Goal: Task Accomplishment & Management: Complete application form

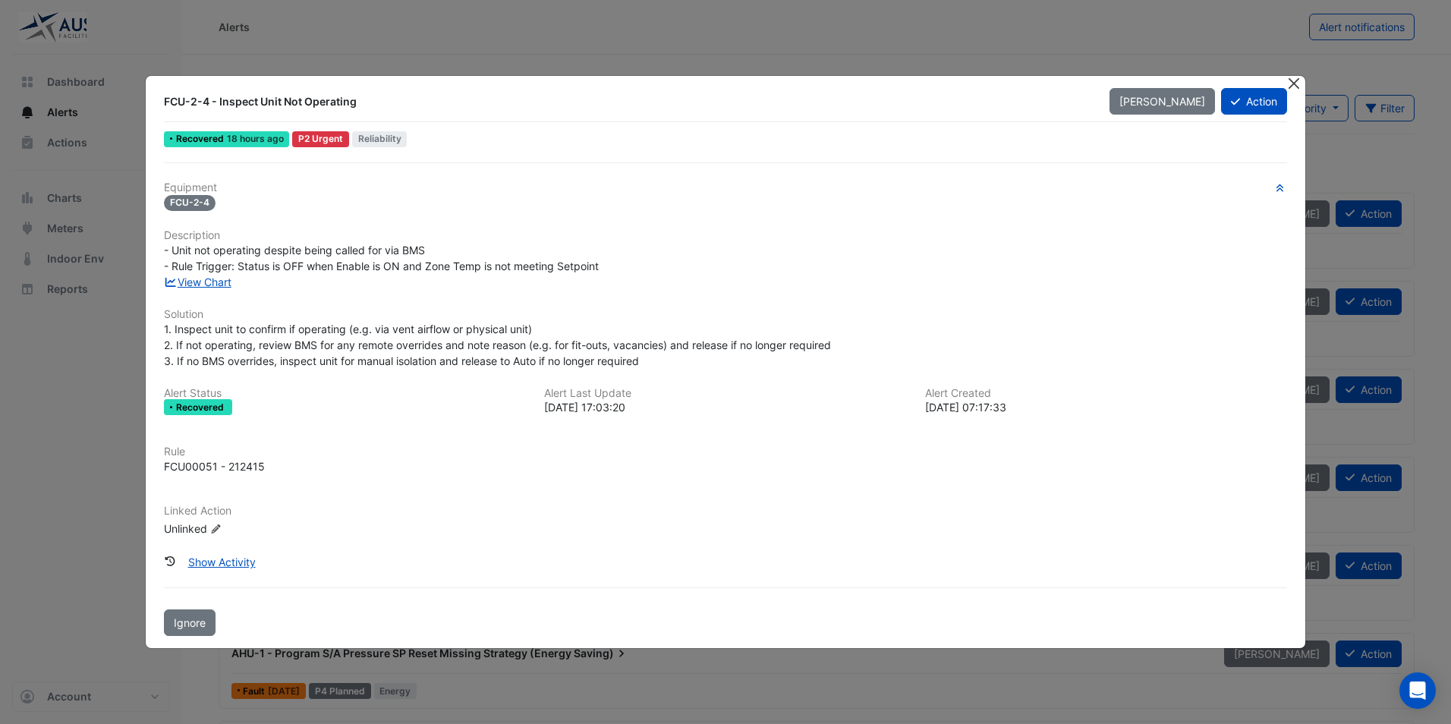
click at [1296, 88] on button "Close" at bounding box center [1295, 84] width 16 height 16
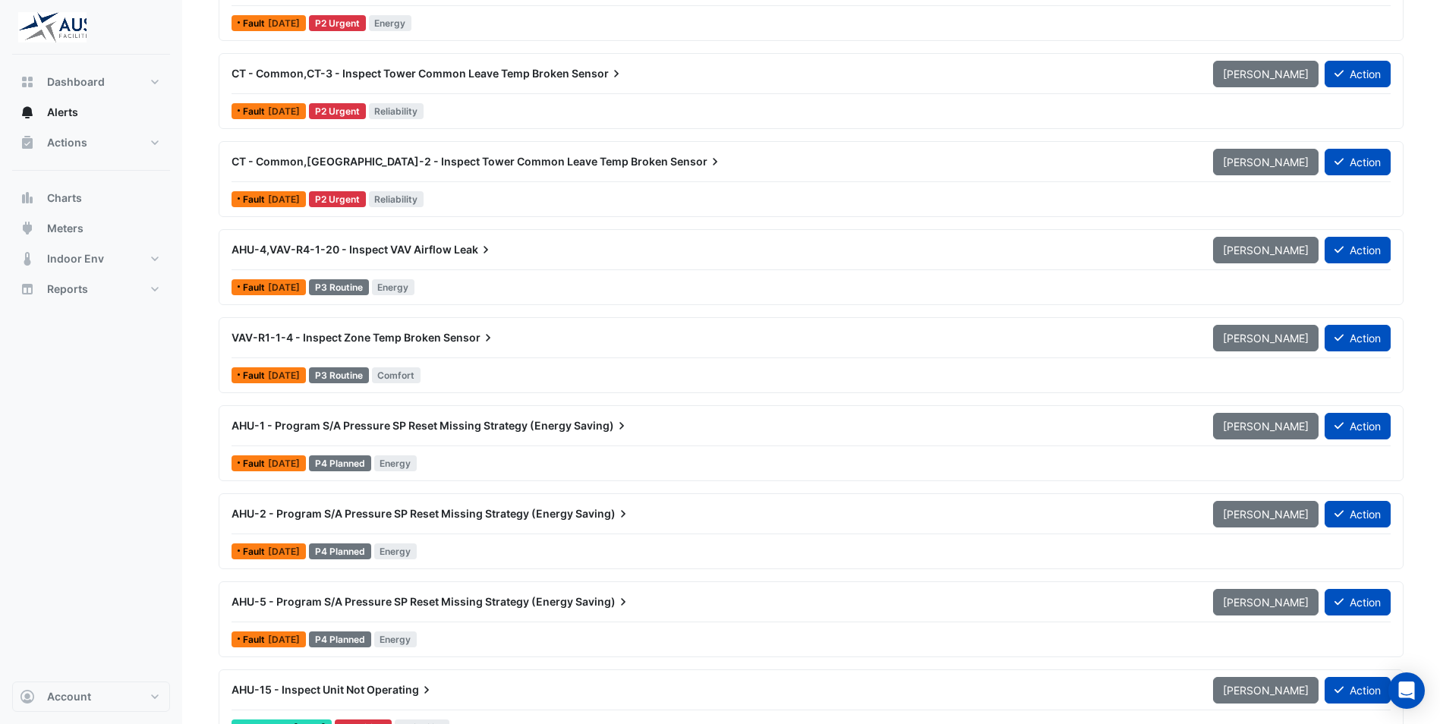
scroll to position [152, 0]
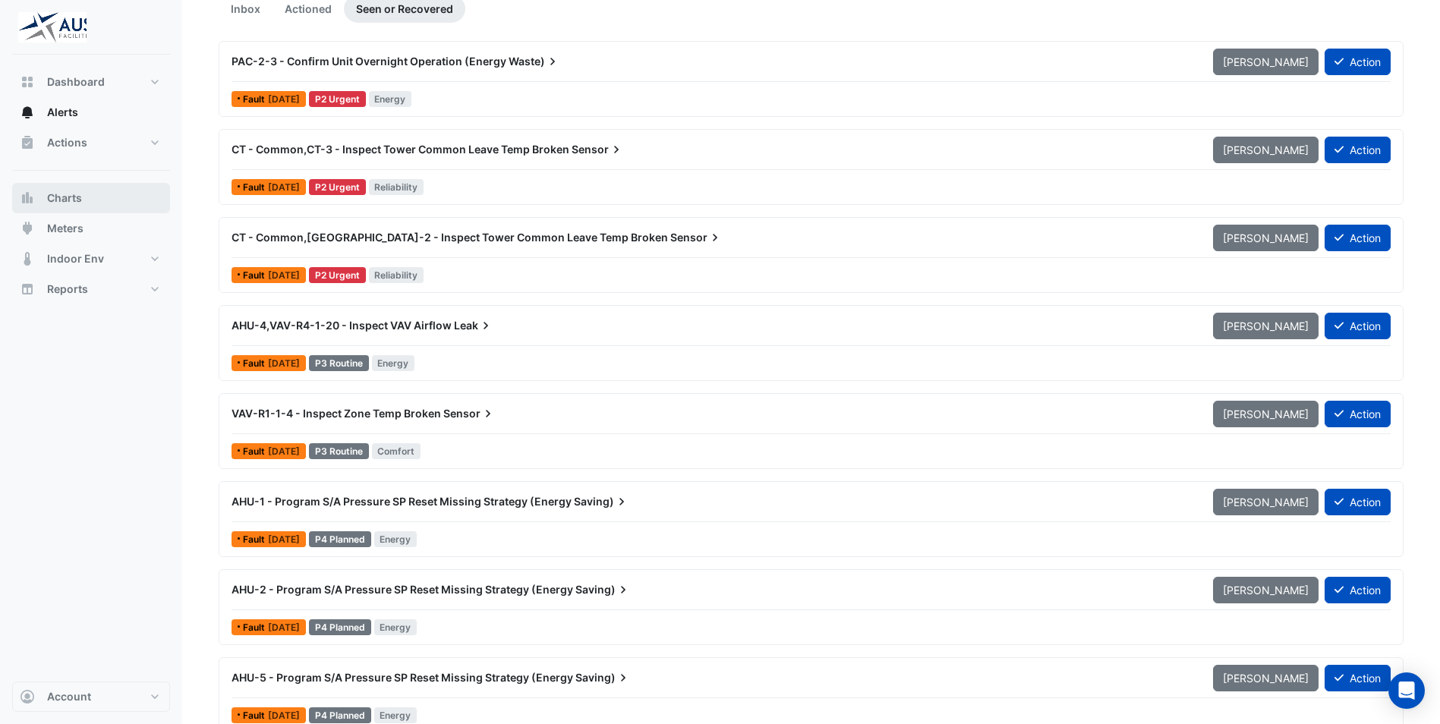
click at [96, 200] on button "Charts" at bounding box center [91, 198] width 158 height 30
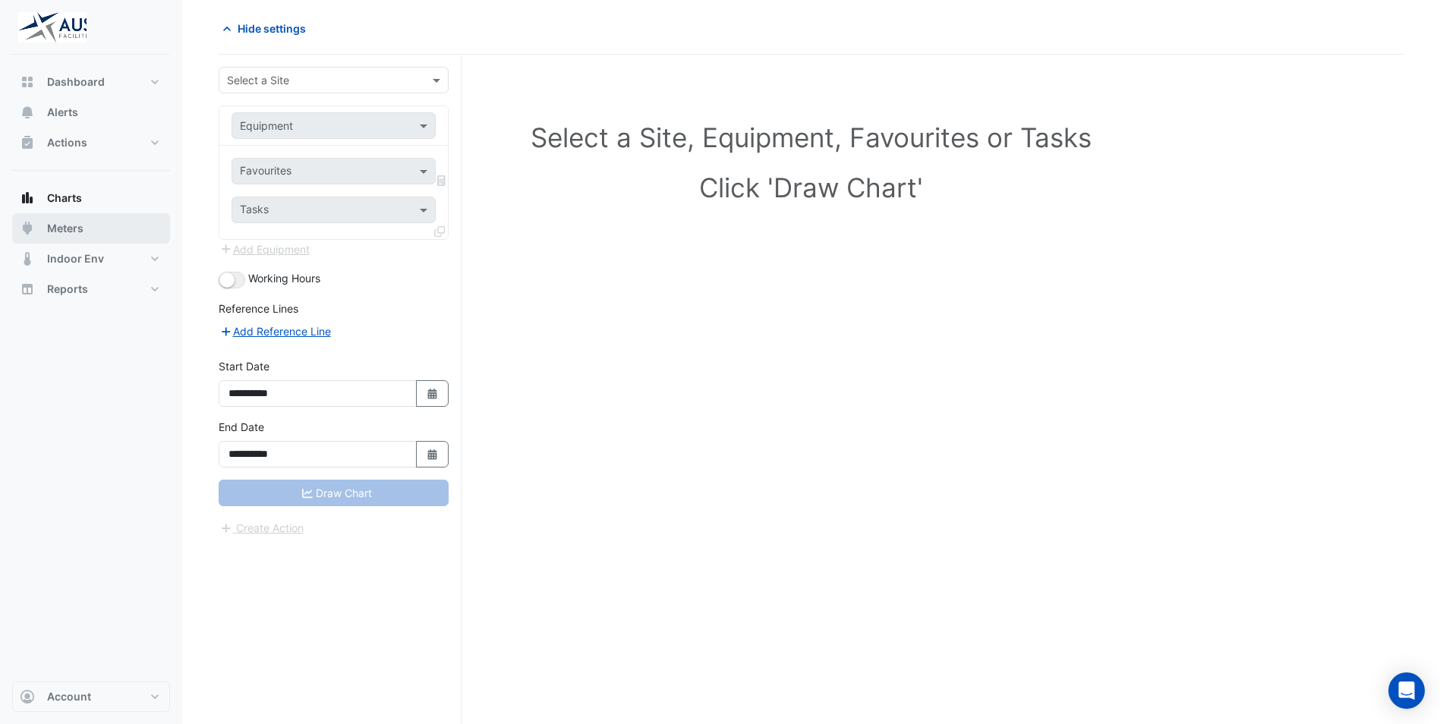
click at [72, 223] on span "Meters" at bounding box center [65, 228] width 36 height 15
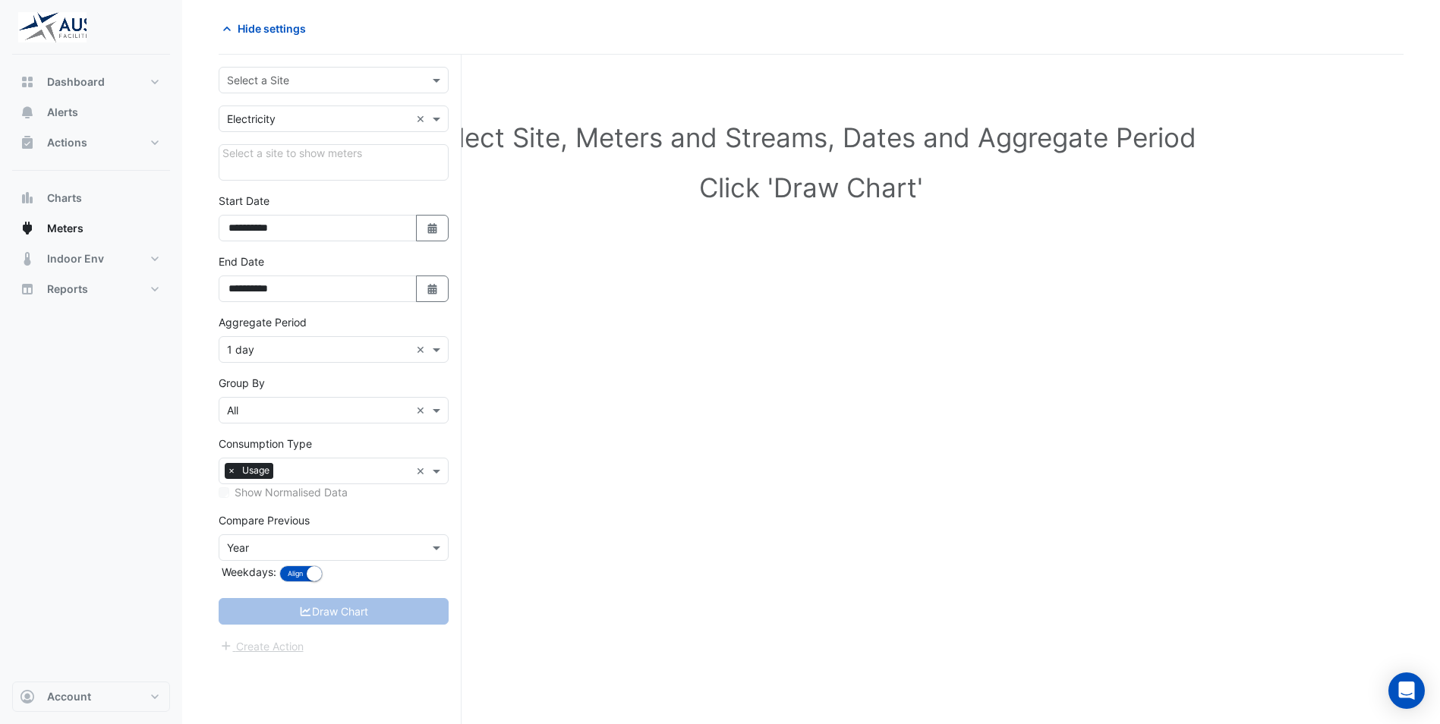
click at [423, 83] on div at bounding box center [333, 79] width 228 height 17
click at [403, 119] on div "[STREET_ADDRESS]" at bounding box center [333, 113] width 228 height 22
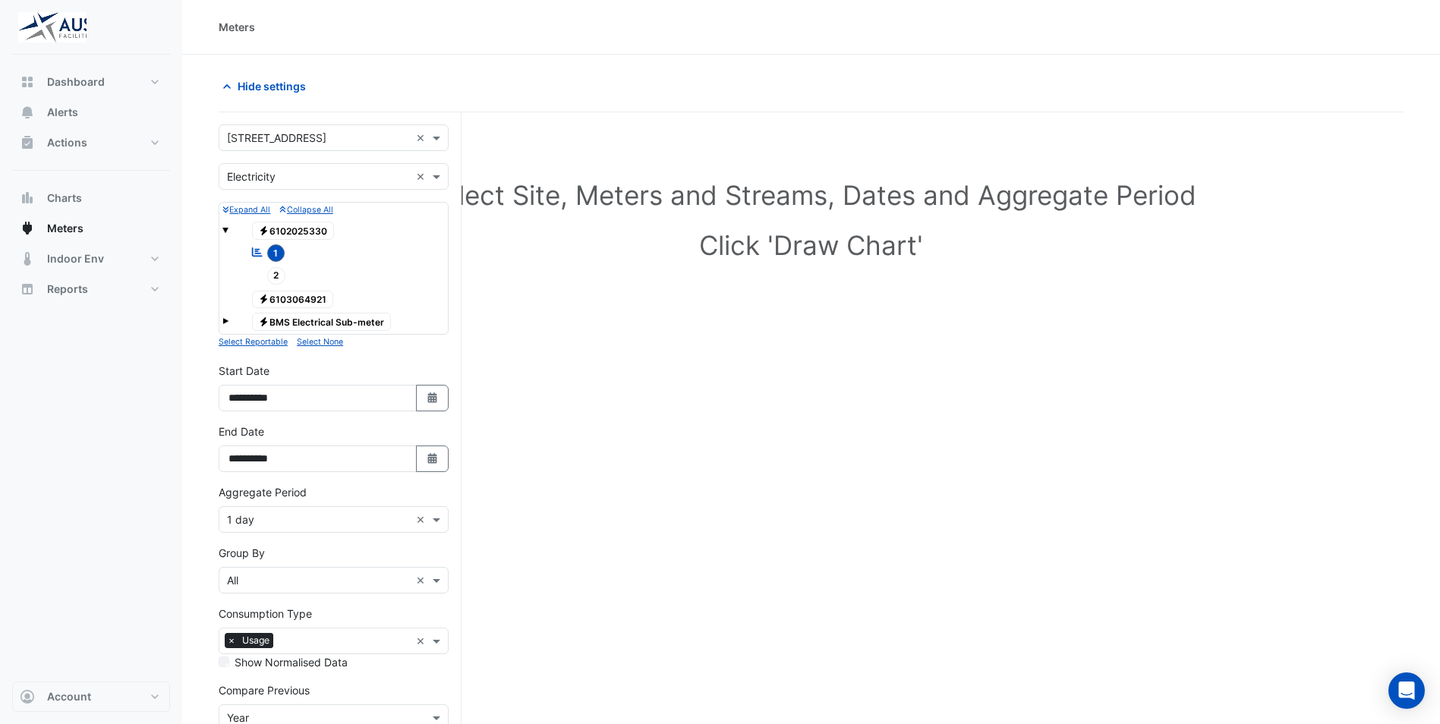
click at [187, 320] on section "Hide settings Select Site, Meters and Streams, Dates and Aggregate Period Click…" at bounding box center [811, 446] width 1258 height 782
click at [70, 263] on span "Indoor Env" at bounding box center [75, 258] width 57 height 15
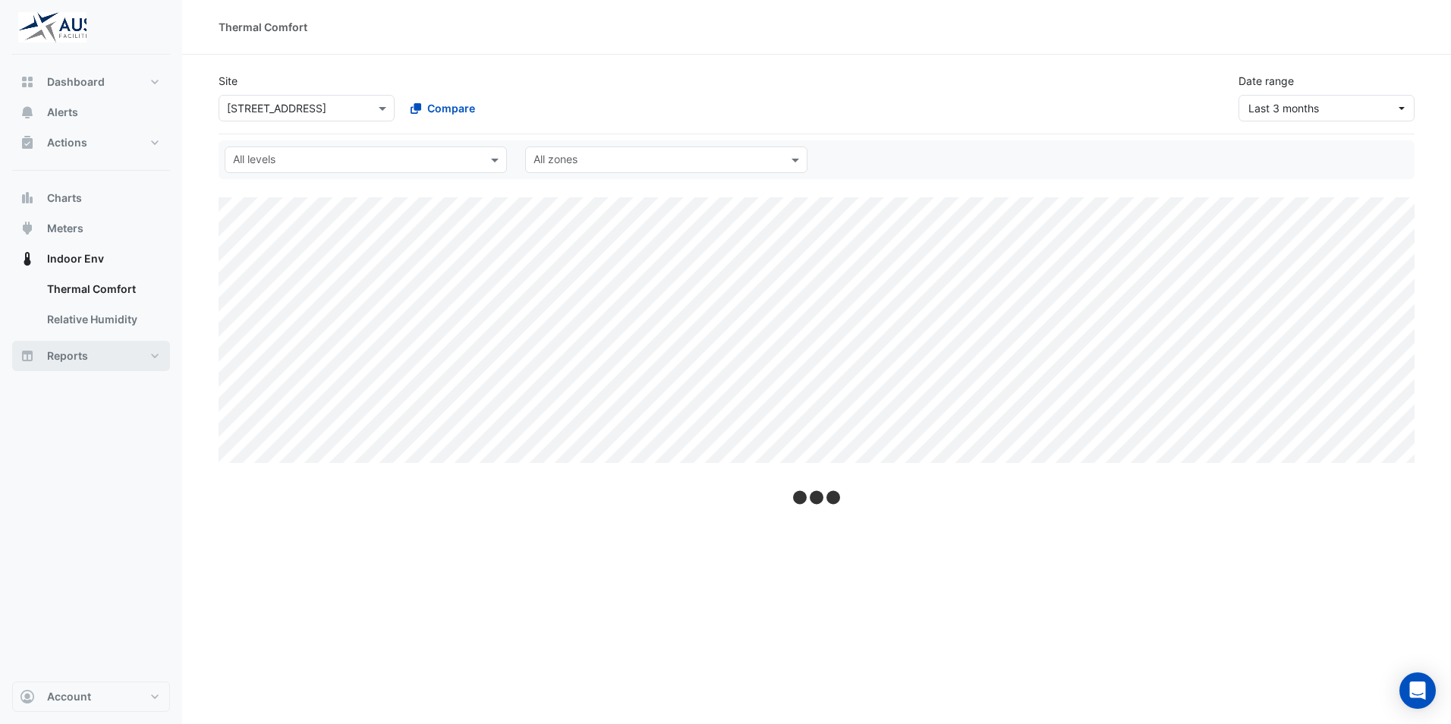
click at [65, 358] on span "Reports" at bounding box center [67, 355] width 41 height 15
select select "**"
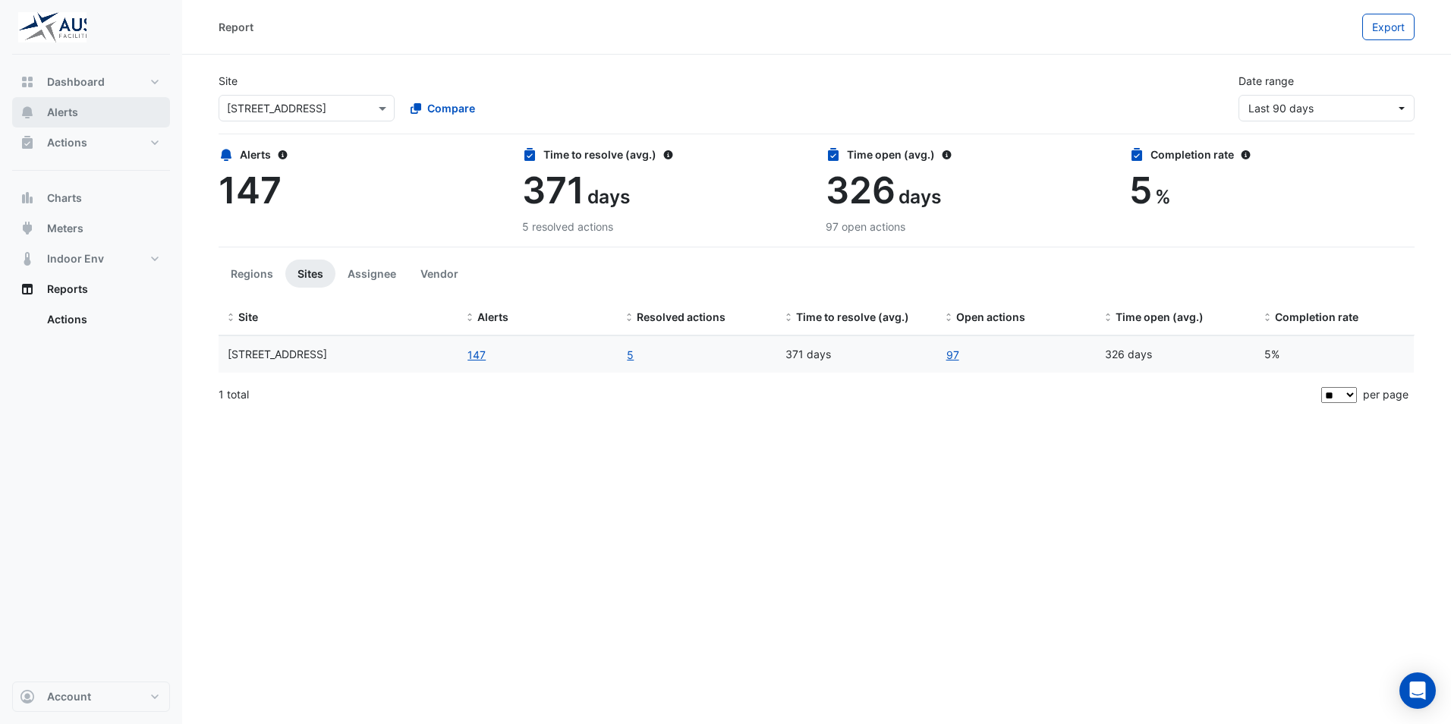
click at [92, 115] on button "Alerts" at bounding box center [91, 112] width 158 height 30
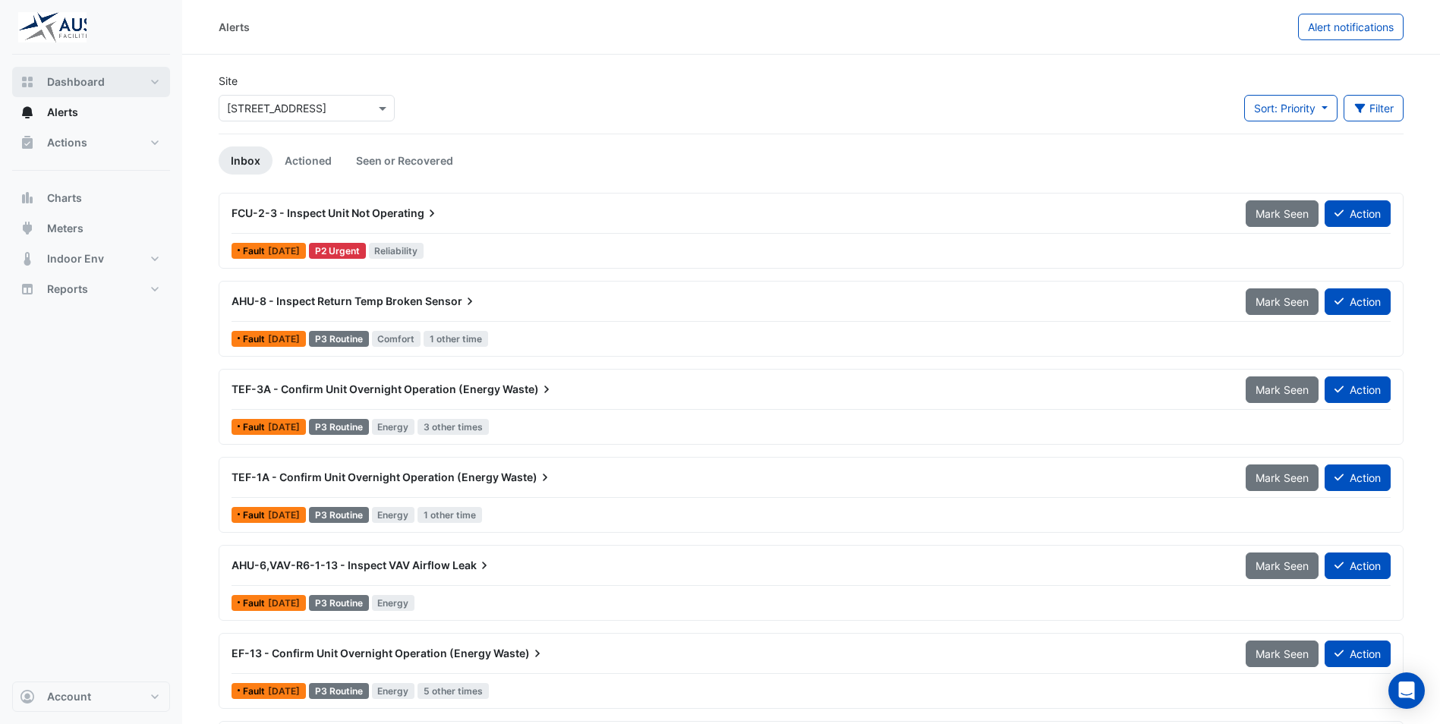
click at [80, 85] on span "Dashboard" at bounding box center [76, 81] width 58 height 15
select select "**"
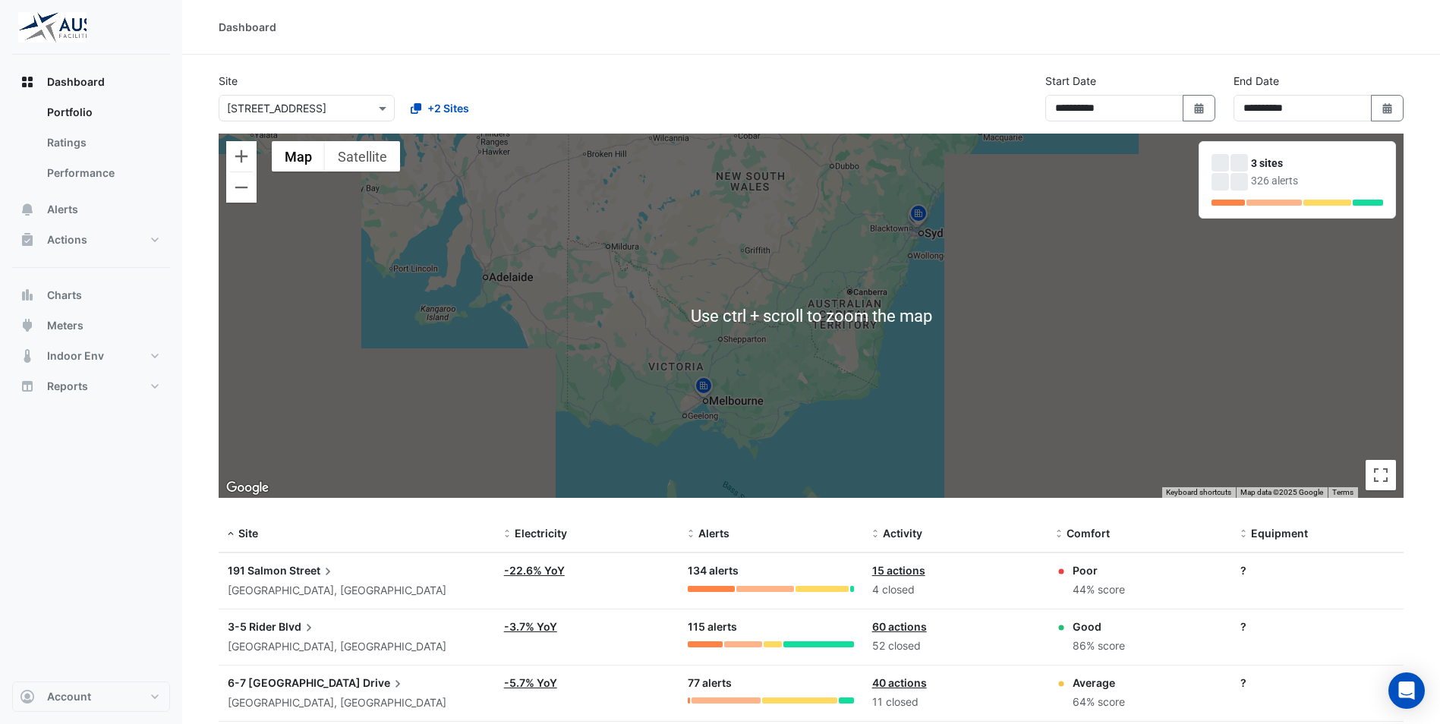
scroll to position [86, 0]
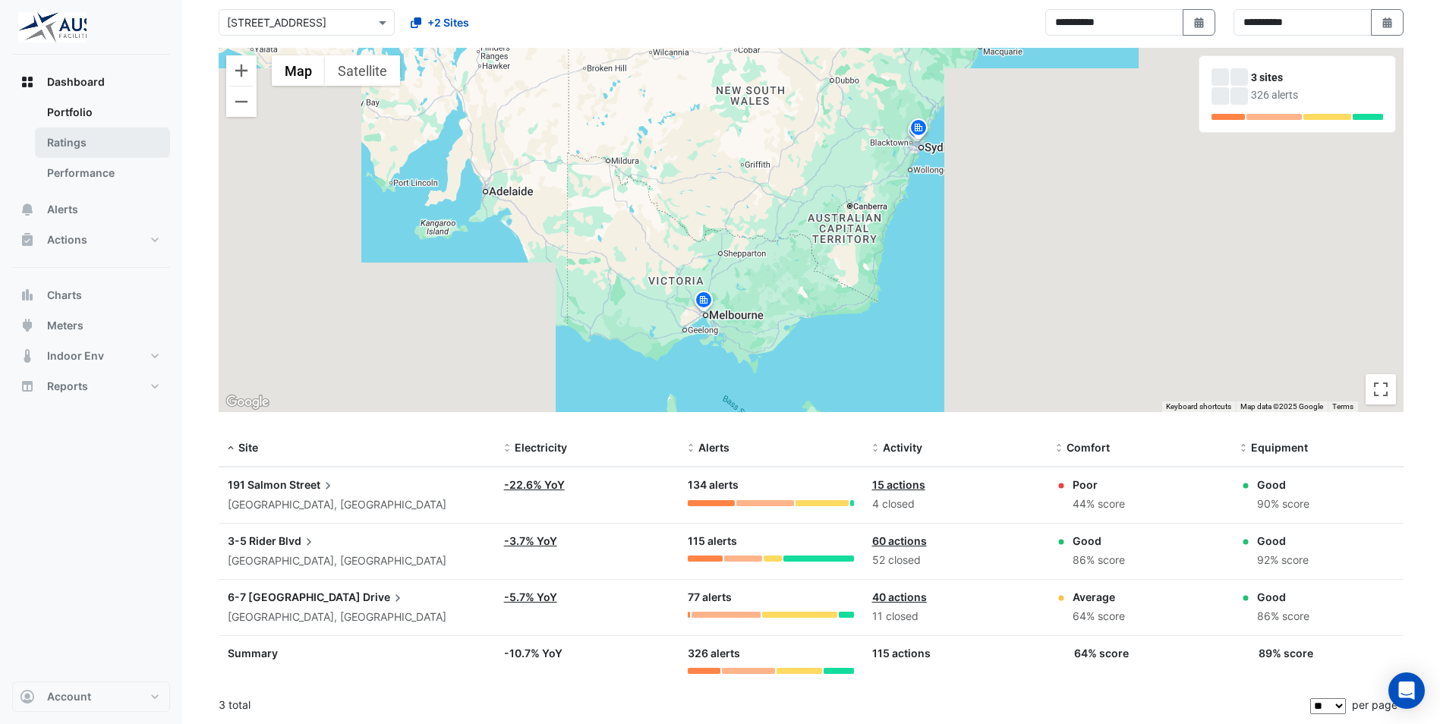
click at [65, 149] on link "Ratings" at bounding box center [102, 143] width 135 height 30
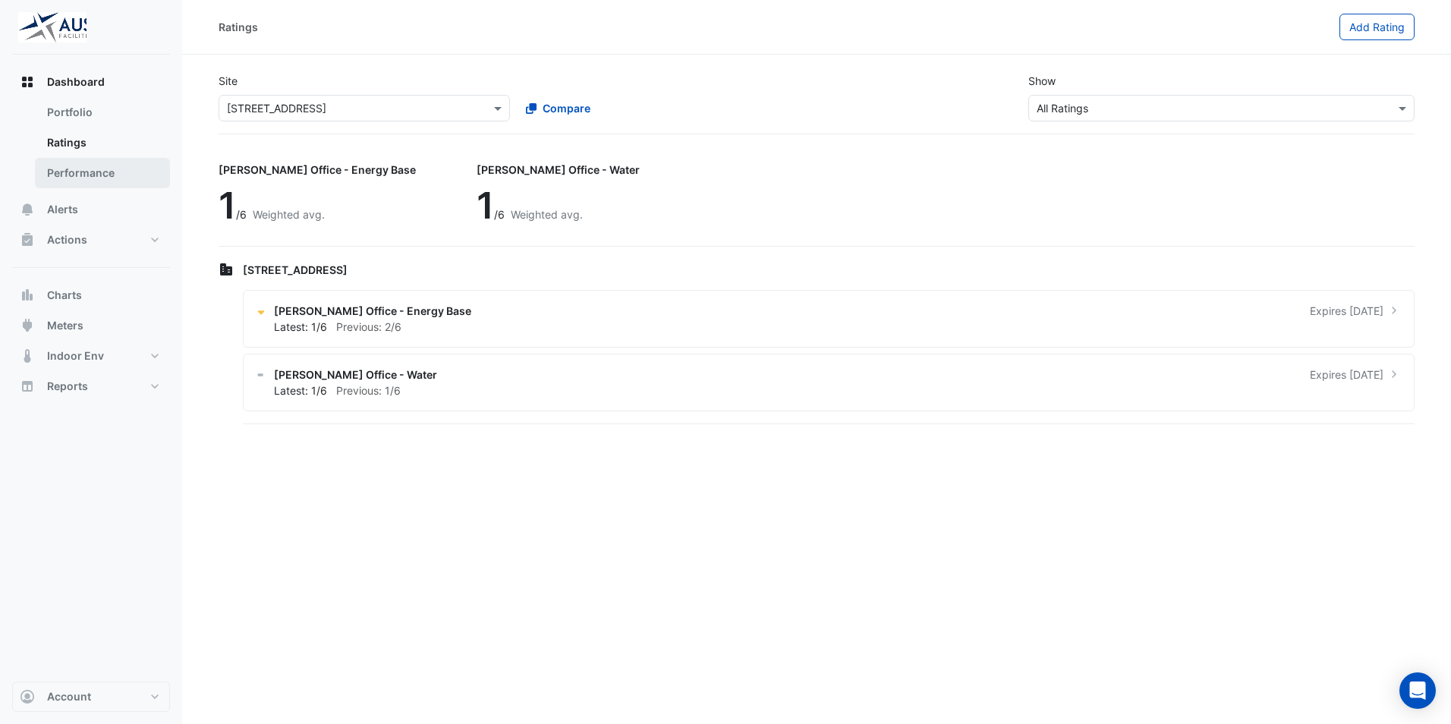
click at [65, 169] on link "Performance" at bounding box center [102, 173] width 135 height 30
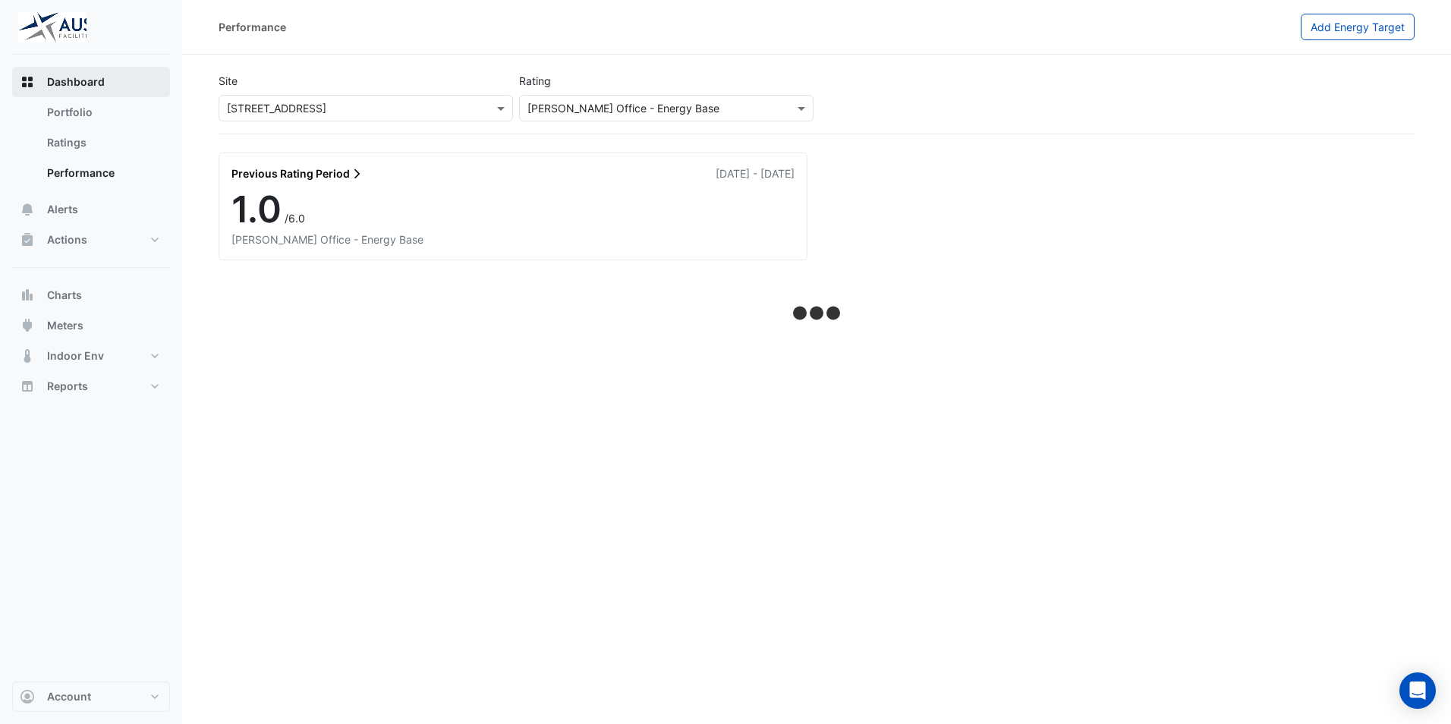
click at [58, 87] on span "Dashboard" at bounding box center [76, 81] width 58 height 15
click at [60, 238] on span "Actions" at bounding box center [67, 239] width 40 height 15
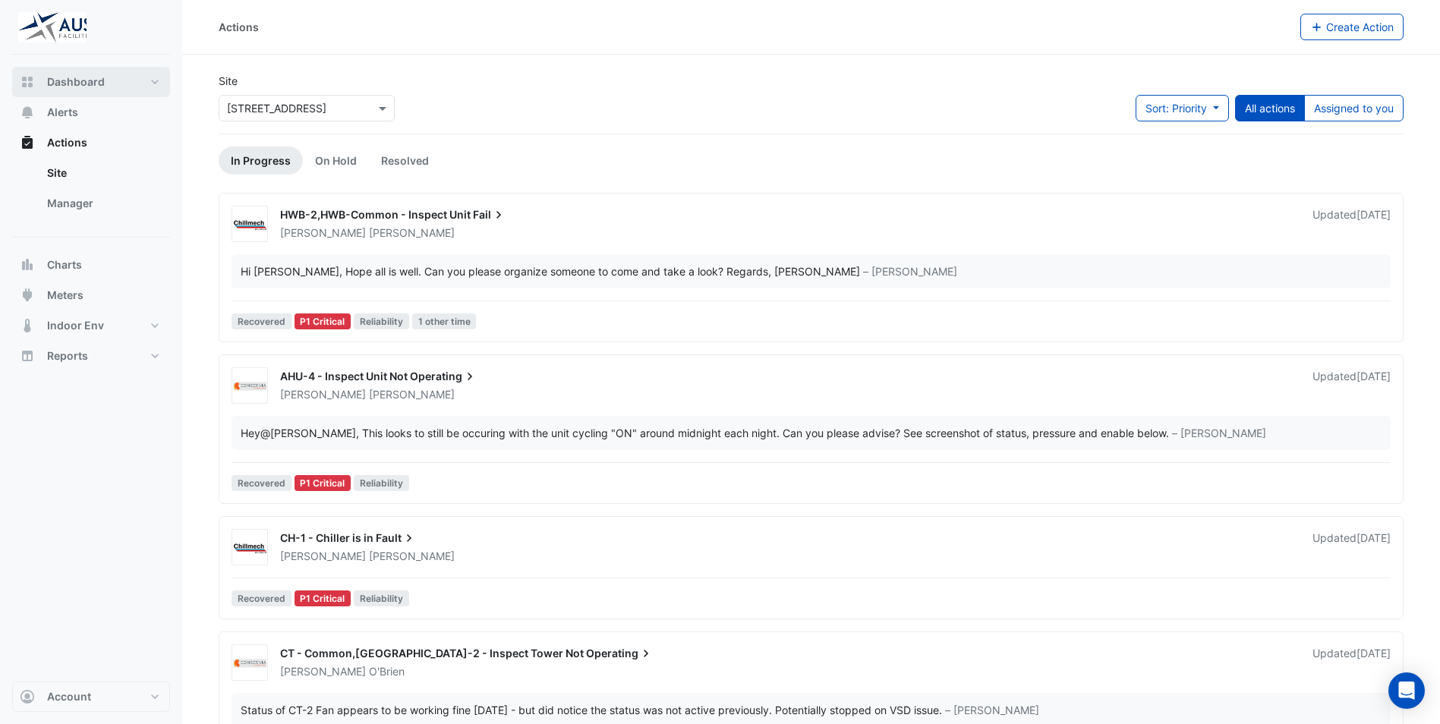
click at [77, 81] on span "Dashboard" at bounding box center [76, 81] width 58 height 15
select select "**"
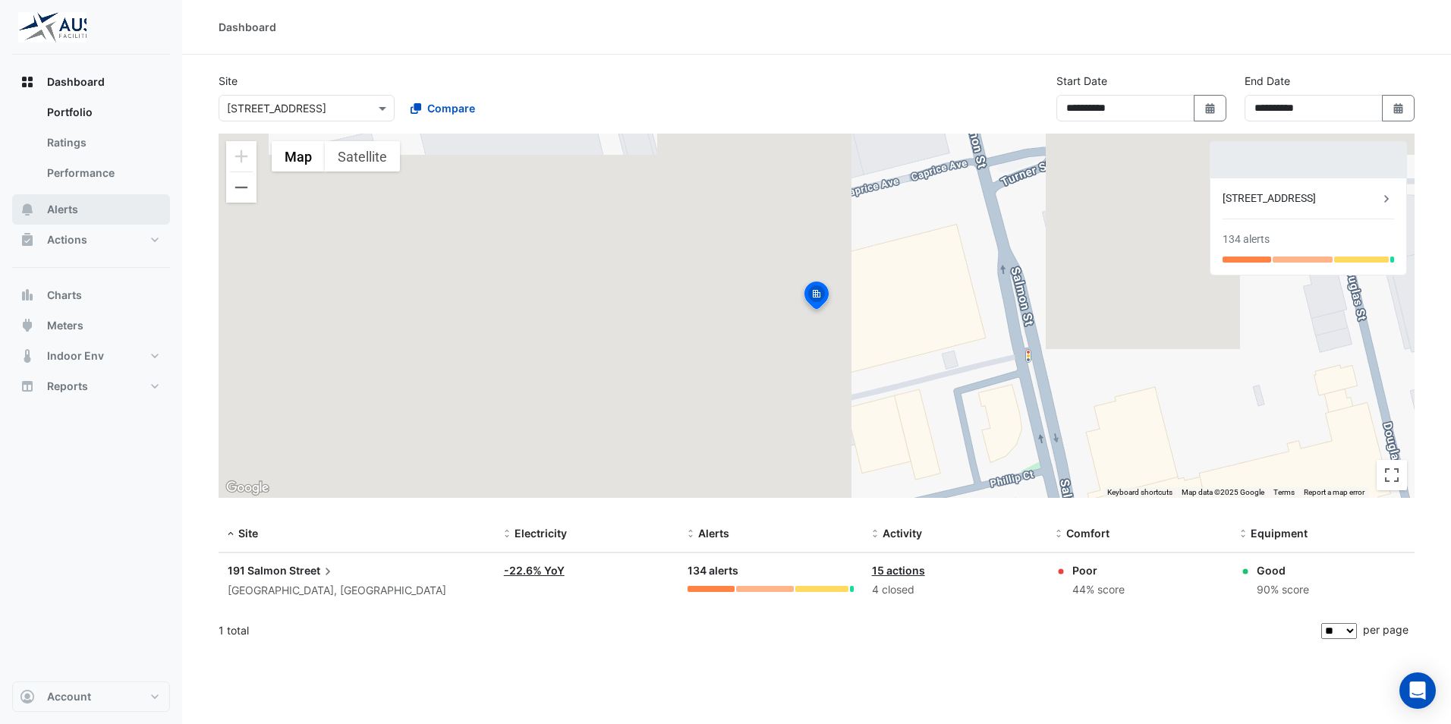
click at [74, 210] on span "Alerts" at bounding box center [62, 209] width 31 height 15
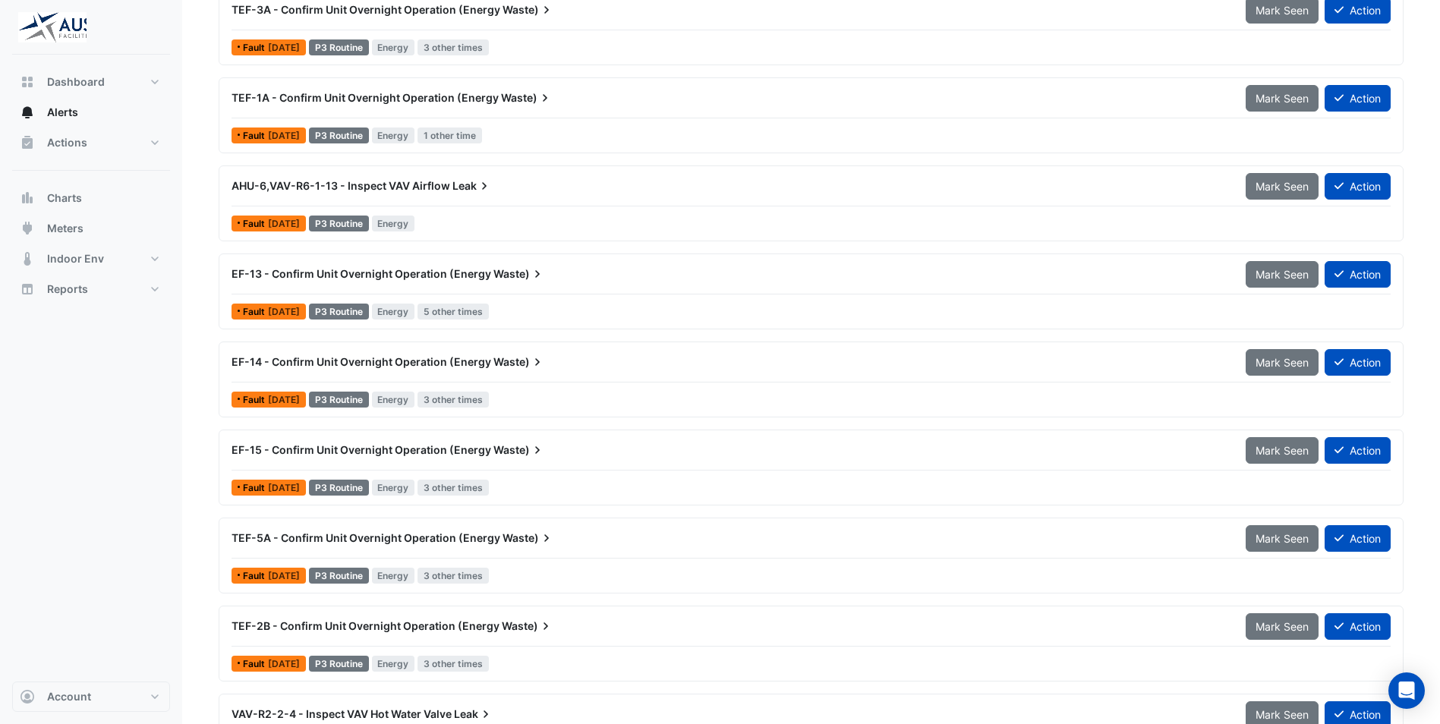
scroll to position [455, 0]
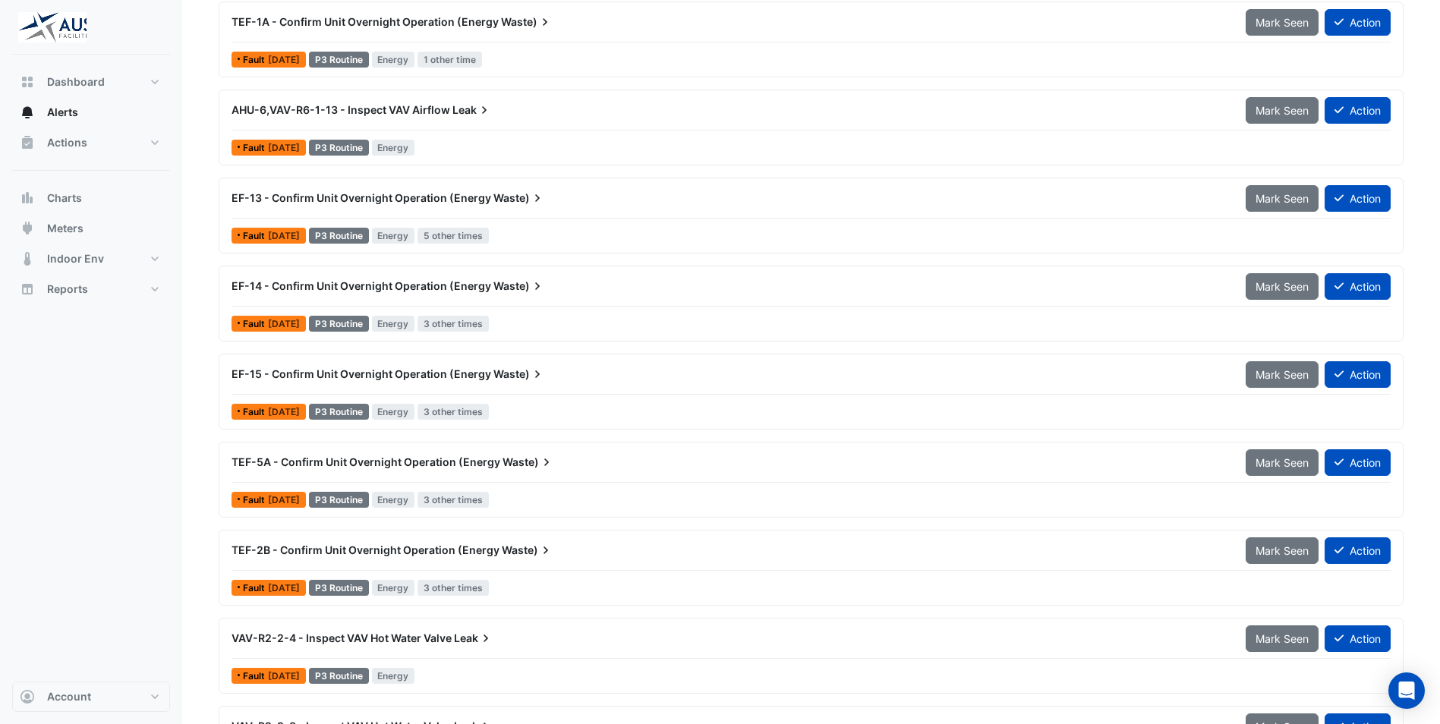
click at [289, 460] on span "TEF-5A - Confirm Unit Overnight Operation (Energy" at bounding box center [366, 461] width 269 height 13
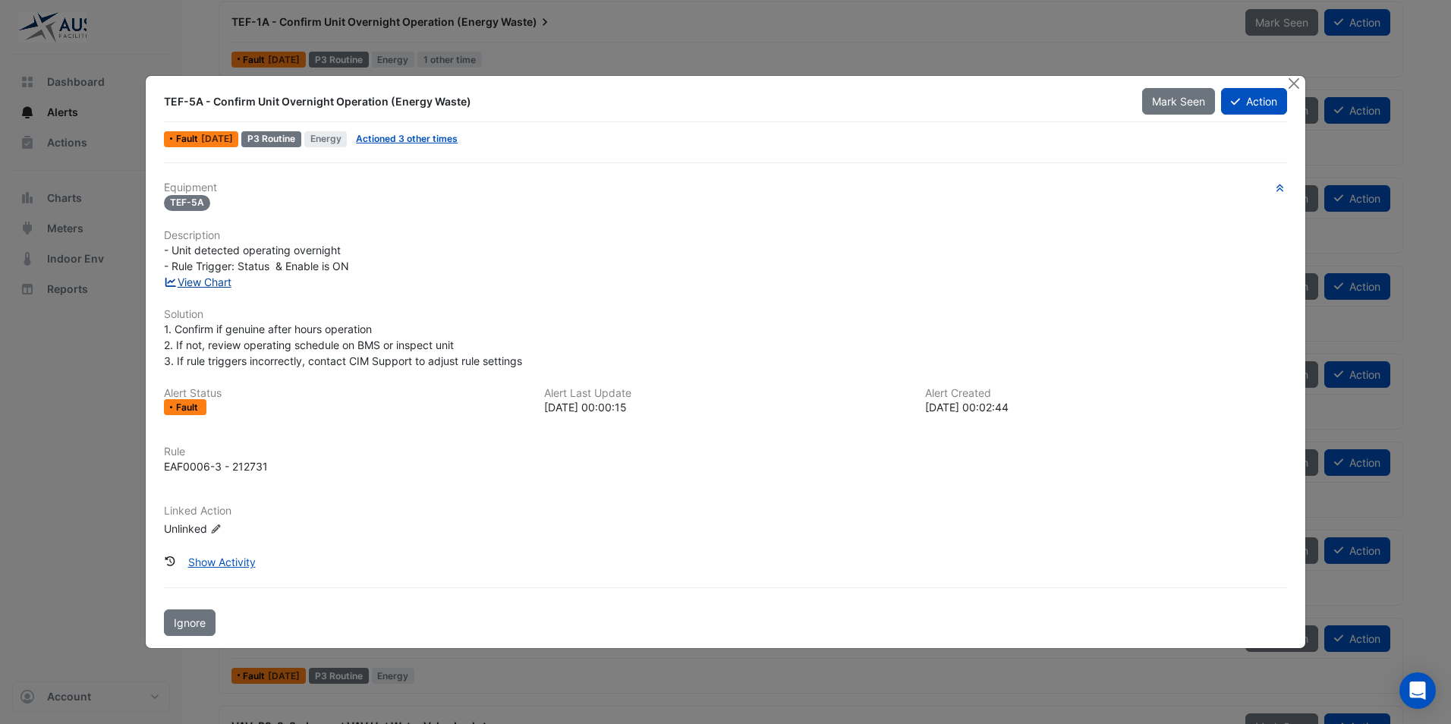
click at [218, 285] on link "View Chart" at bounding box center [198, 282] width 68 height 13
click at [1133, 227] on div "Equipment TEF-5A Description - Unit detected operating overnight - Rule Trigger…" at bounding box center [725, 365] width 1123 height 368
click at [1294, 88] on button "Close" at bounding box center [1295, 84] width 16 height 16
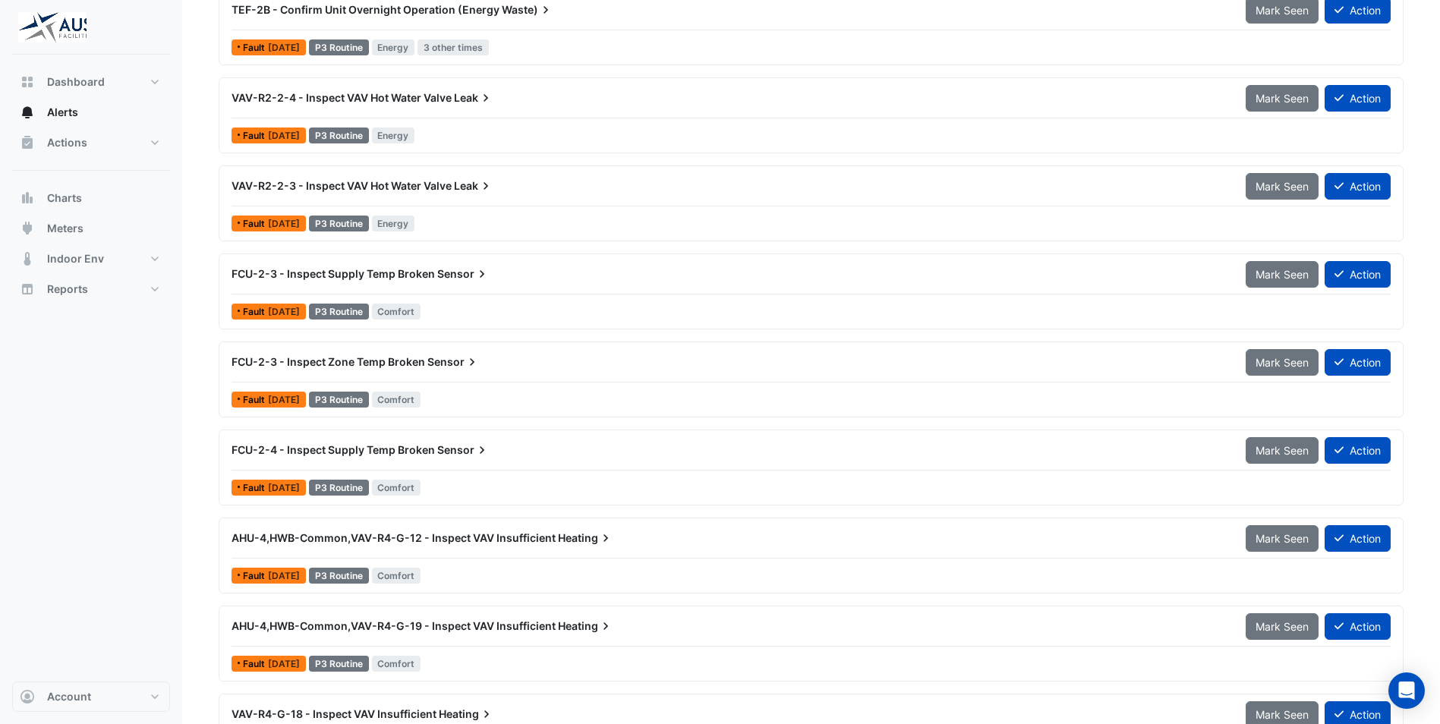
scroll to position [616, 0]
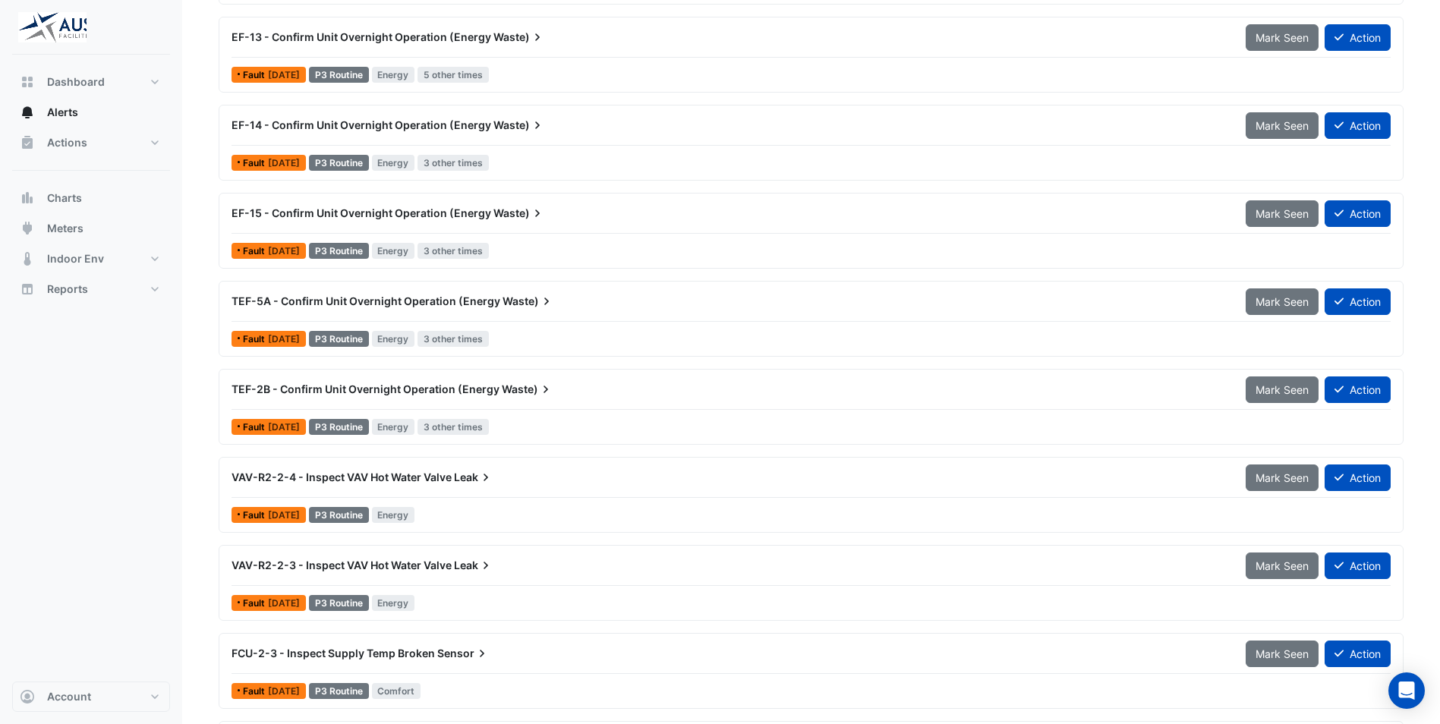
click at [306, 299] on span "TEF-5A - Confirm Unit Overnight Operation (Energy" at bounding box center [366, 301] width 269 height 13
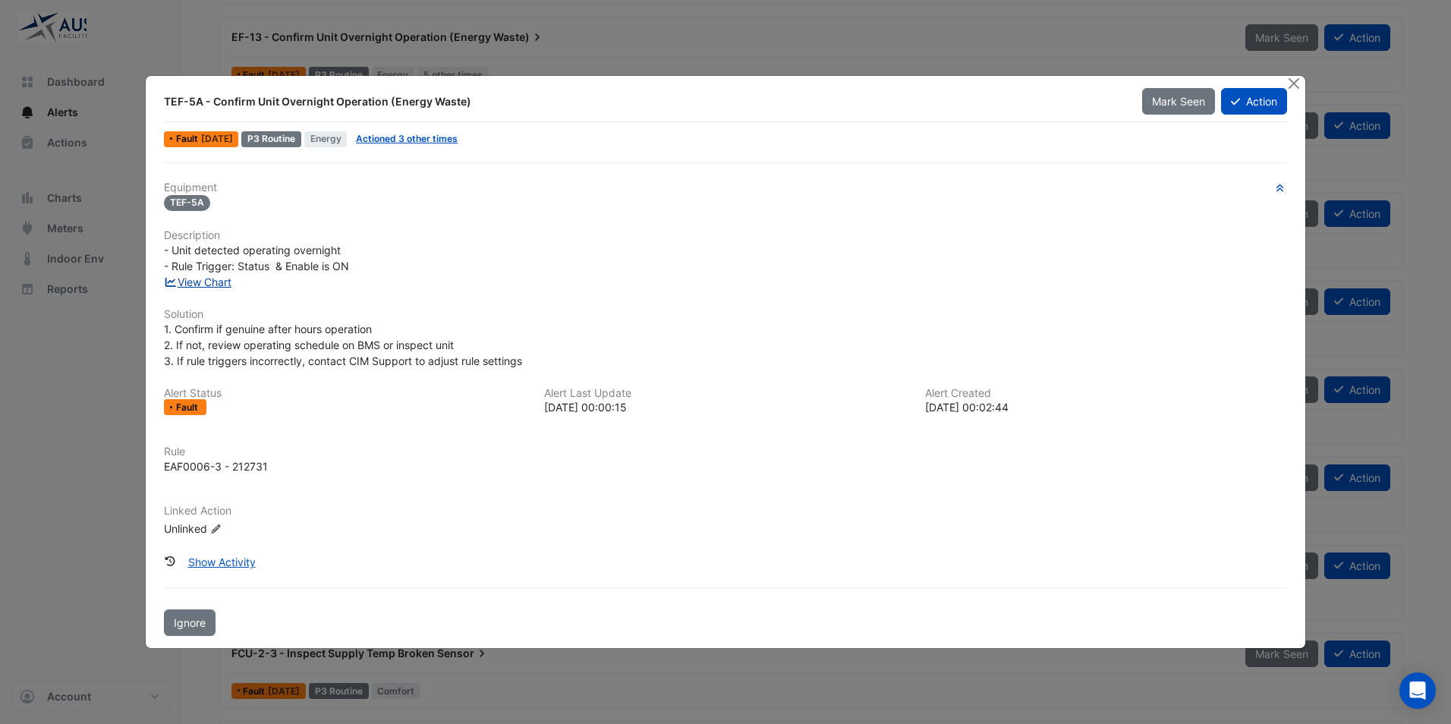
click at [206, 280] on link "View Chart" at bounding box center [198, 282] width 68 height 13
click at [689, 48] on ngb-modal-window "TEF-5A - Confirm Unit Overnight Operation (Energy Waste) Mark Seen Action Fault…" at bounding box center [725, 362] width 1451 height 724
click at [1292, 82] on button "Close" at bounding box center [1295, 84] width 16 height 16
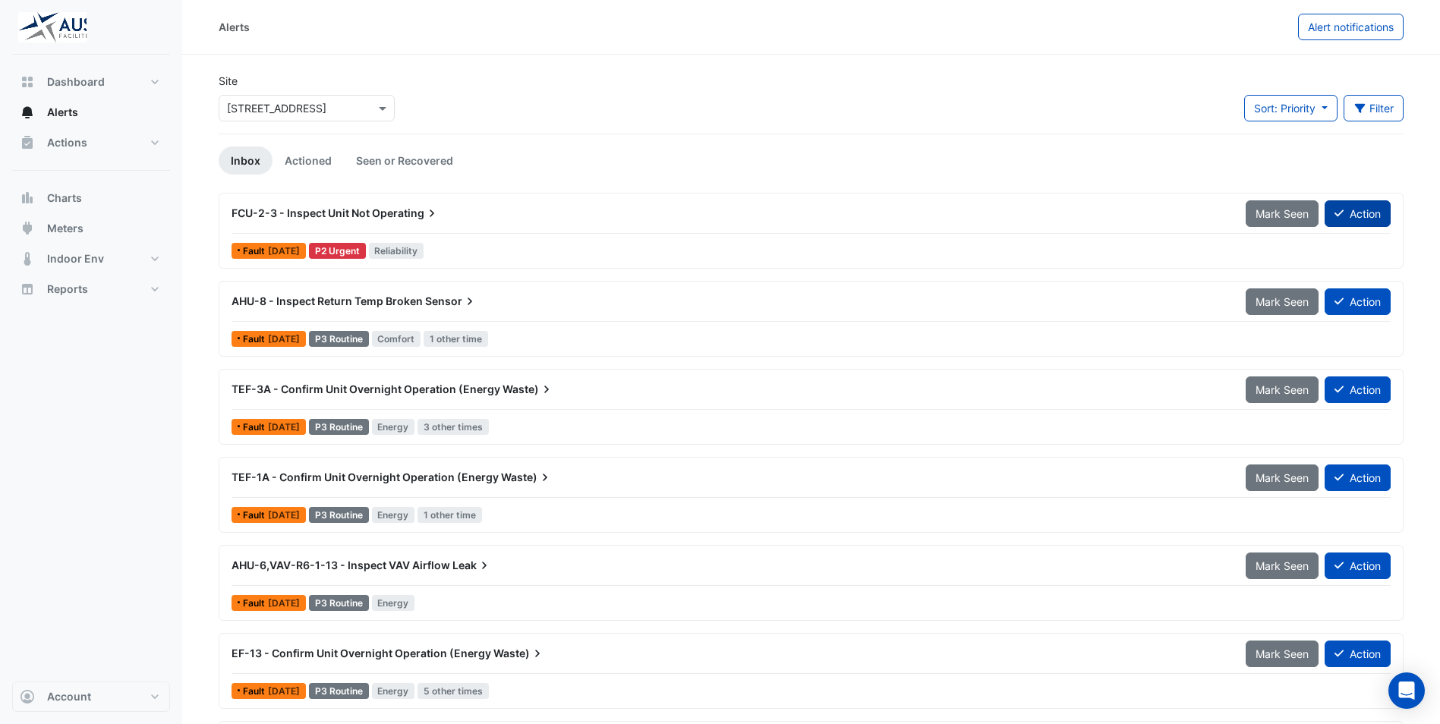
click at [1356, 218] on button "Action" at bounding box center [1358, 213] width 66 height 27
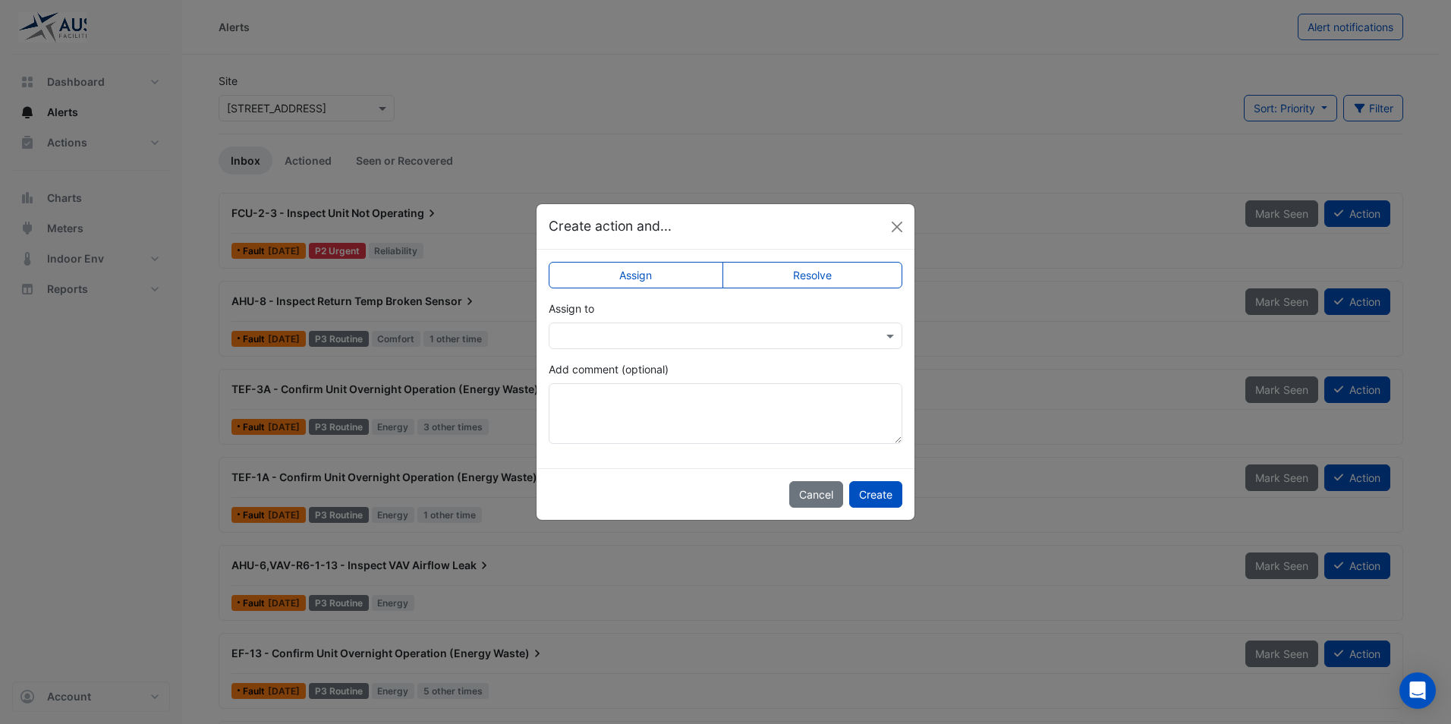
click at [687, 322] on div "Assign to" at bounding box center [726, 325] width 354 height 49
drag, startPoint x: 687, startPoint y: 322, endPoint x: 682, endPoint y: 332, distance: 11.2
click at [682, 332] on input "text" at bounding box center [710, 337] width 307 height 16
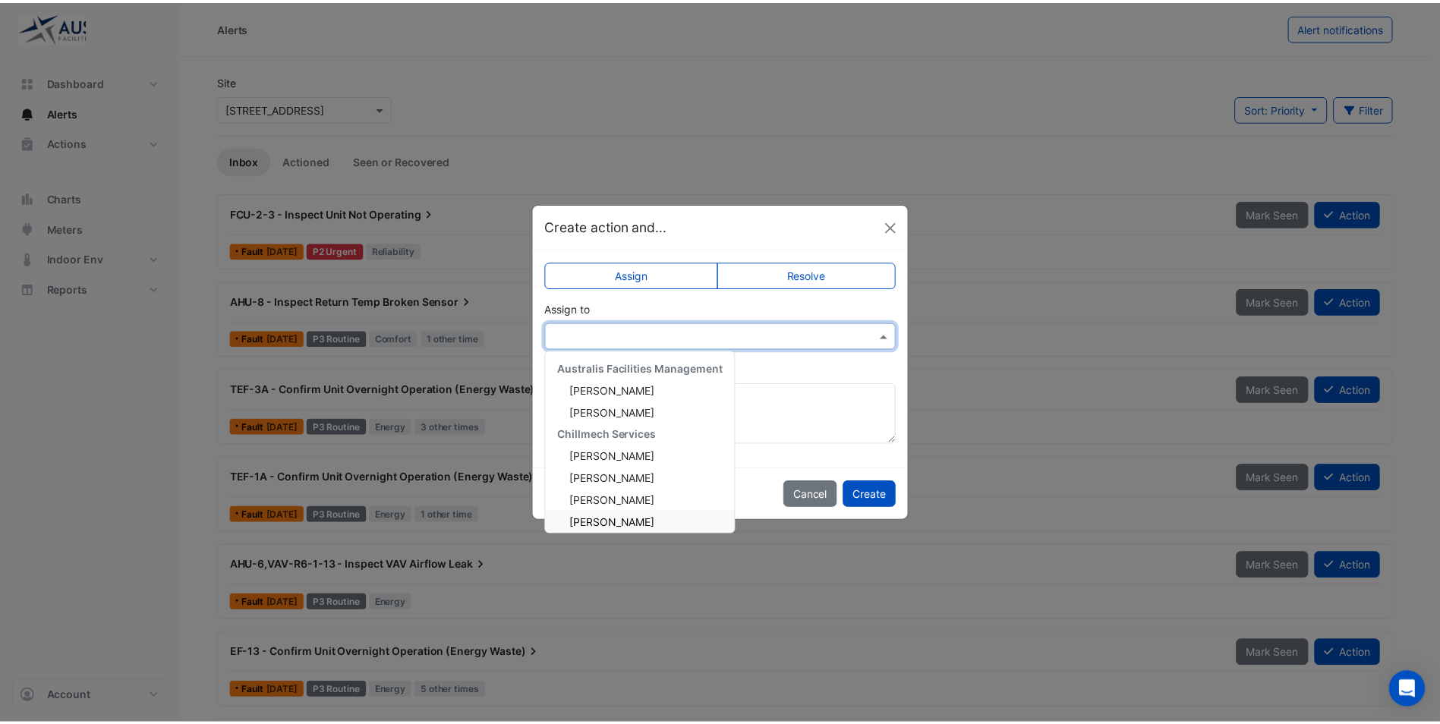
scroll to position [138, 0]
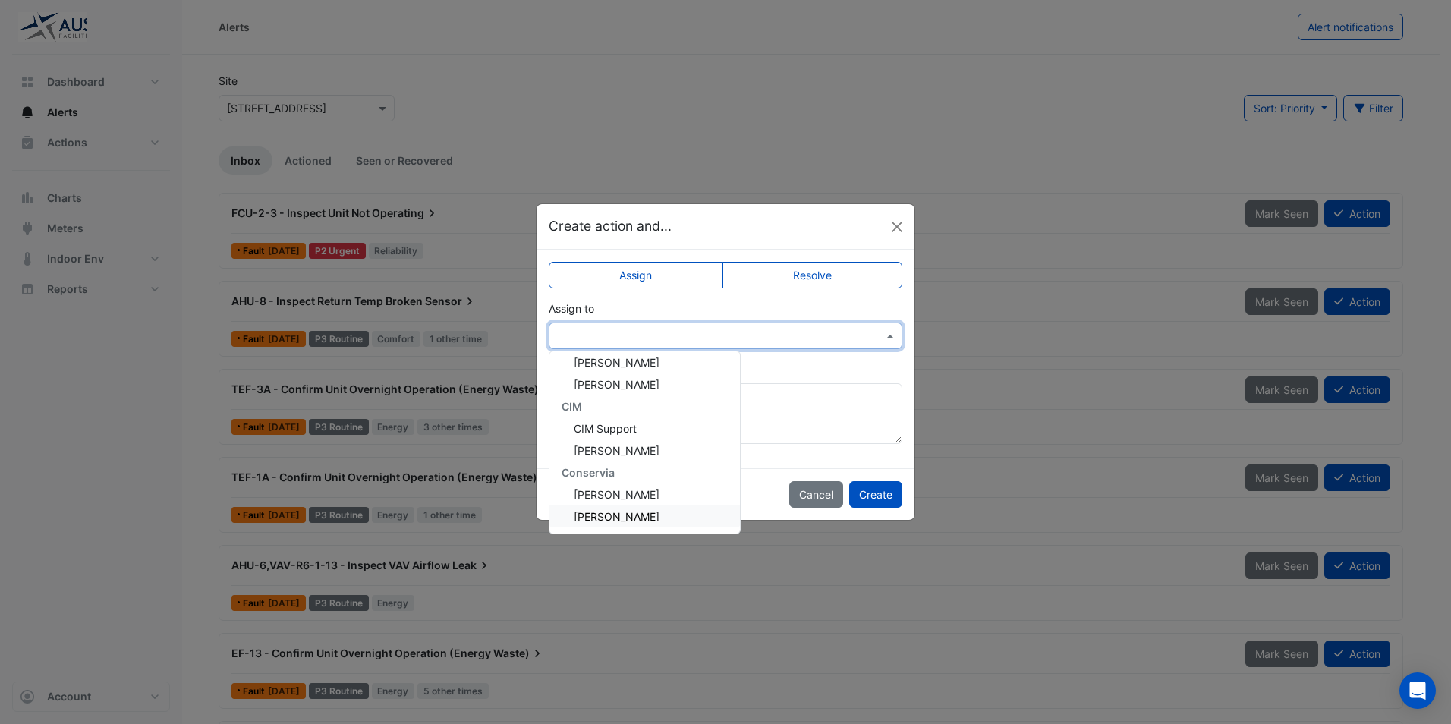
click at [644, 515] on span "Srinath Rajamohan" at bounding box center [617, 516] width 86 height 13
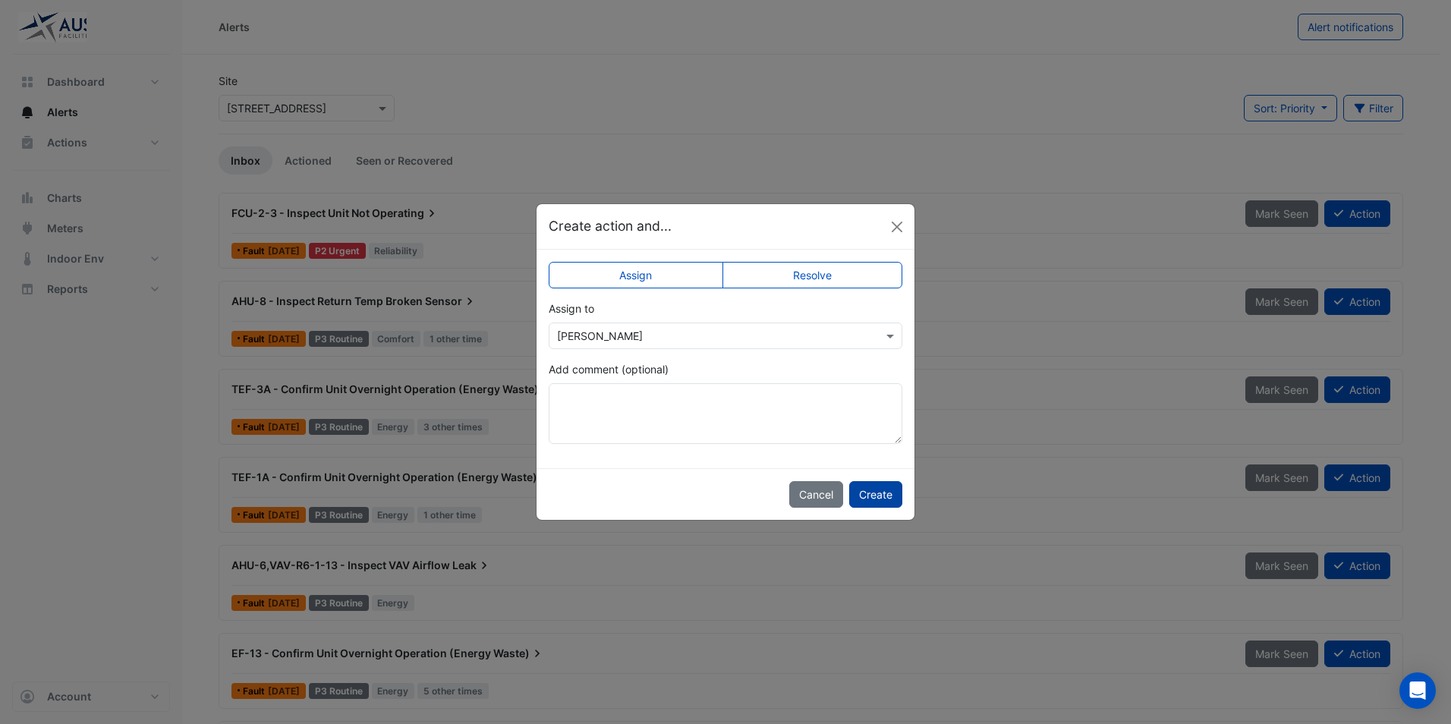
click at [881, 496] on button "Create" at bounding box center [875, 494] width 53 height 27
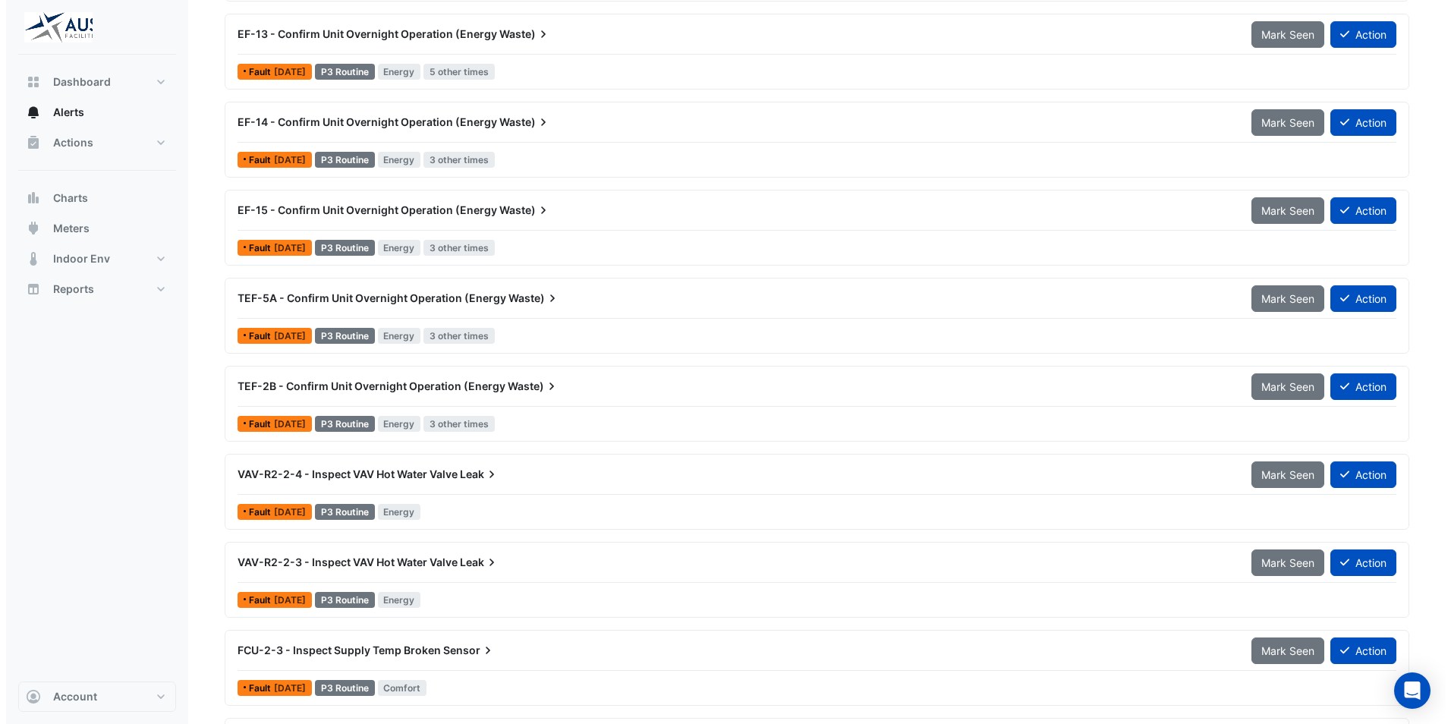
scroll to position [0, 0]
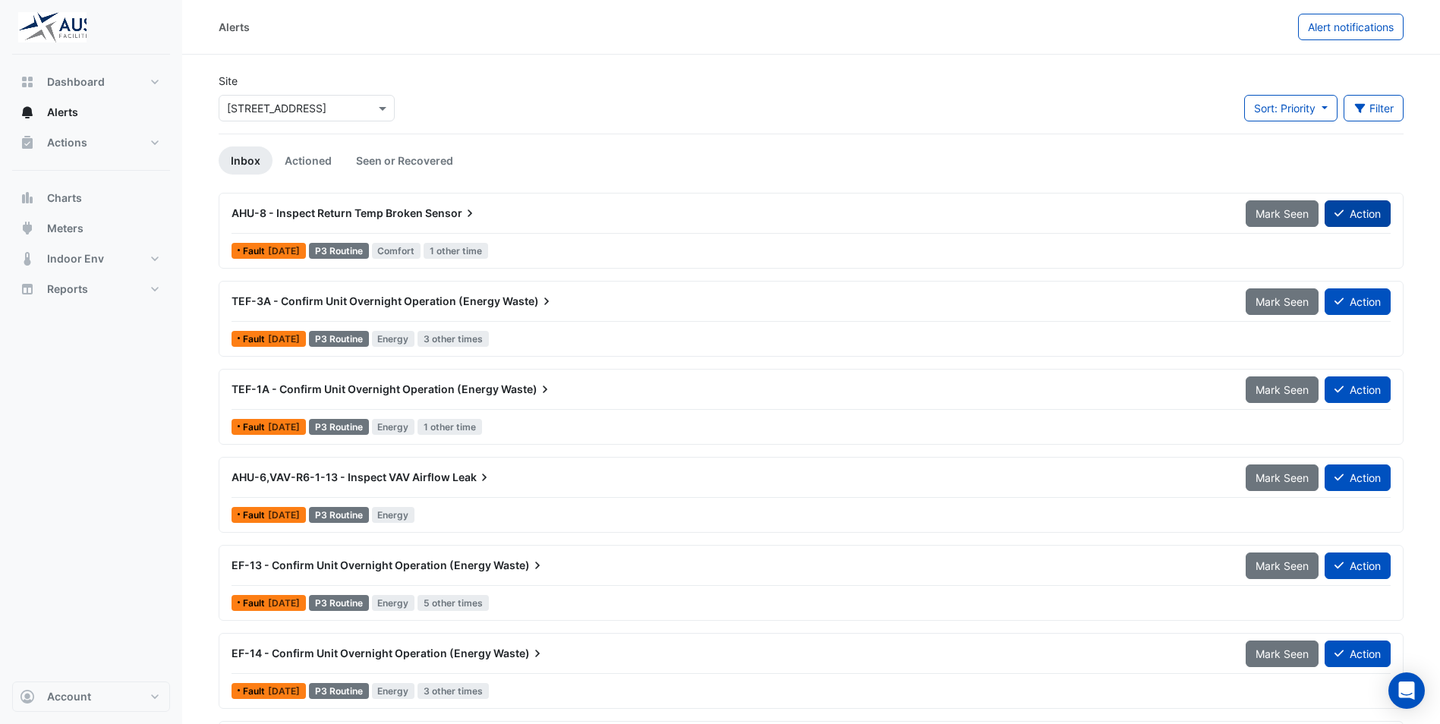
click at [1369, 213] on button "Action" at bounding box center [1358, 213] width 66 height 27
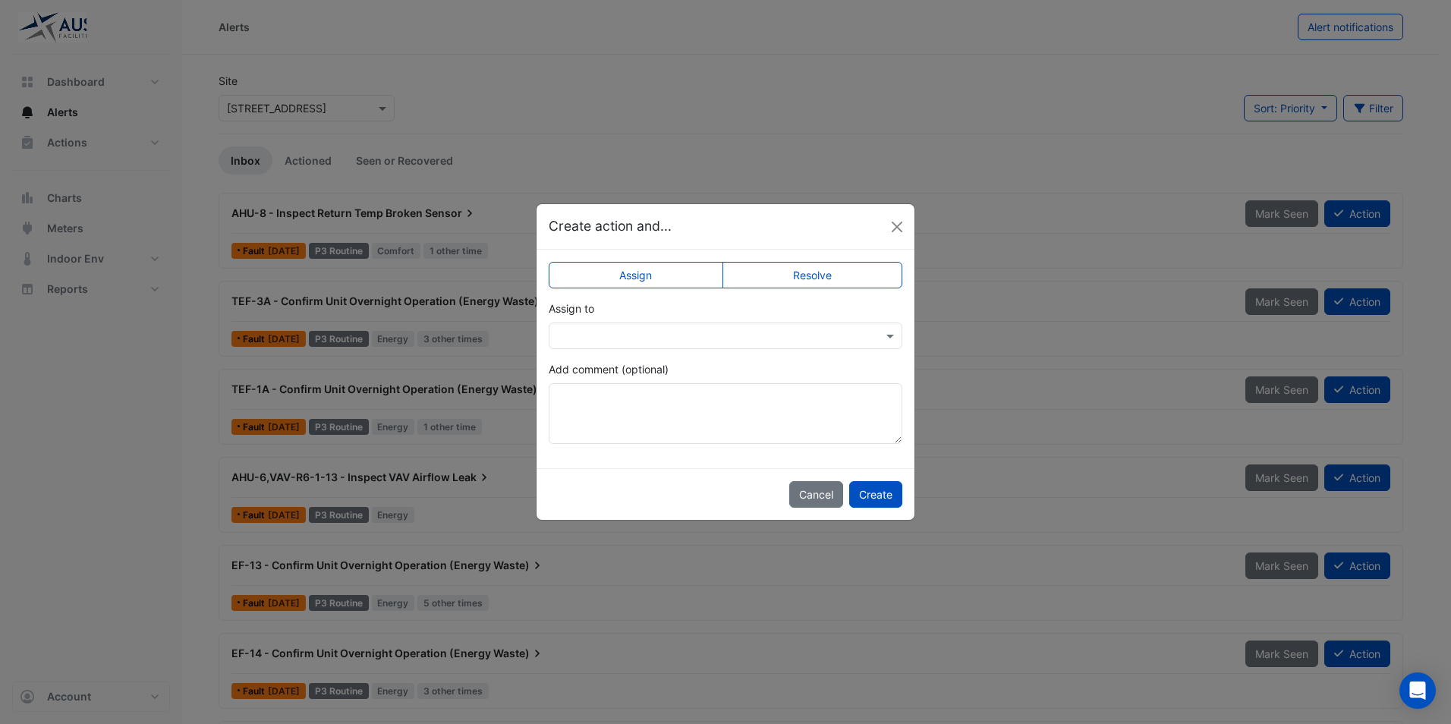
click at [818, 337] on input "text" at bounding box center [710, 337] width 307 height 16
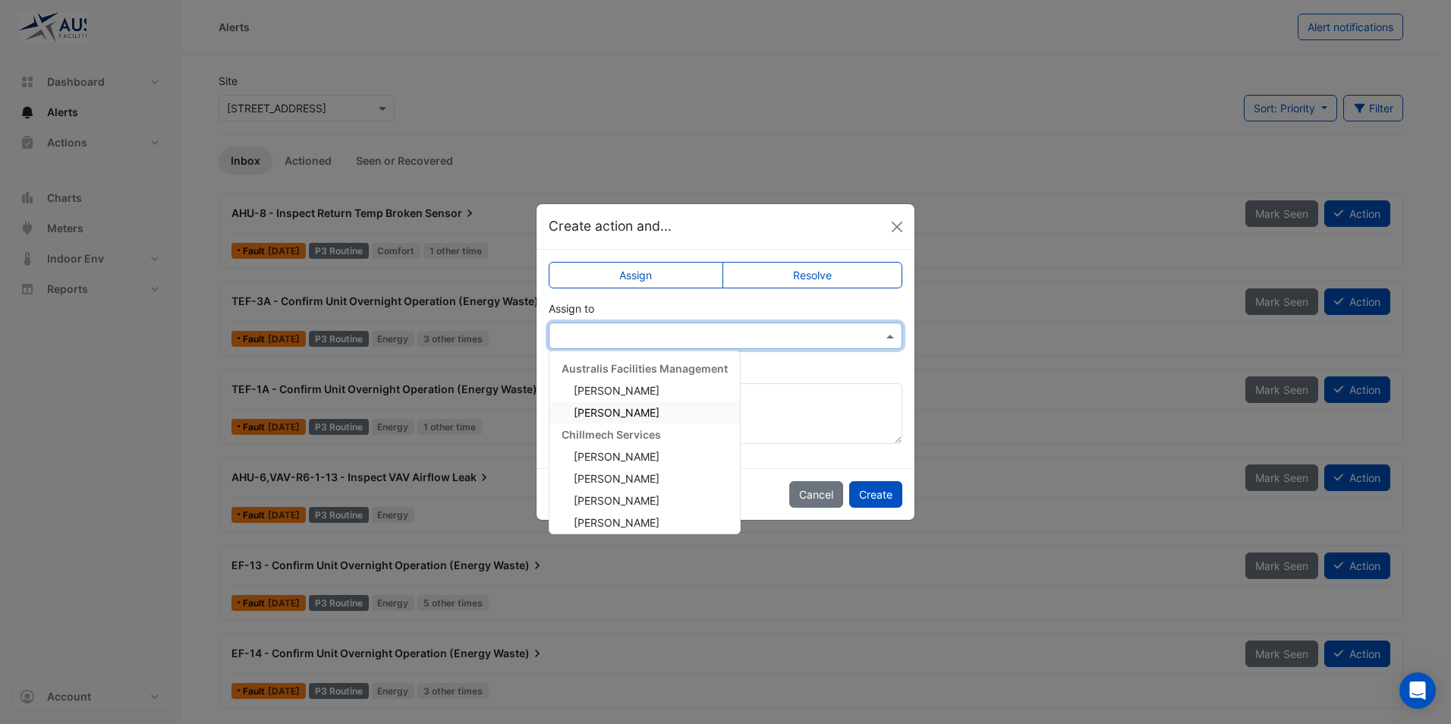
scroll to position [138, 0]
click at [636, 514] on span "Srinath Rajamohan" at bounding box center [617, 516] width 86 height 13
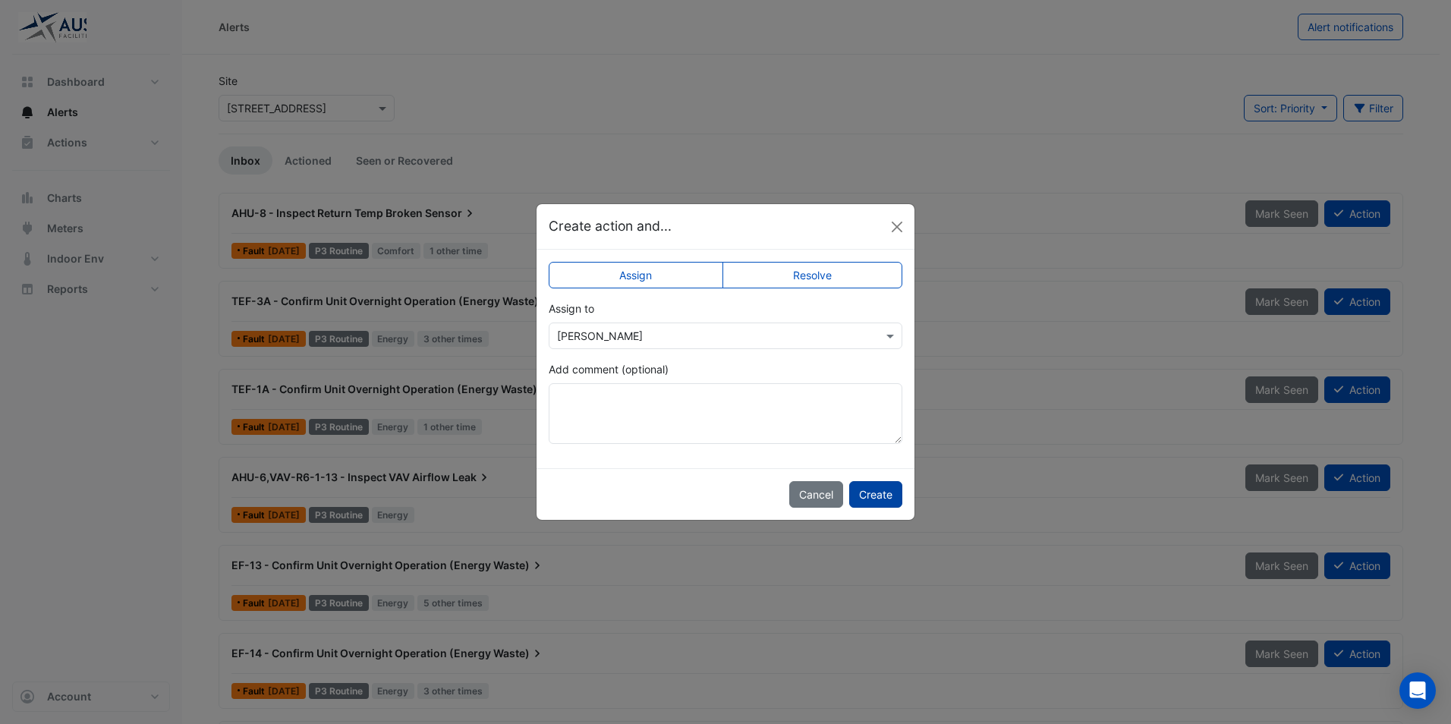
click at [880, 496] on button "Create" at bounding box center [875, 494] width 53 height 27
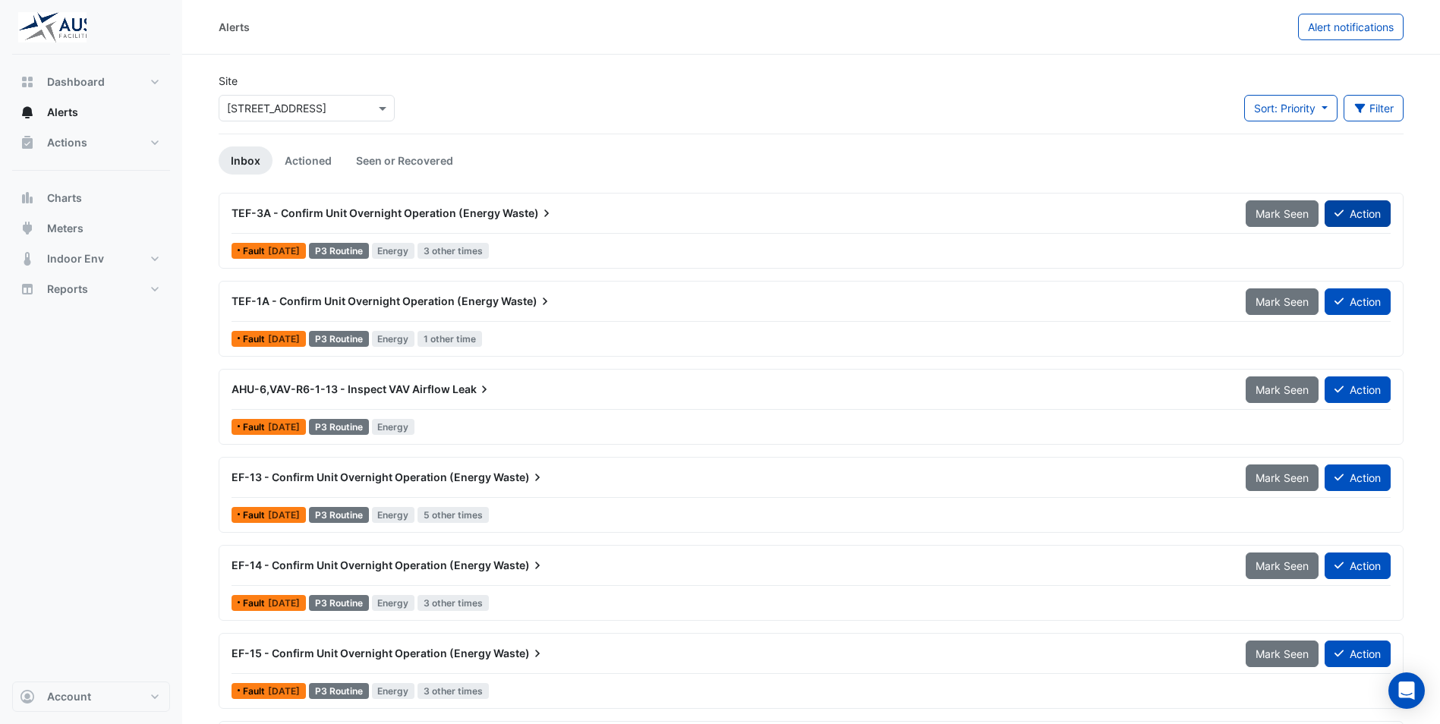
click at [1372, 218] on button "Action" at bounding box center [1358, 213] width 66 height 27
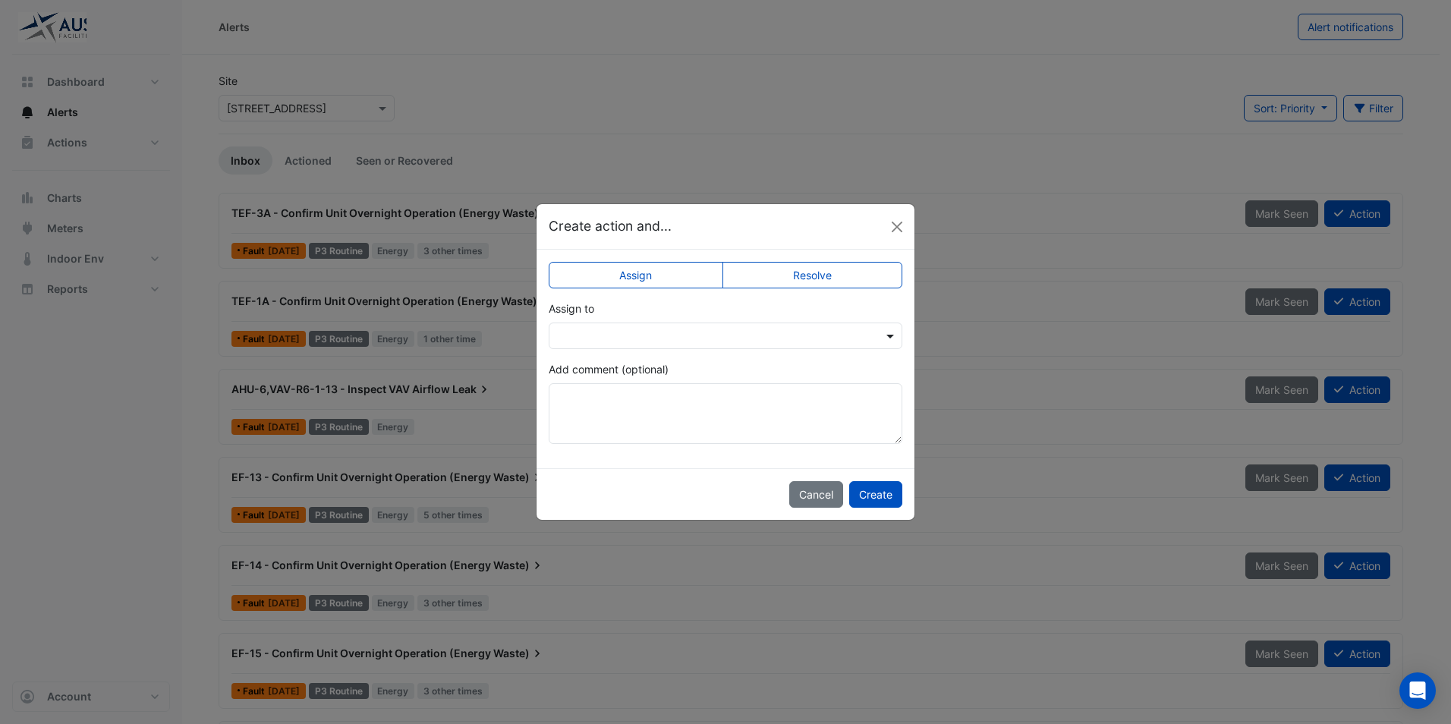
click at [884, 337] on span at bounding box center [892, 336] width 19 height 16
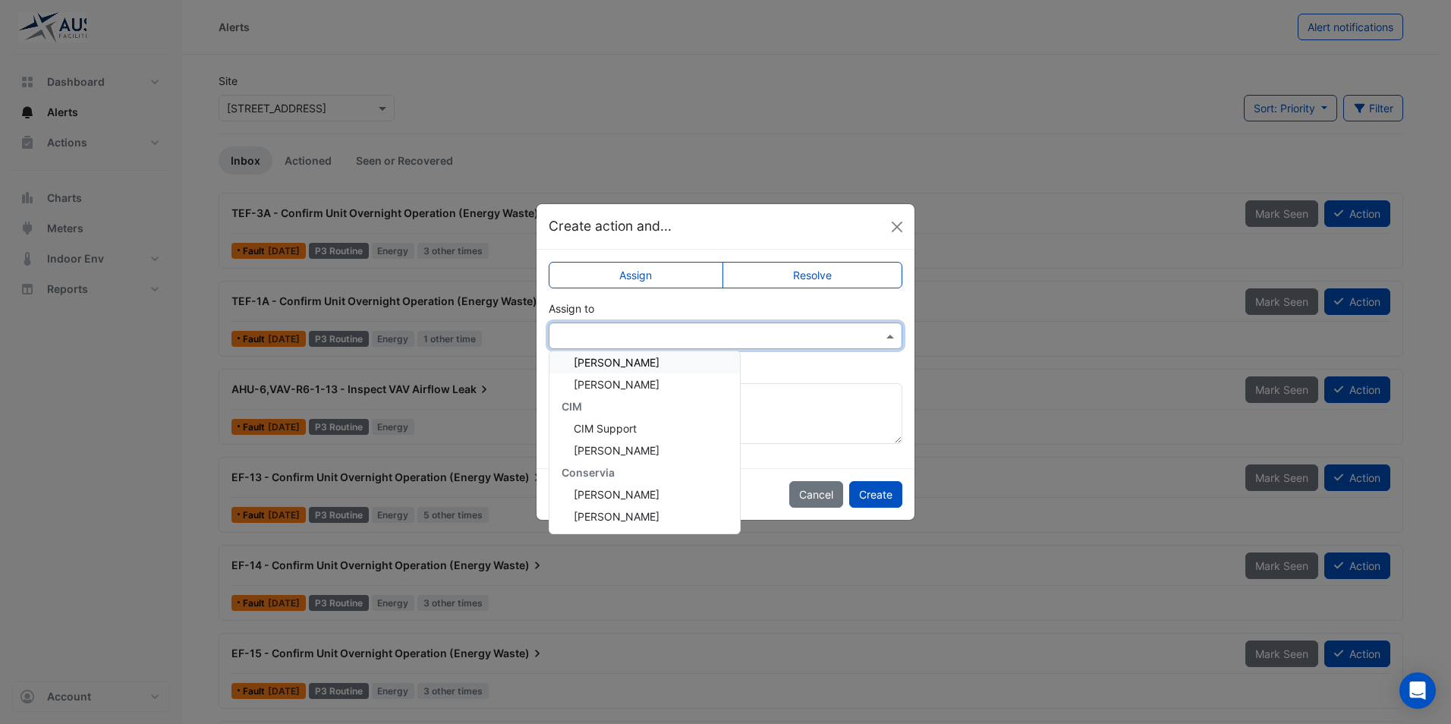
click at [763, 210] on div "Create action and..." at bounding box center [726, 226] width 378 height 45
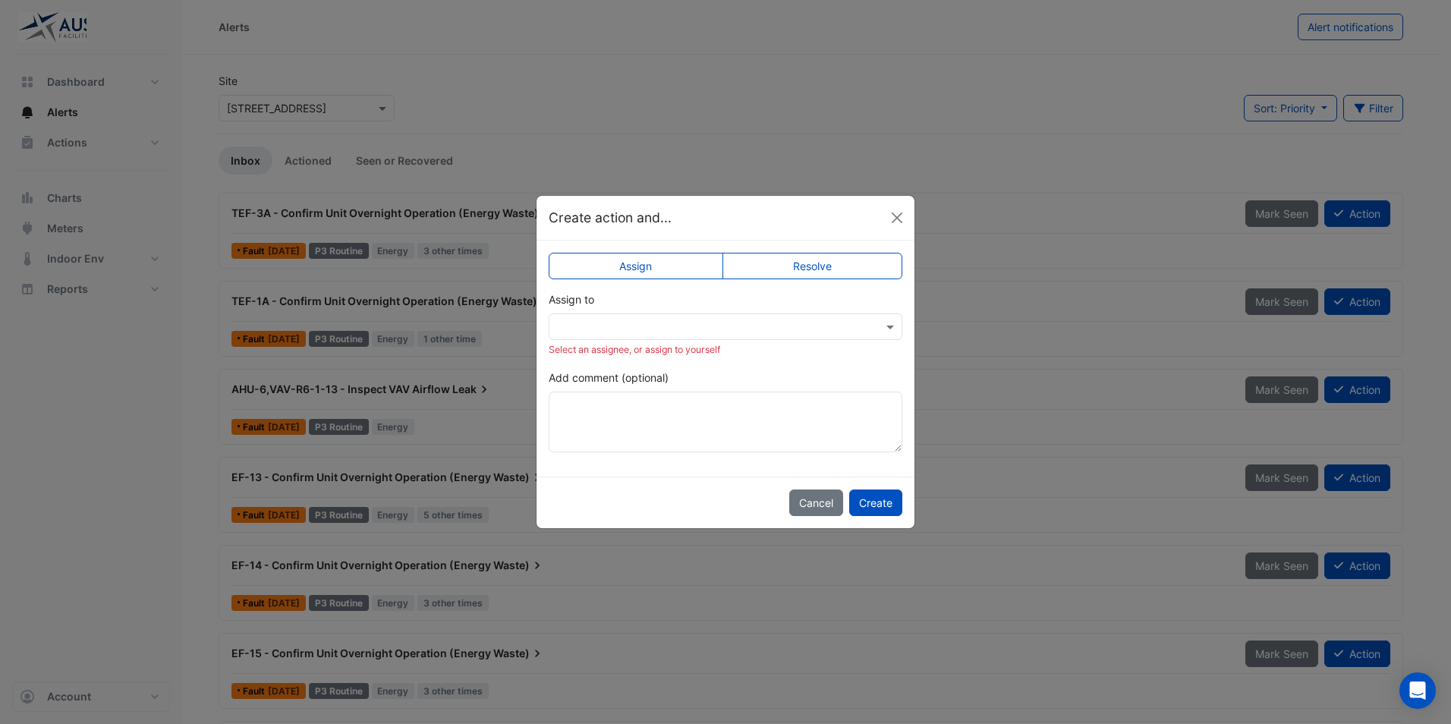
drag, startPoint x: 750, startPoint y: 216, endPoint x: 956, endPoint y: 206, distance: 206.7
click at [957, 207] on ngb-modal-window "Create action and... Assign Resolve Assign to Select an assignee, or assign to …" at bounding box center [725, 362] width 1451 height 724
click at [835, 332] on input "text" at bounding box center [710, 328] width 307 height 16
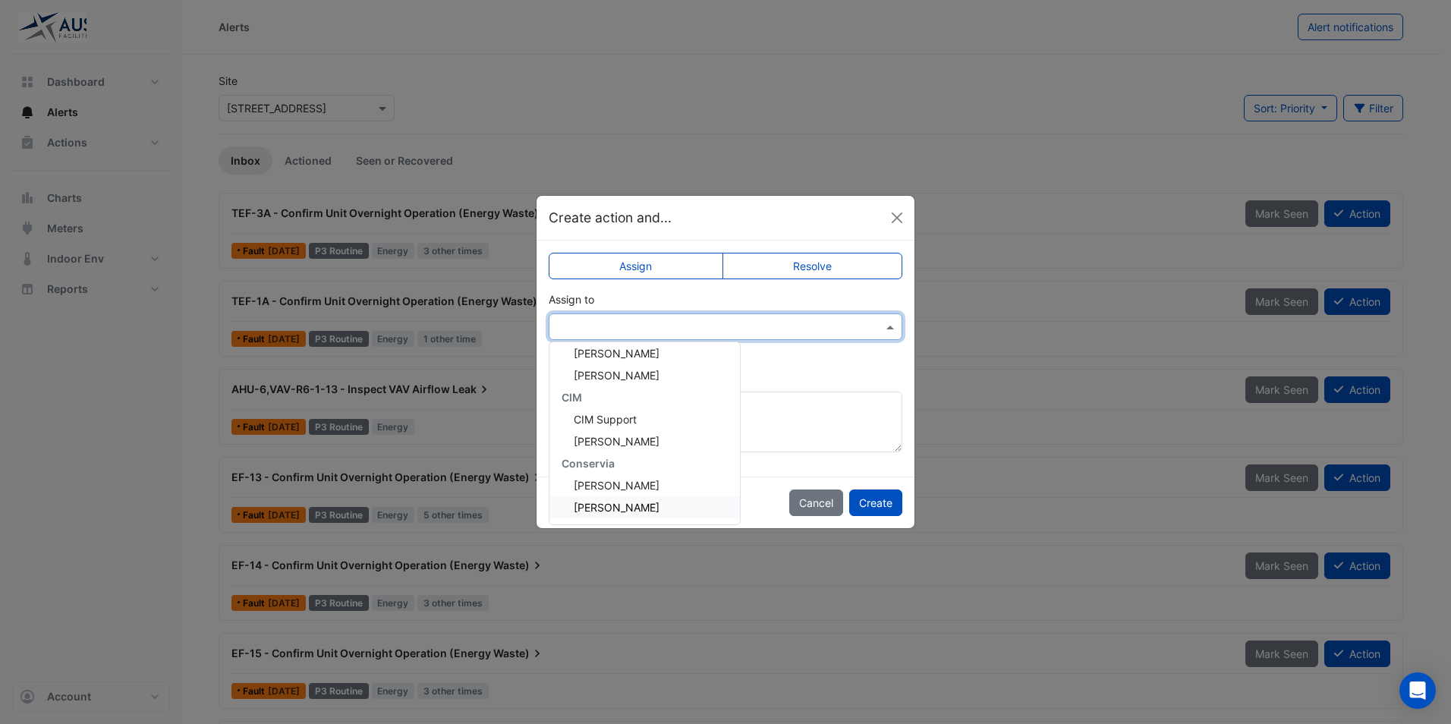
click at [626, 509] on span "Srinath Rajamohan" at bounding box center [617, 507] width 86 height 13
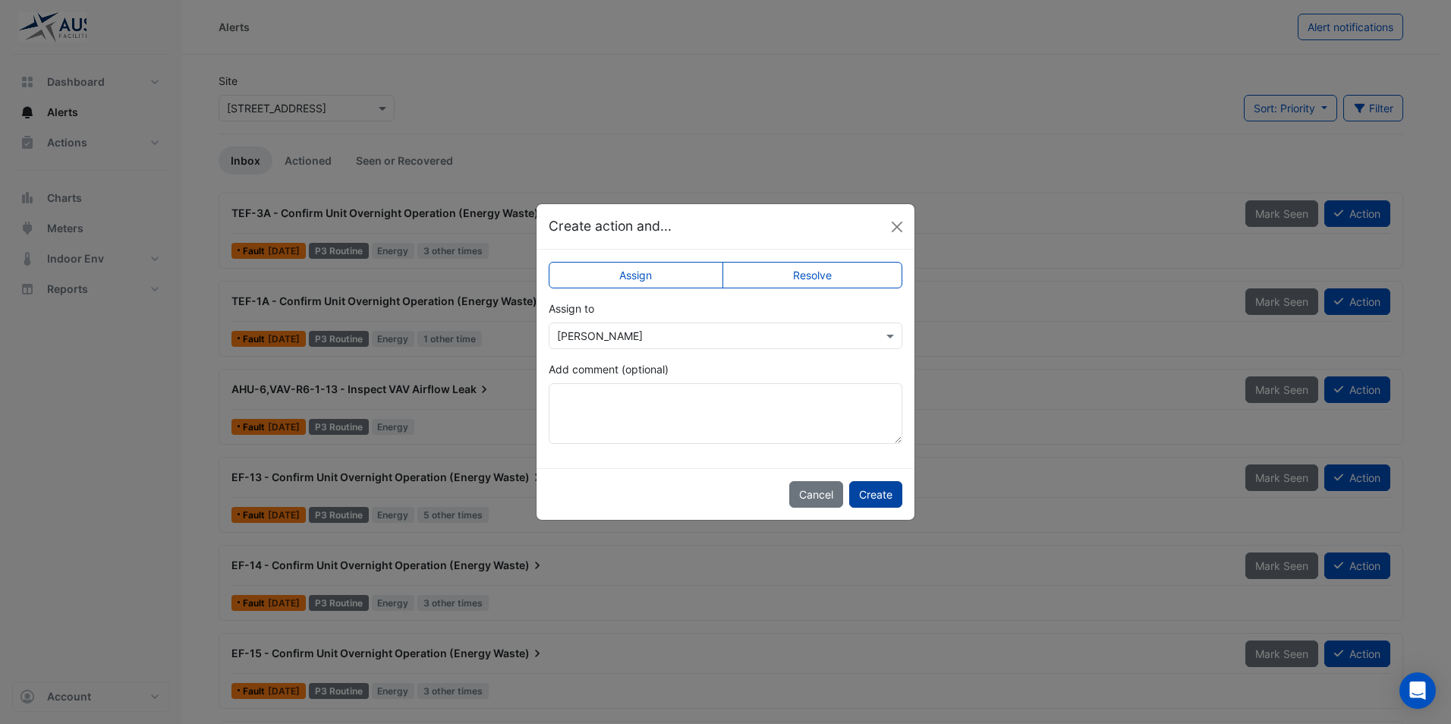
click at [874, 495] on button "Create" at bounding box center [875, 494] width 53 height 27
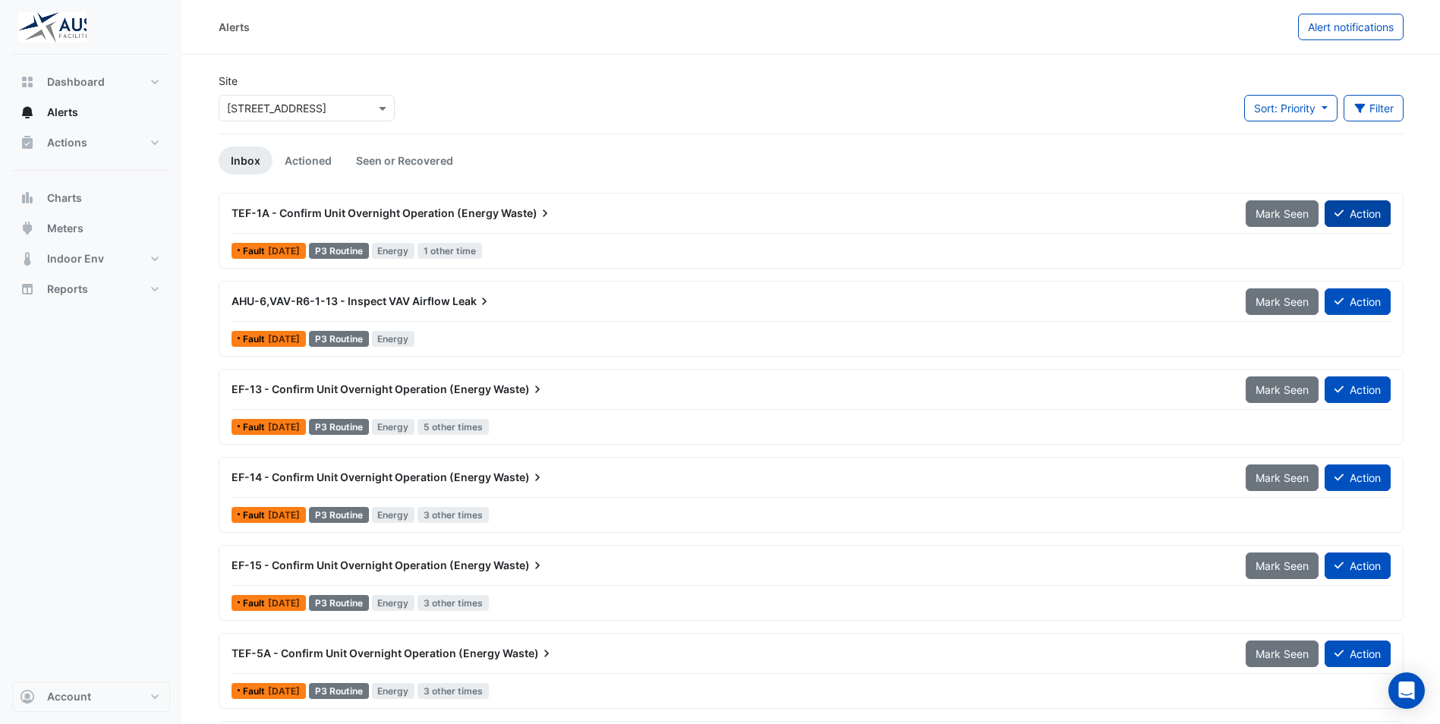
click at [1350, 207] on button "Action" at bounding box center [1358, 213] width 66 height 27
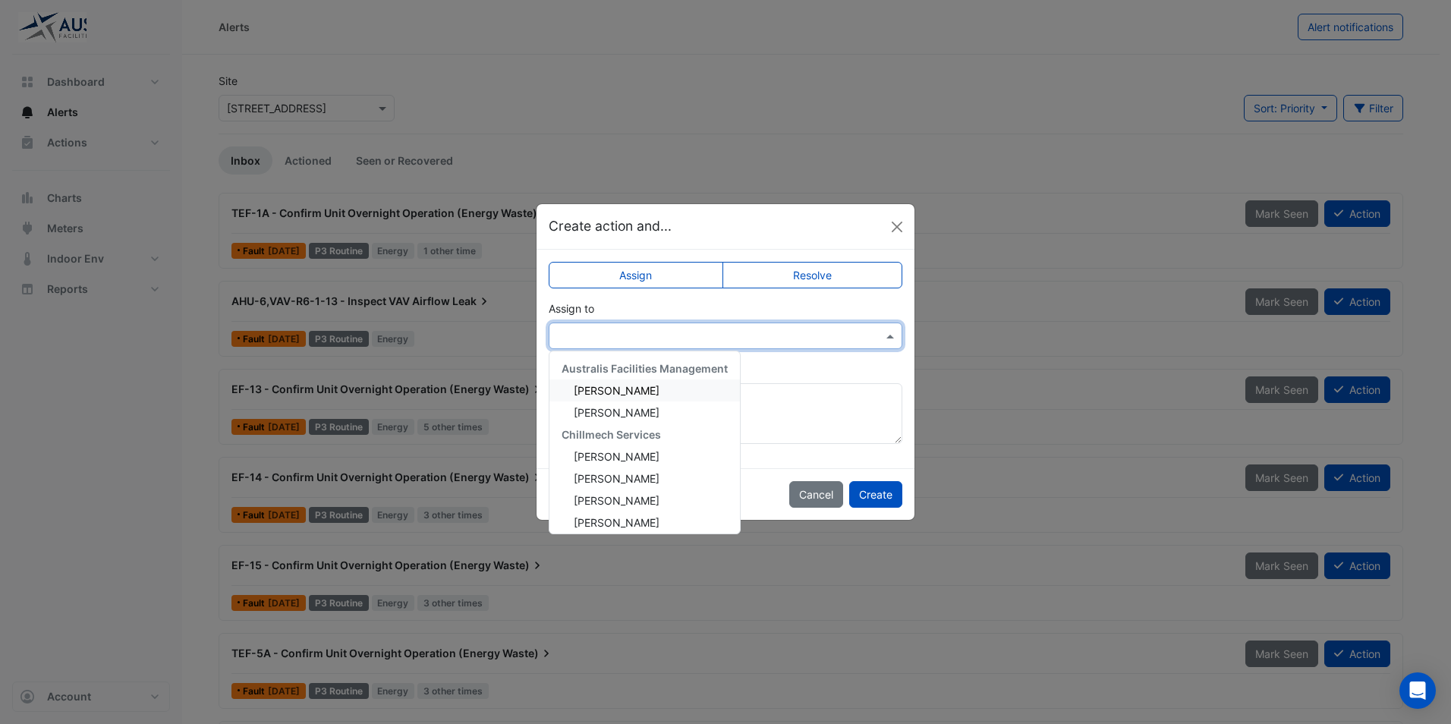
click at [881, 339] on div at bounding box center [726, 335] width 352 height 17
click at [657, 517] on span "Srinath Rajamohan" at bounding box center [617, 516] width 86 height 13
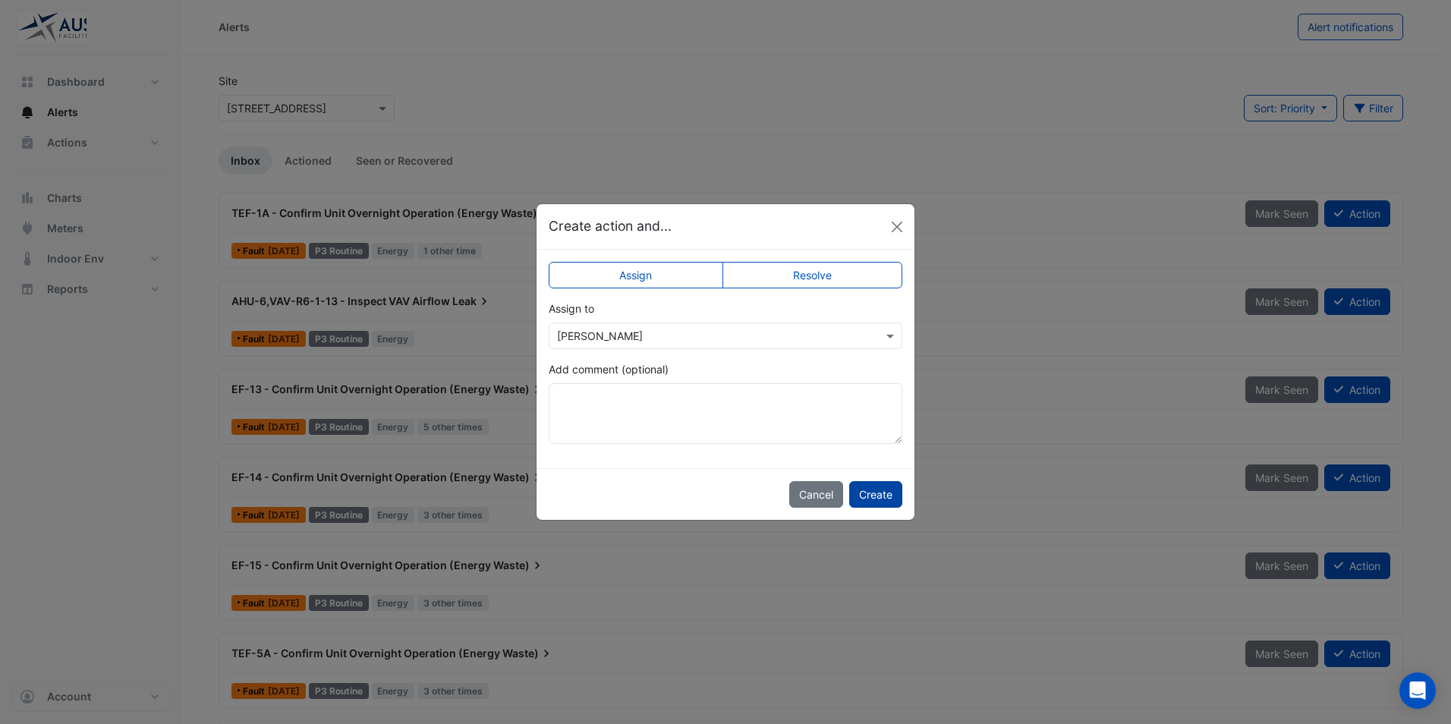
click at [874, 496] on button "Create" at bounding box center [875, 494] width 53 height 27
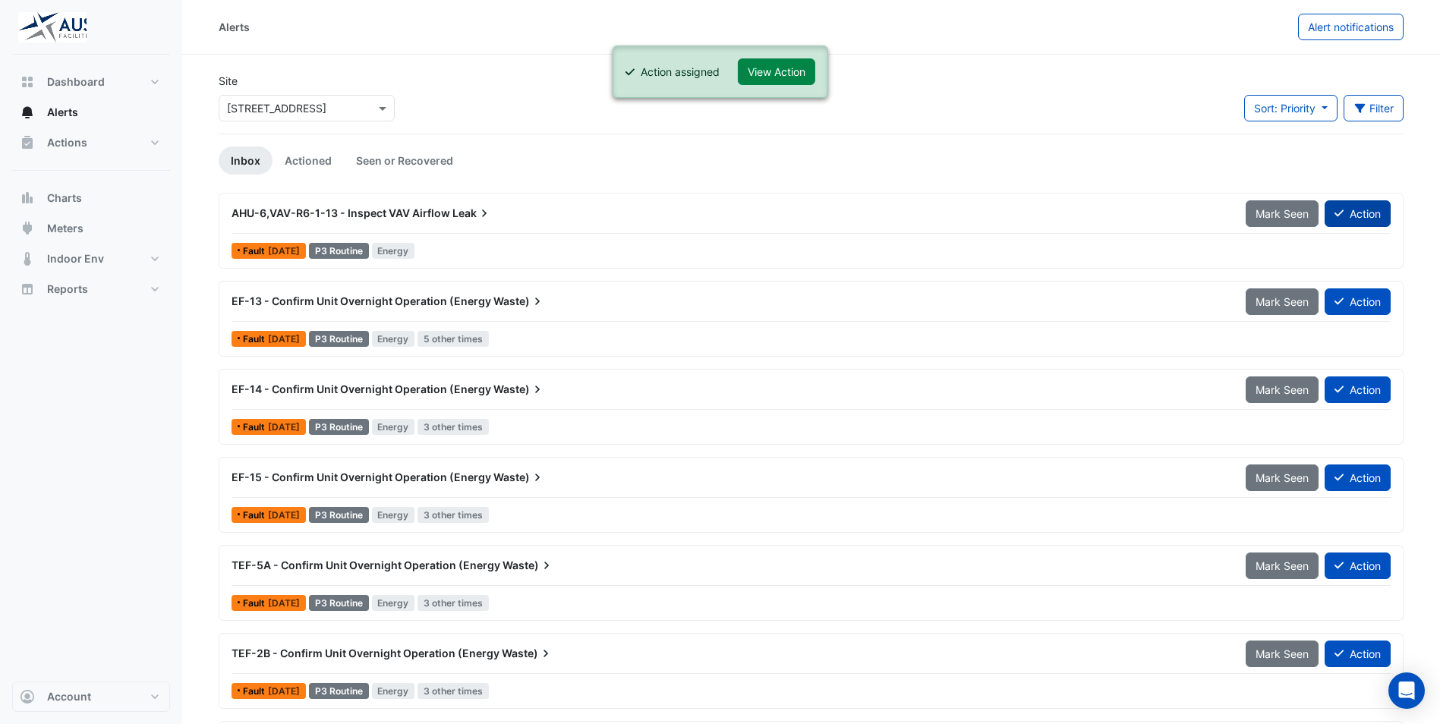
click at [1364, 219] on button "Action" at bounding box center [1358, 213] width 66 height 27
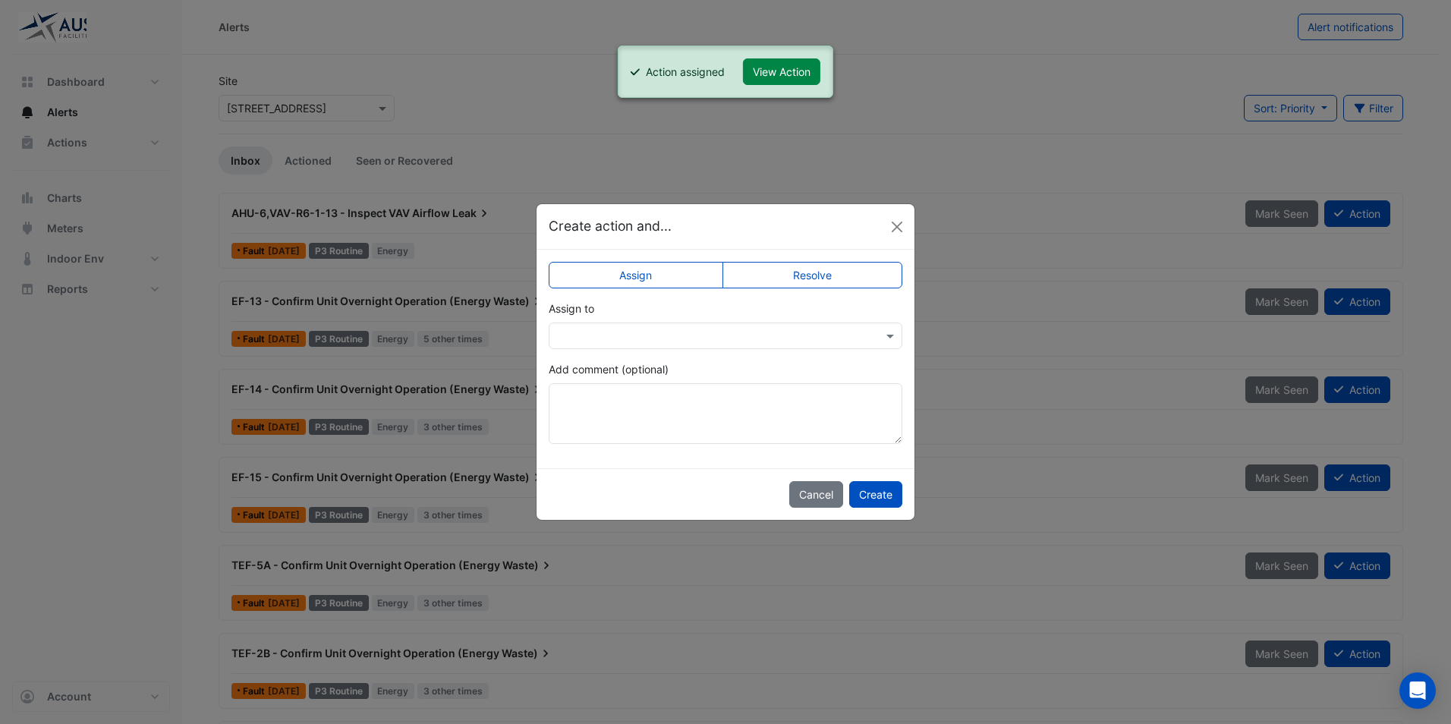
click at [805, 329] on input "text" at bounding box center [710, 337] width 307 height 16
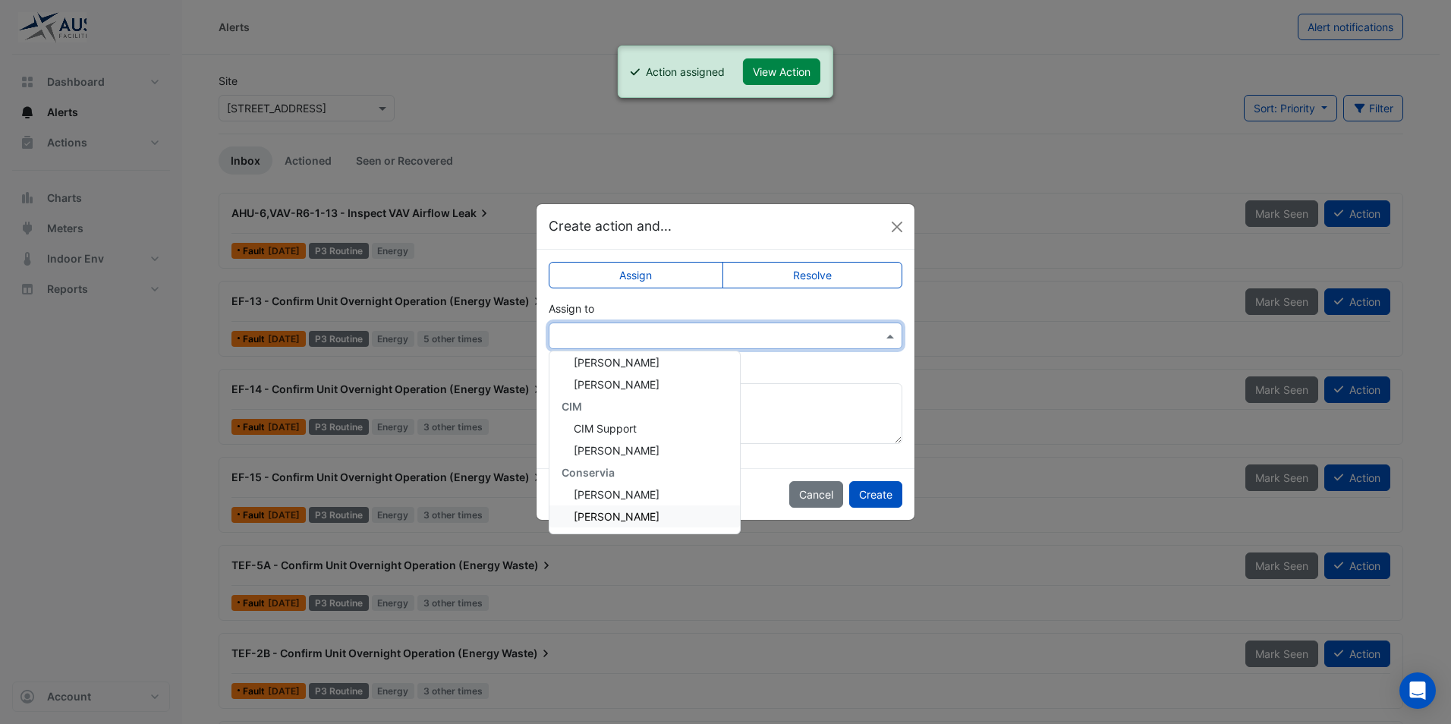
click at [654, 514] on span "Srinath Rajamohan" at bounding box center [617, 516] width 86 height 13
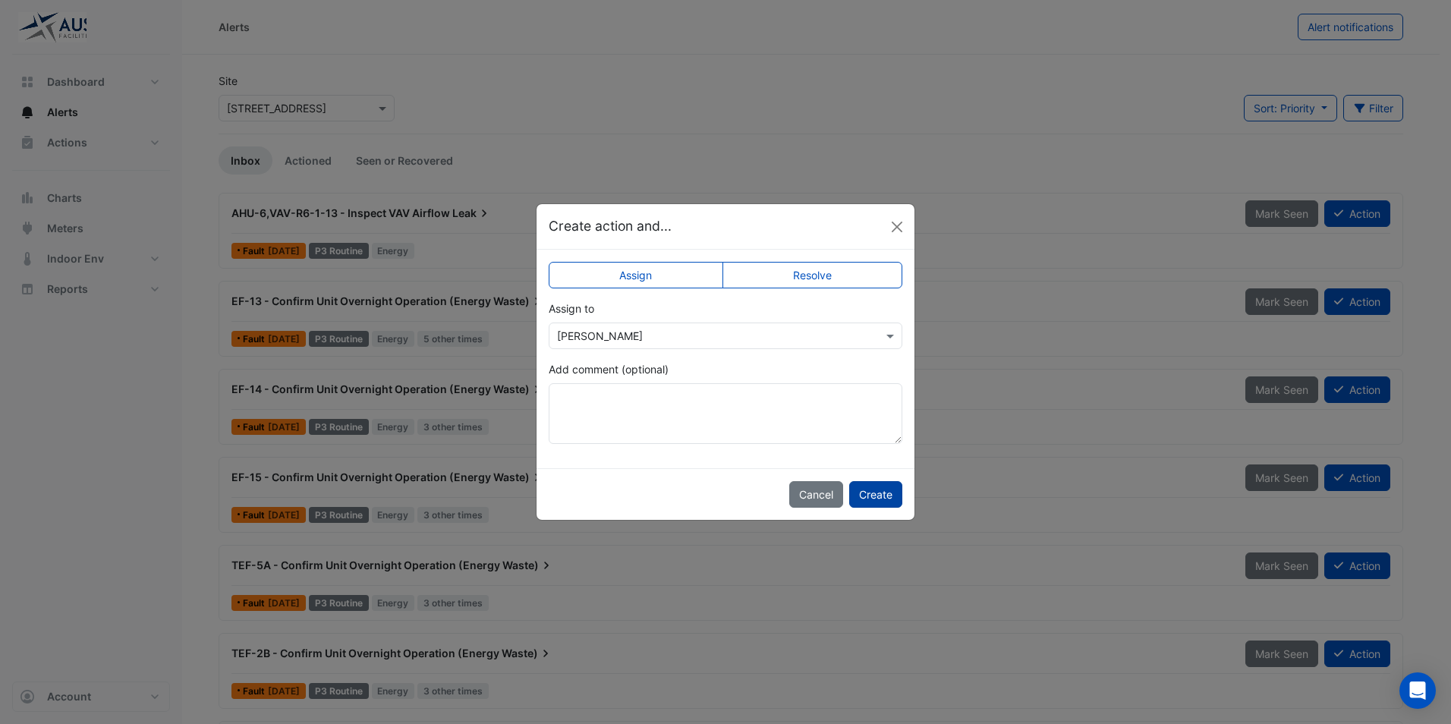
click at [877, 491] on button "Create" at bounding box center [875, 494] width 53 height 27
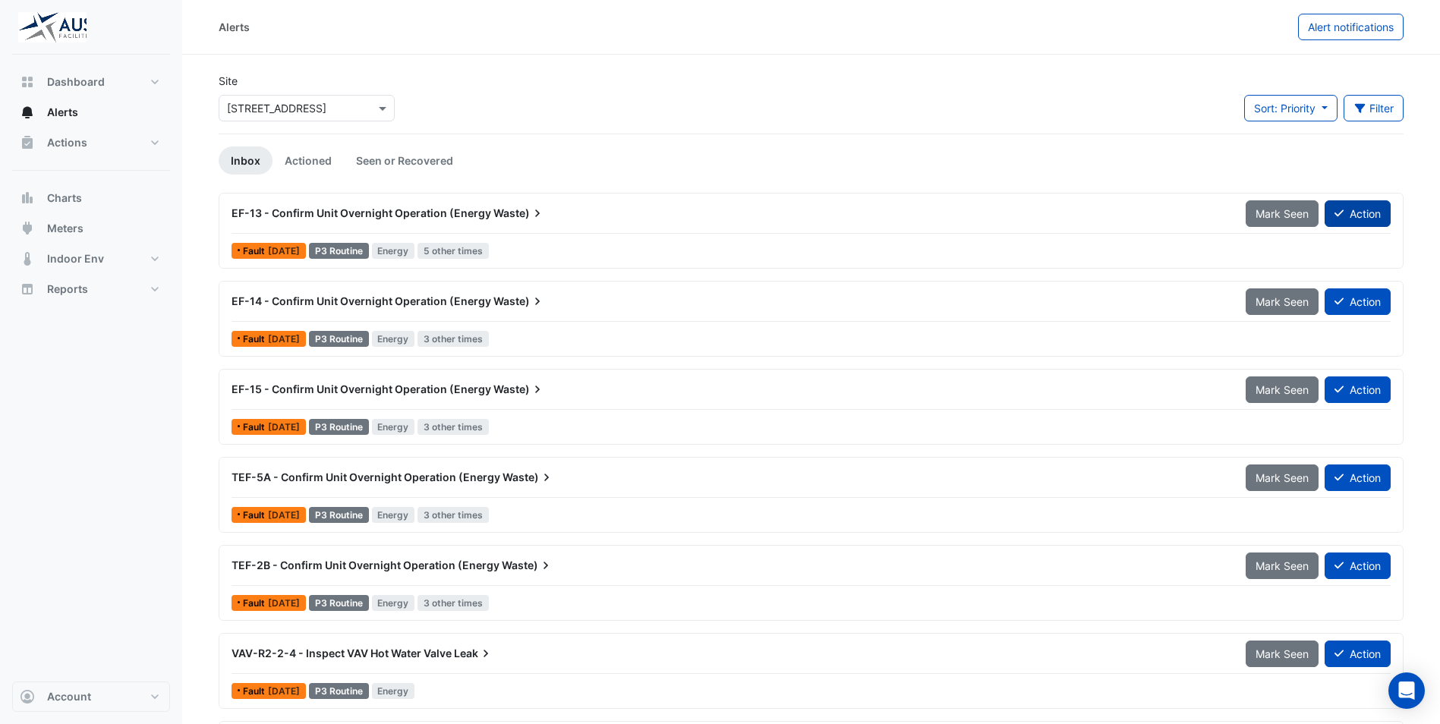
click at [1359, 216] on button "Action" at bounding box center [1358, 213] width 66 height 27
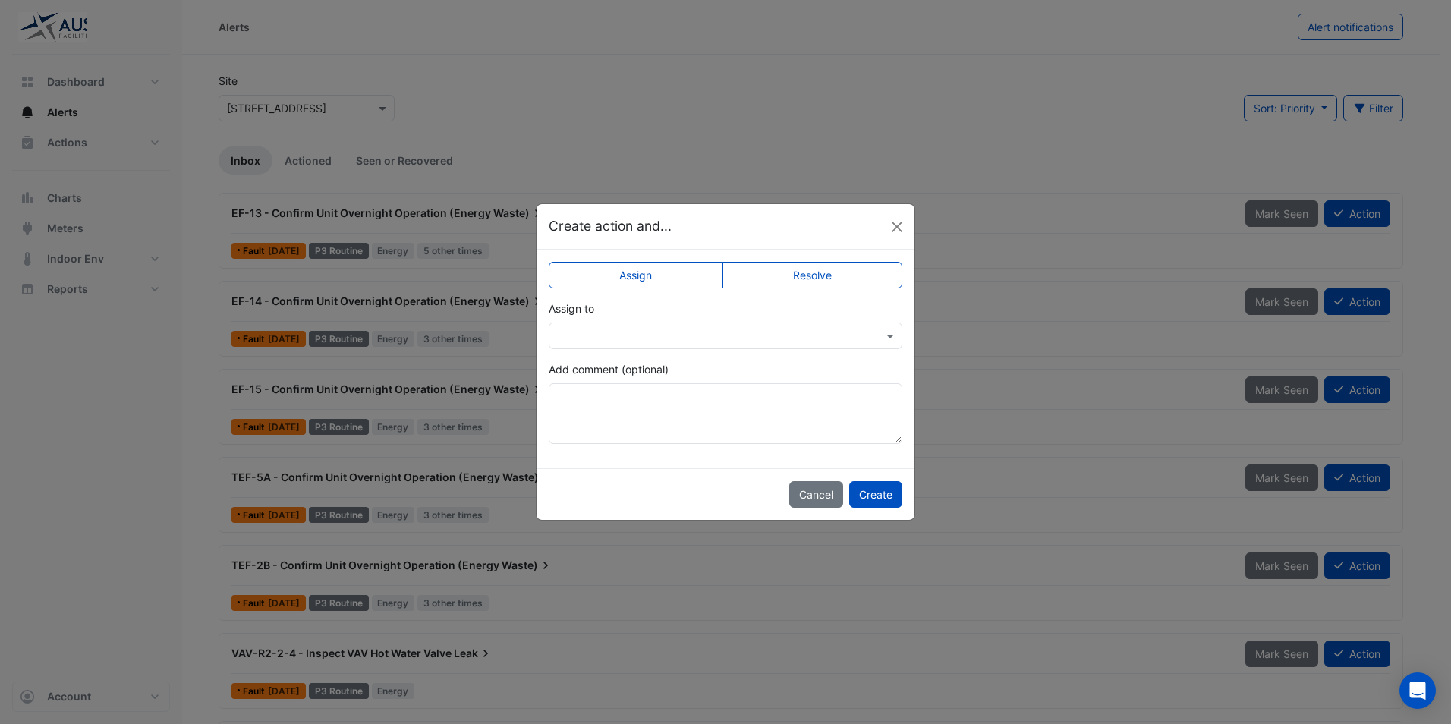
click at [862, 336] on input "text" at bounding box center [710, 337] width 307 height 16
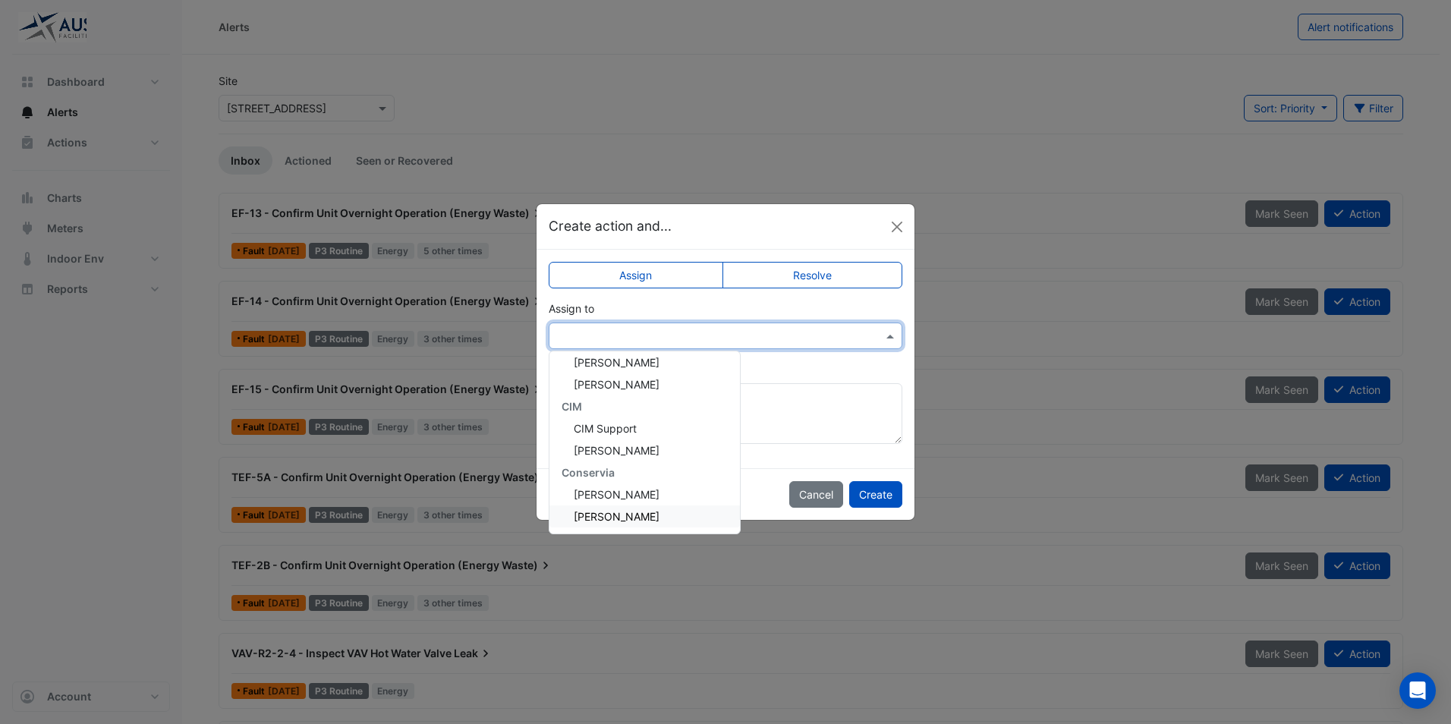
click at [614, 516] on span "Srinath Rajamohan" at bounding box center [617, 516] width 86 height 13
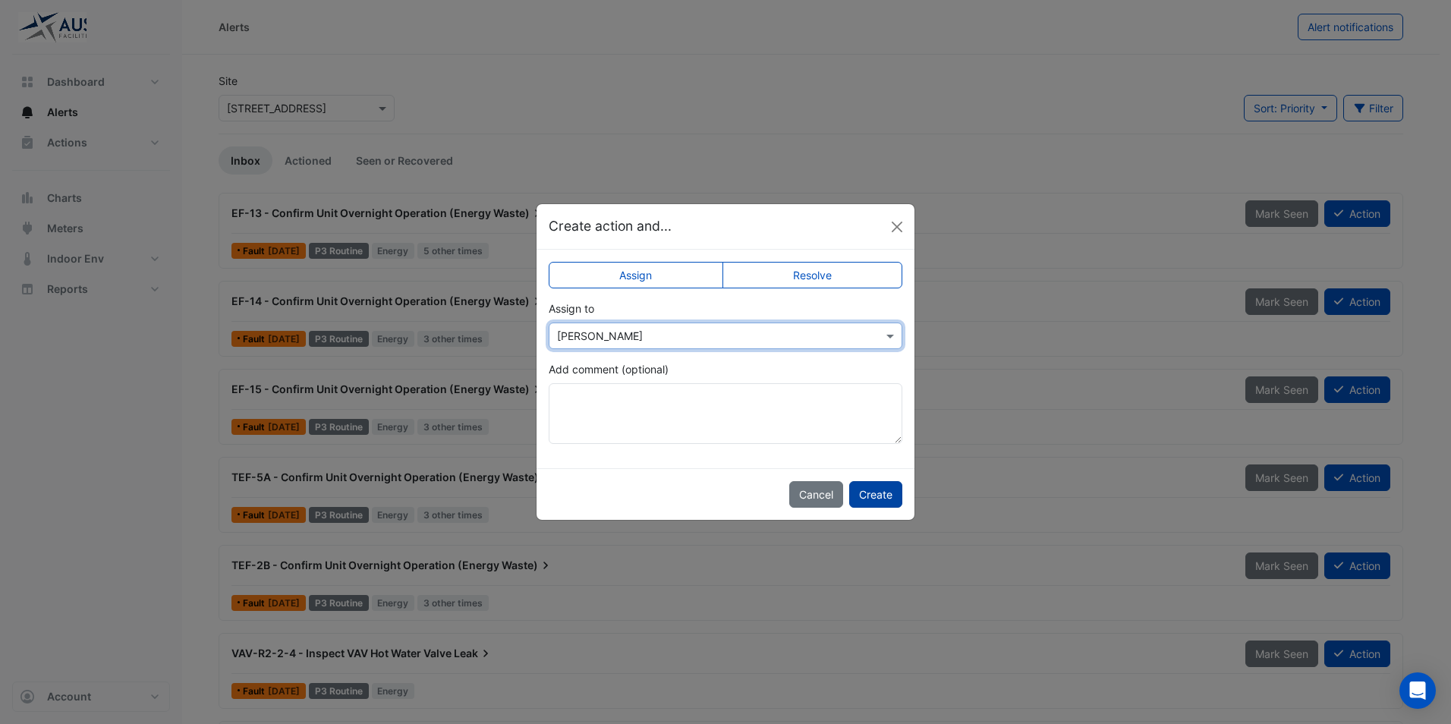
click at [874, 496] on button "Create" at bounding box center [875, 494] width 53 height 27
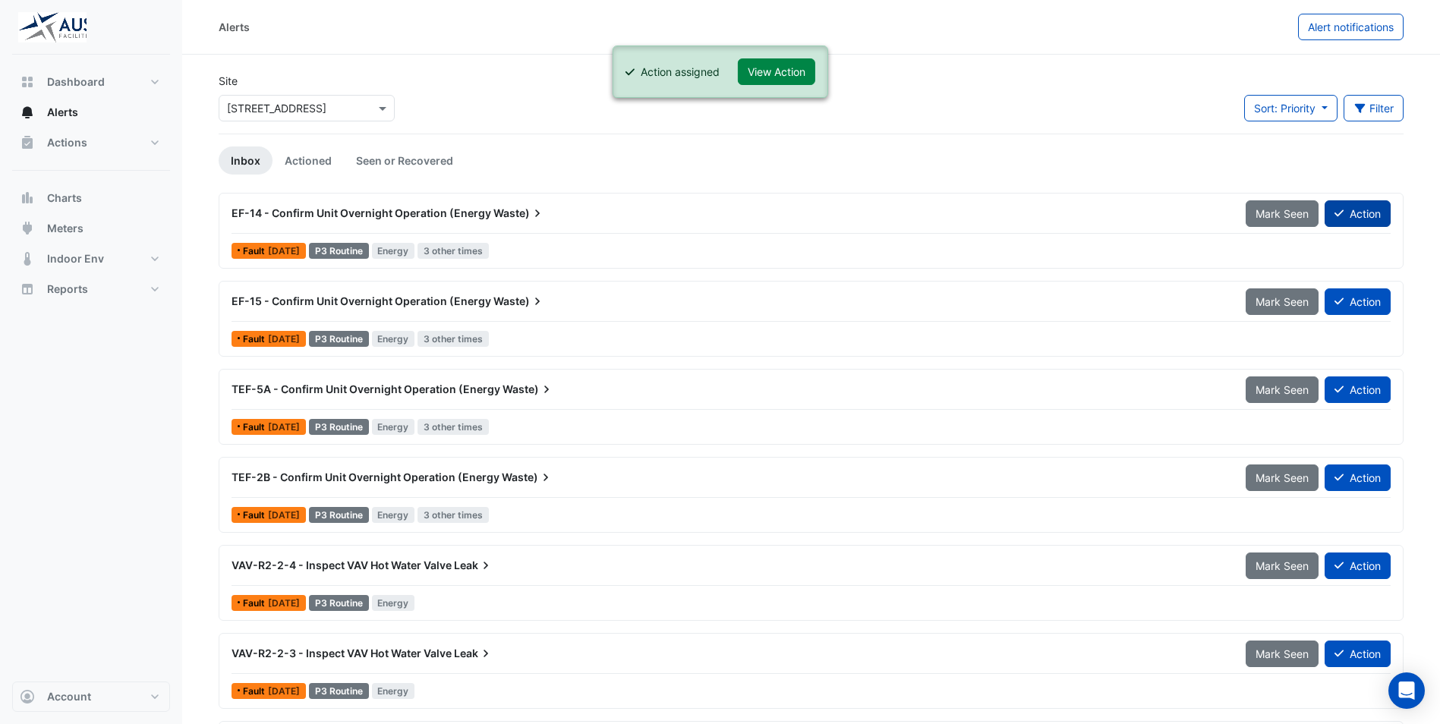
click at [1351, 214] on button "Action" at bounding box center [1358, 213] width 66 height 27
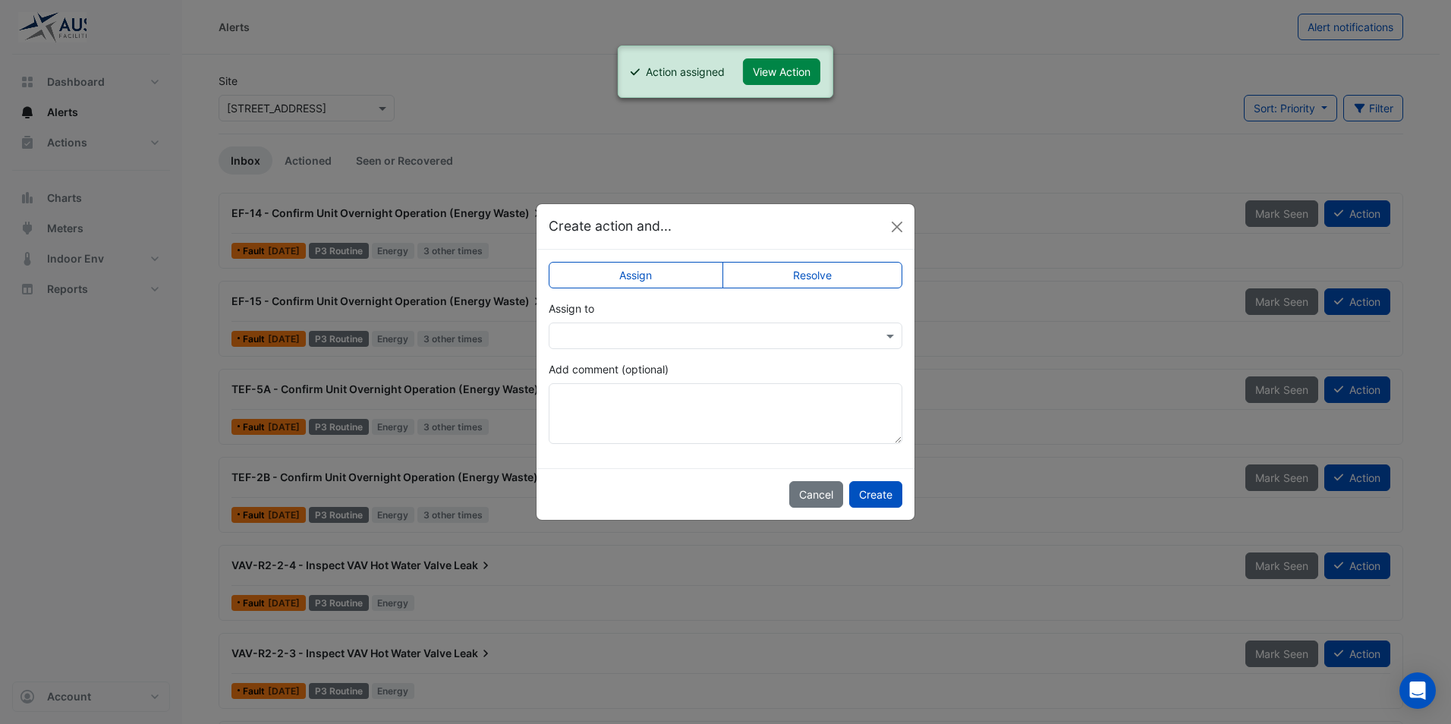
click at [848, 334] on input "text" at bounding box center [710, 337] width 307 height 16
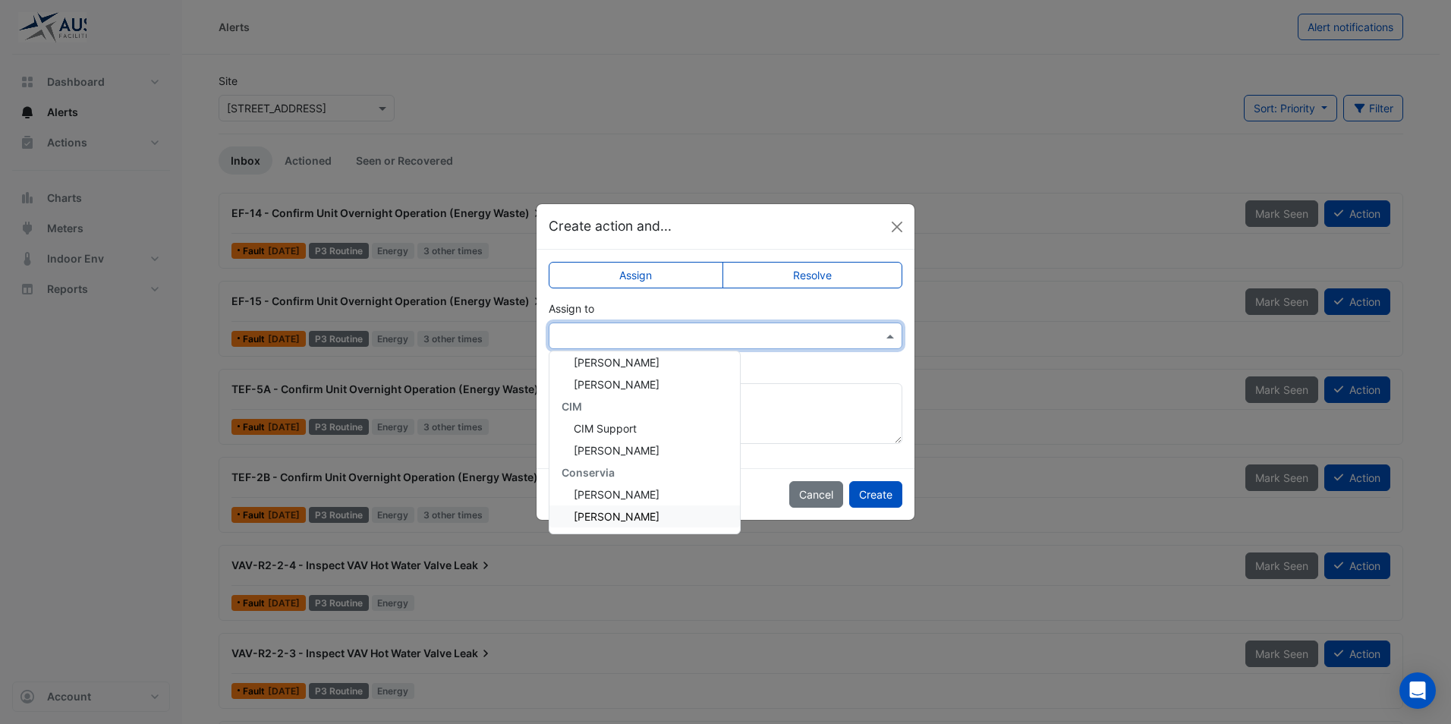
click at [603, 523] on div "Srinath Rajamohan" at bounding box center [645, 517] width 191 height 22
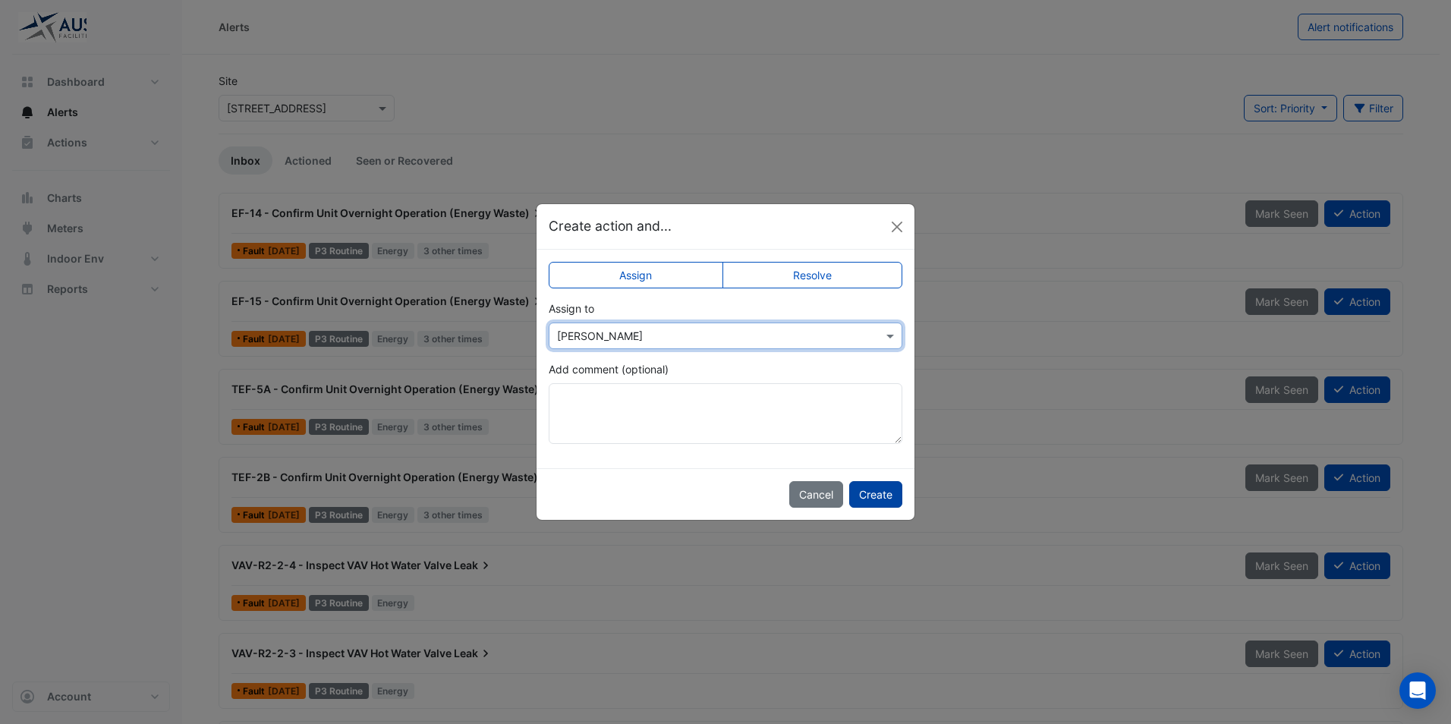
click at [881, 503] on button "Create" at bounding box center [875, 494] width 53 height 27
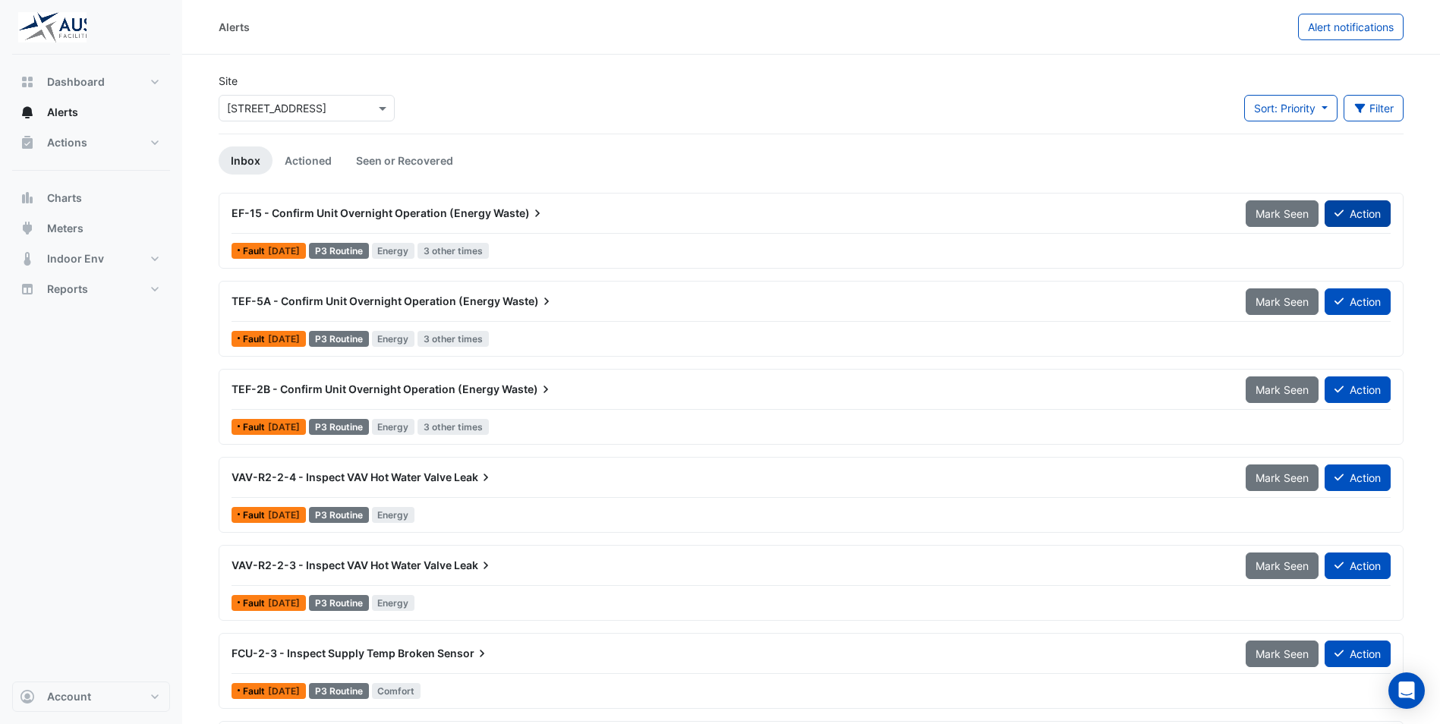
click at [1380, 216] on button "Action" at bounding box center [1358, 213] width 66 height 27
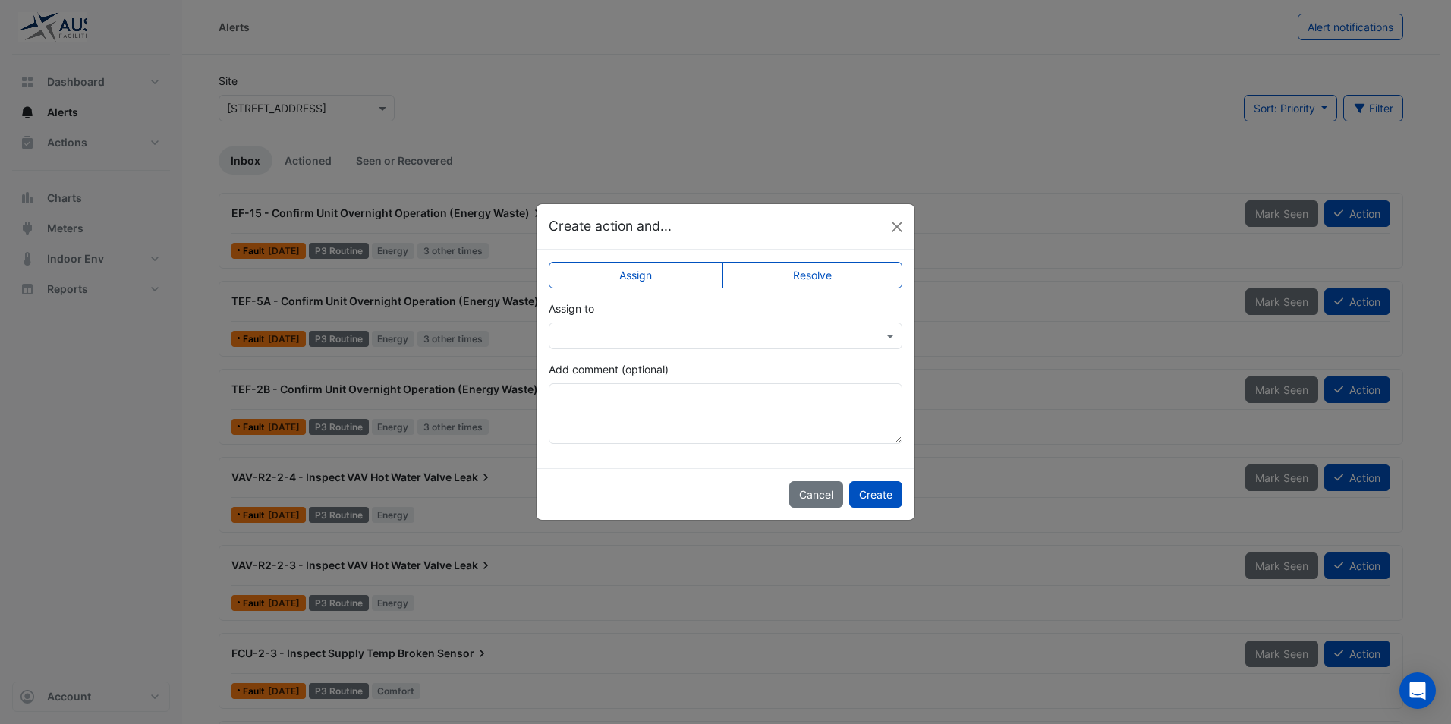
click at [724, 342] on input "text" at bounding box center [710, 337] width 307 height 16
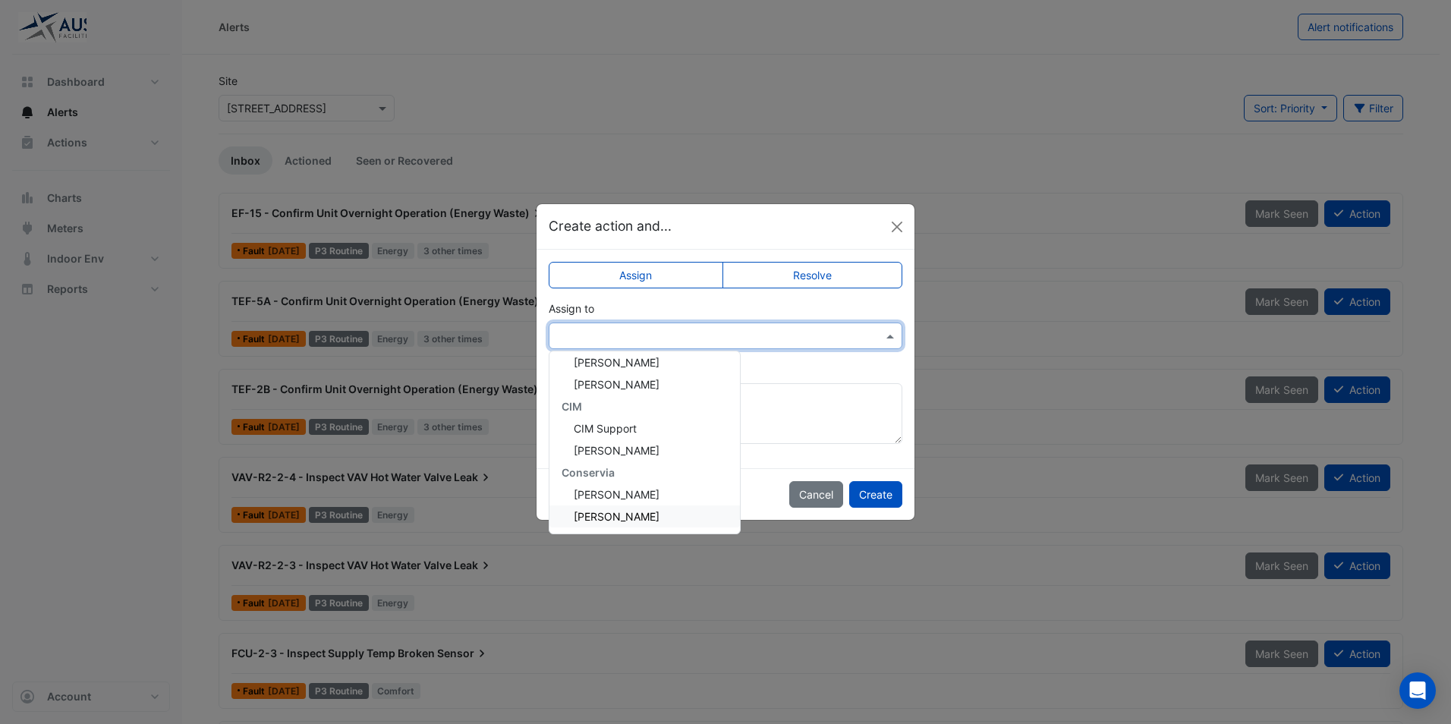
click at [637, 512] on span "Srinath Rajamohan" at bounding box center [617, 516] width 86 height 13
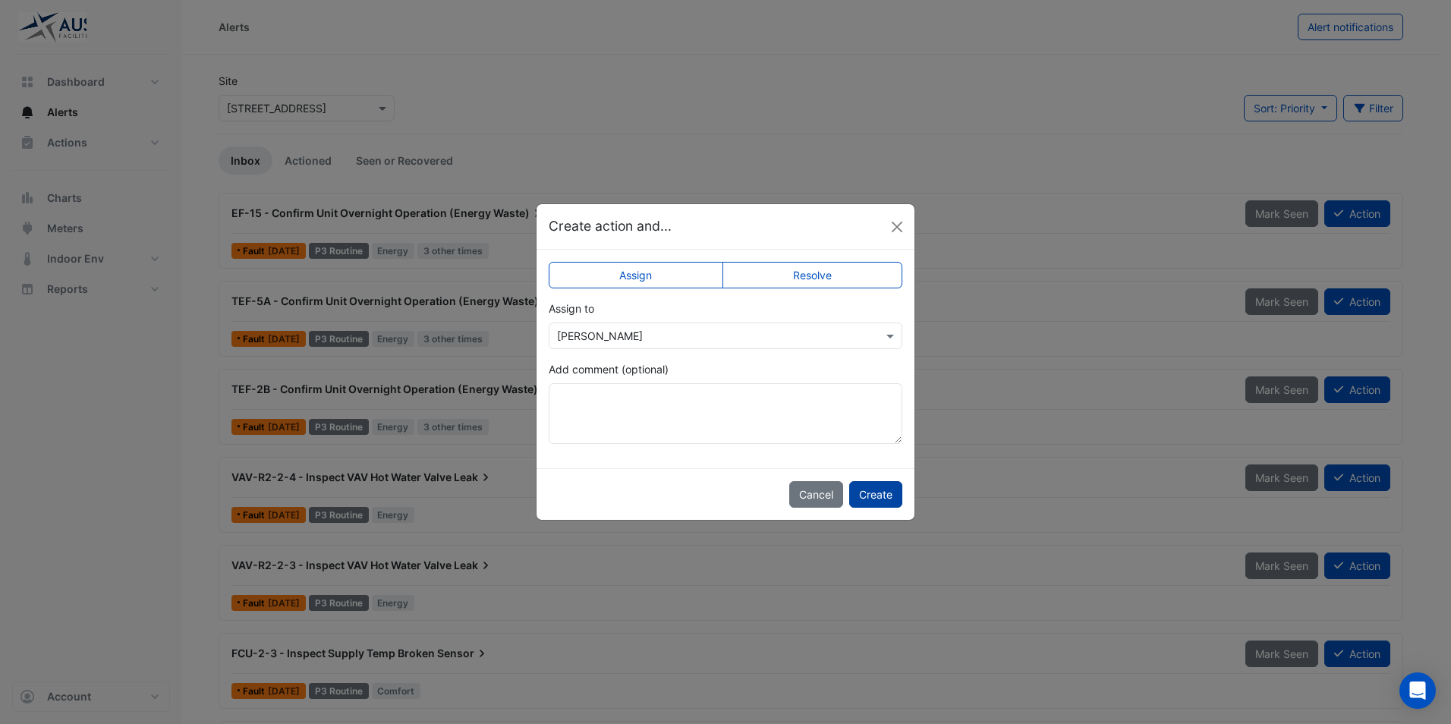
click at [879, 493] on button "Create" at bounding box center [875, 494] width 53 height 27
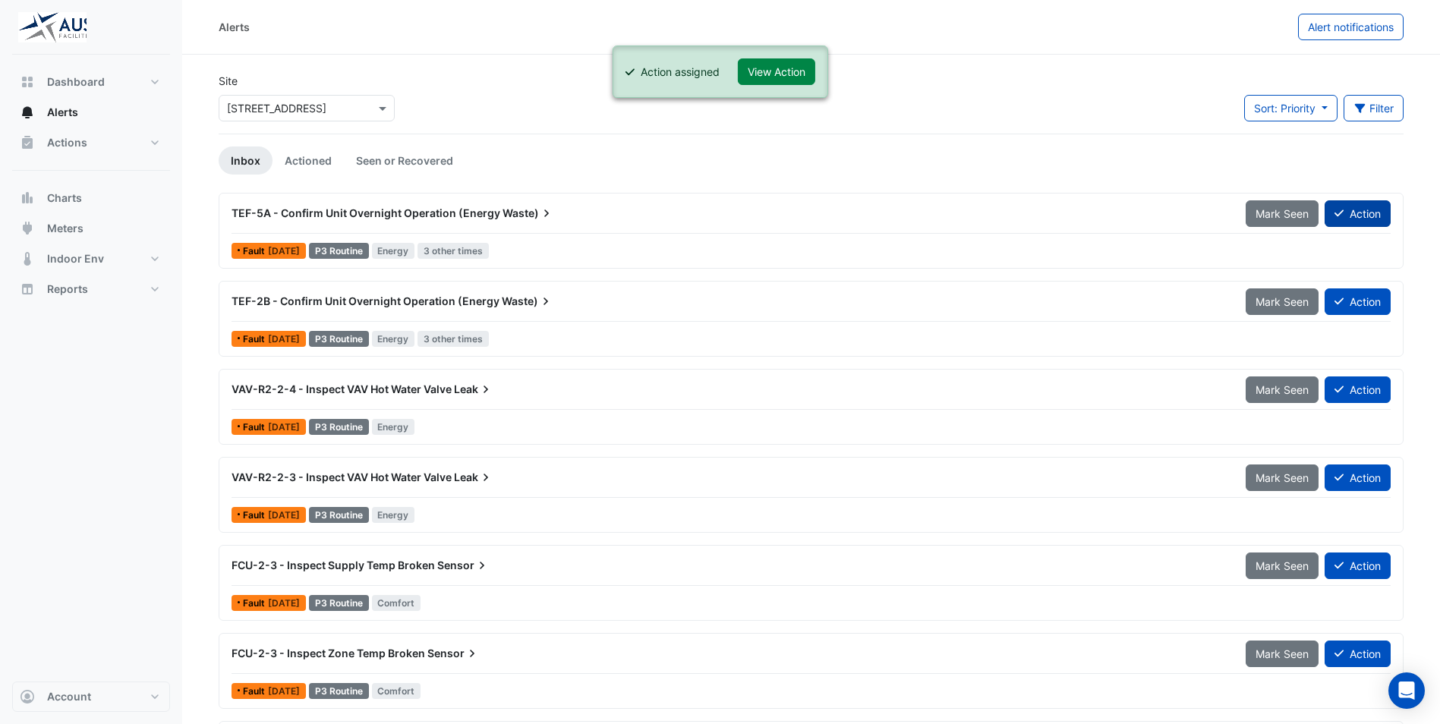
click at [1366, 216] on button "Action" at bounding box center [1358, 213] width 66 height 27
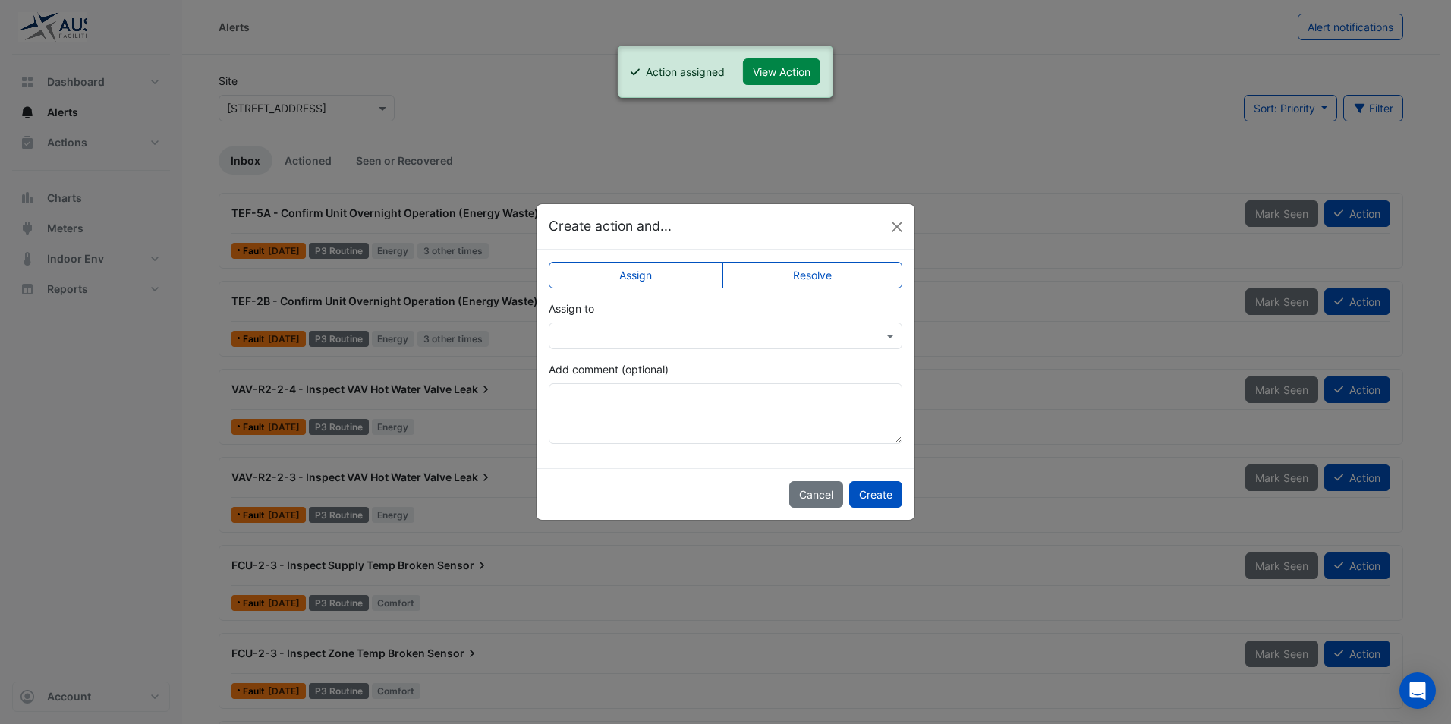
click at [869, 340] on div at bounding box center [726, 335] width 352 height 17
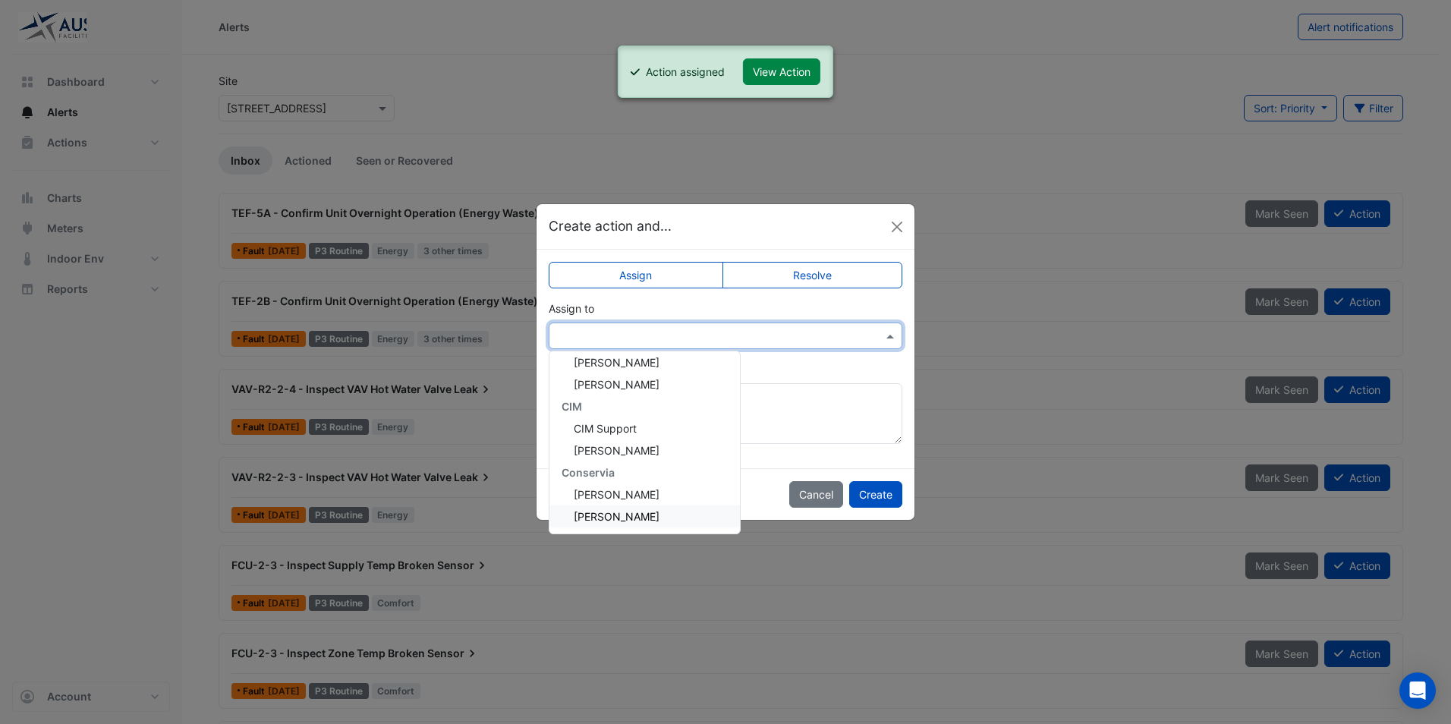
click at [621, 515] on span "Srinath Rajamohan" at bounding box center [617, 516] width 86 height 13
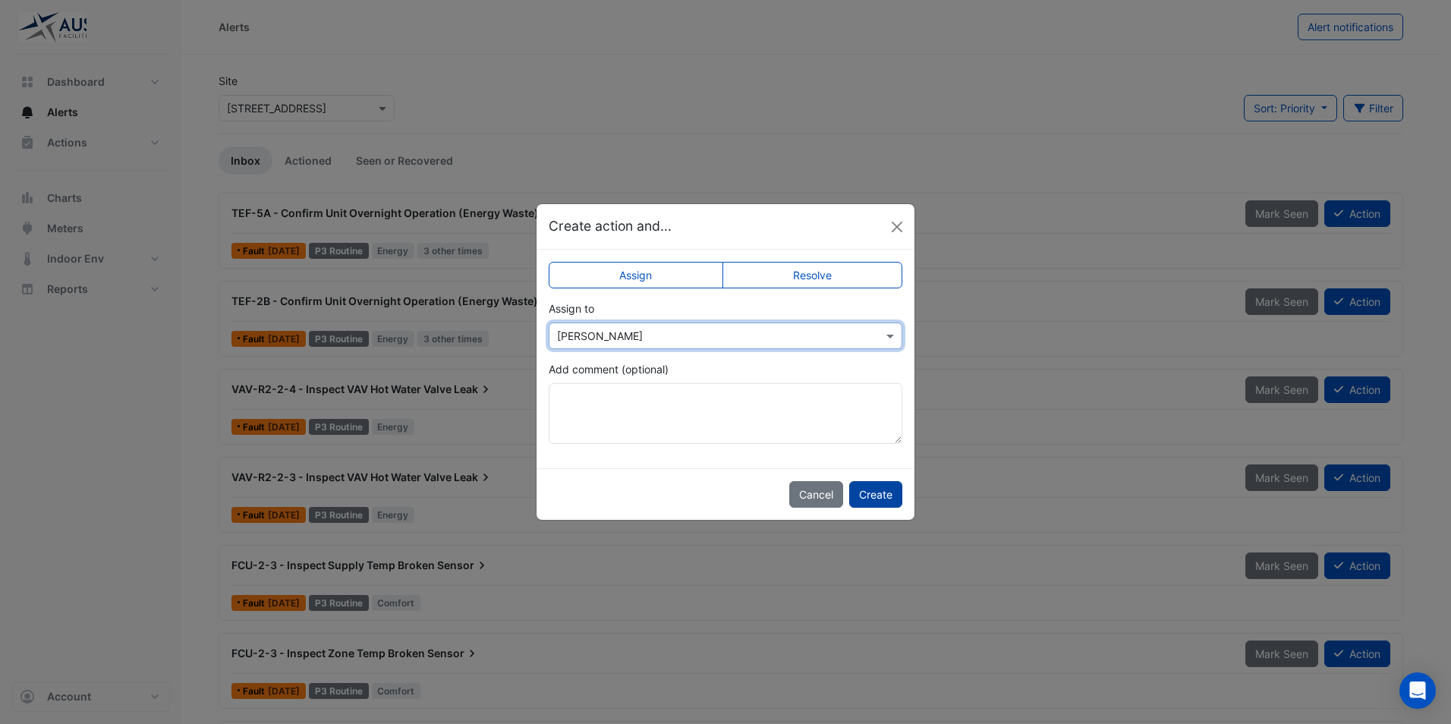
click at [893, 499] on button "Create" at bounding box center [875, 494] width 53 height 27
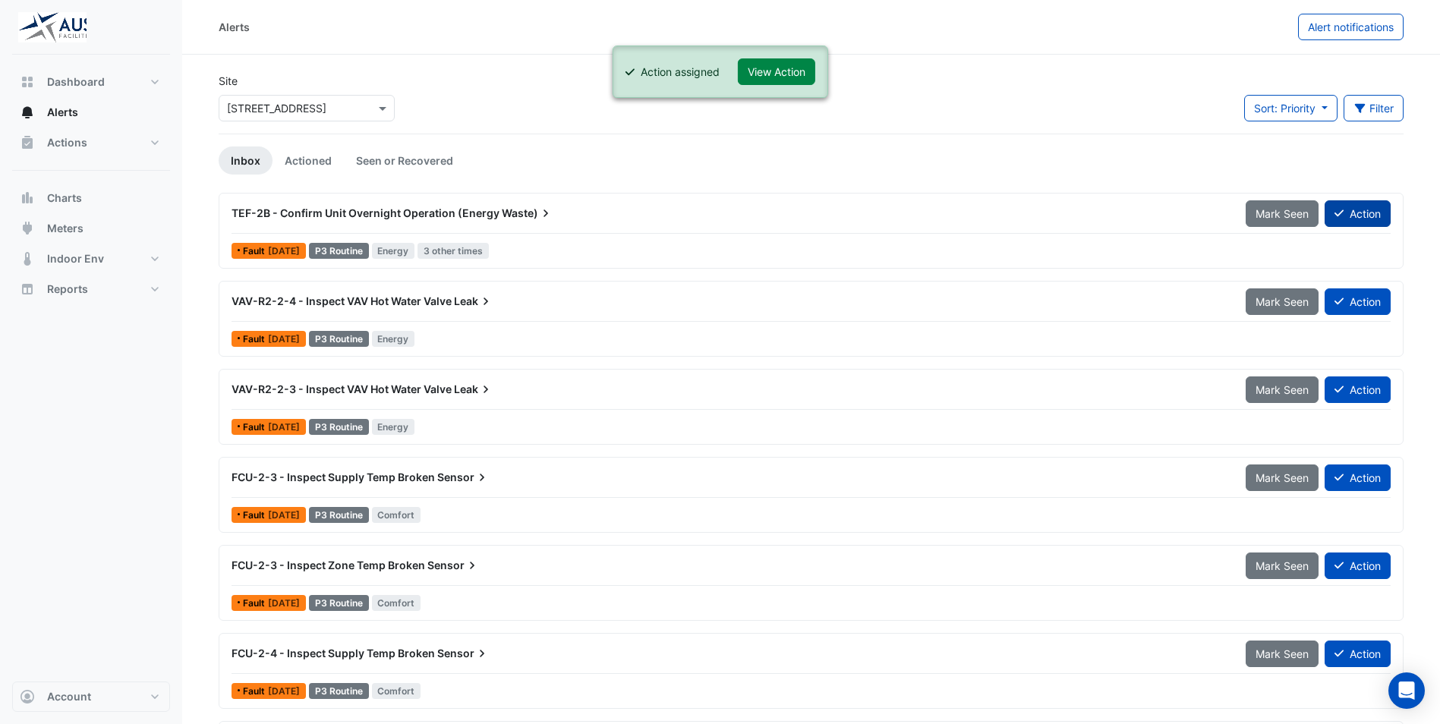
click at [1369, 213] on button "Action" at bounding box center [1358, 213] width 66 height 27
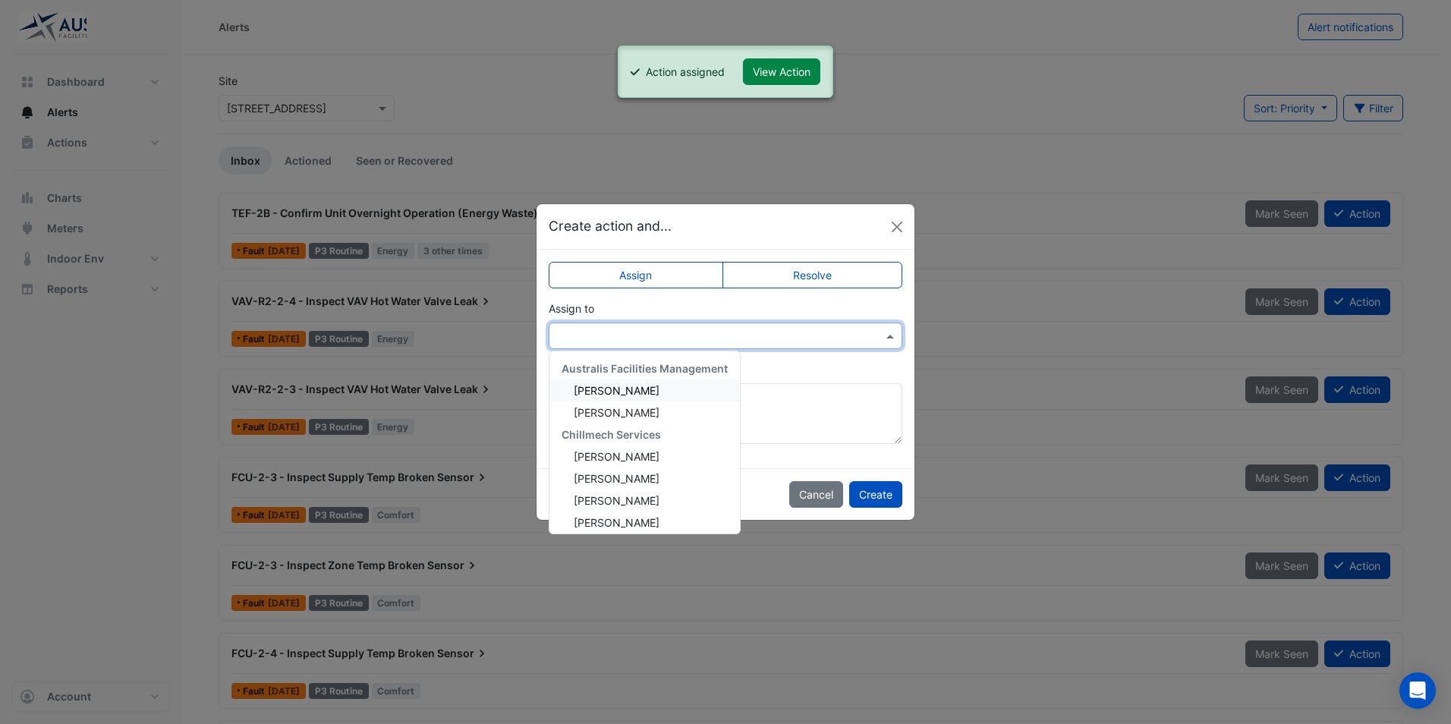
click at [846, 337] on input "text" at bounding box center [710, 337] width 307 height 16
click at [660, 520] on span "Srinath Rajamohan" at bounding box center [617, 516] width 86 height 13
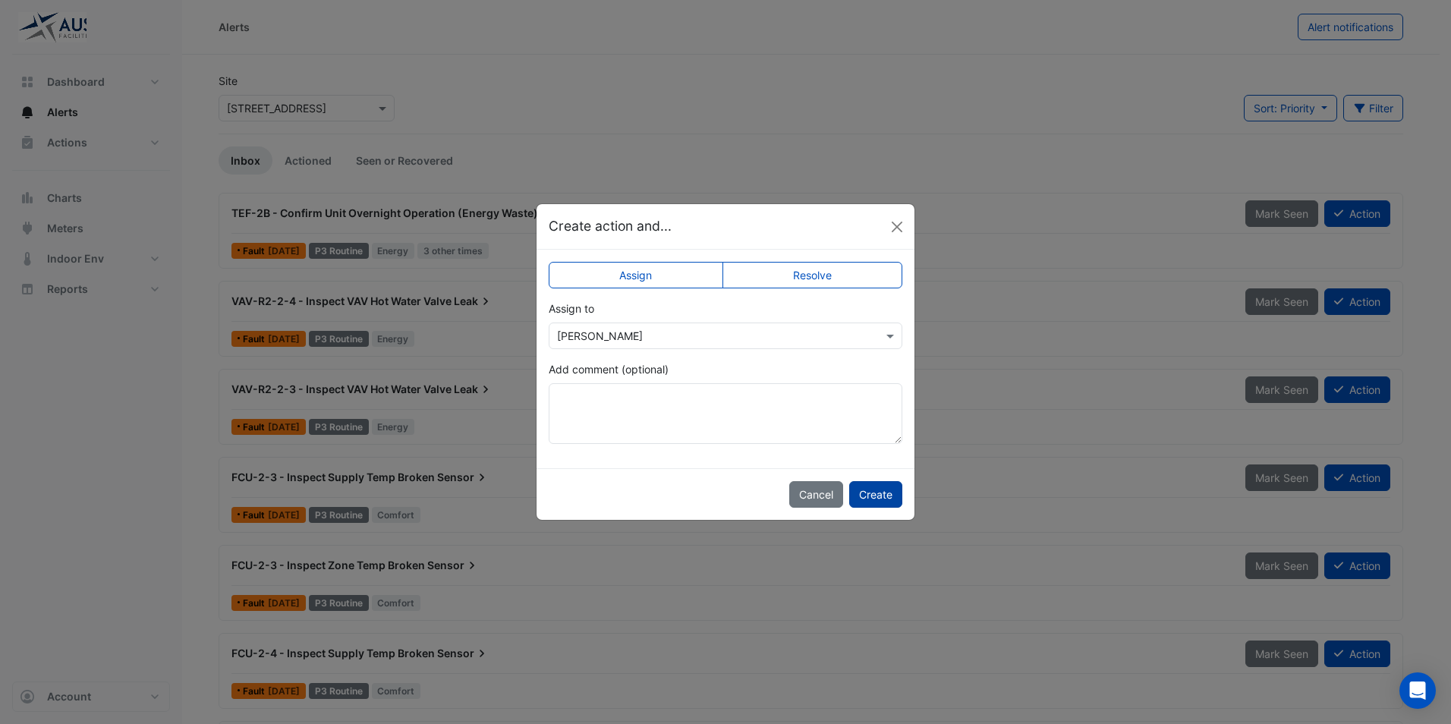
click at [891, 497] on button "Create" at bounding box center [875, 494] width 53 height 27
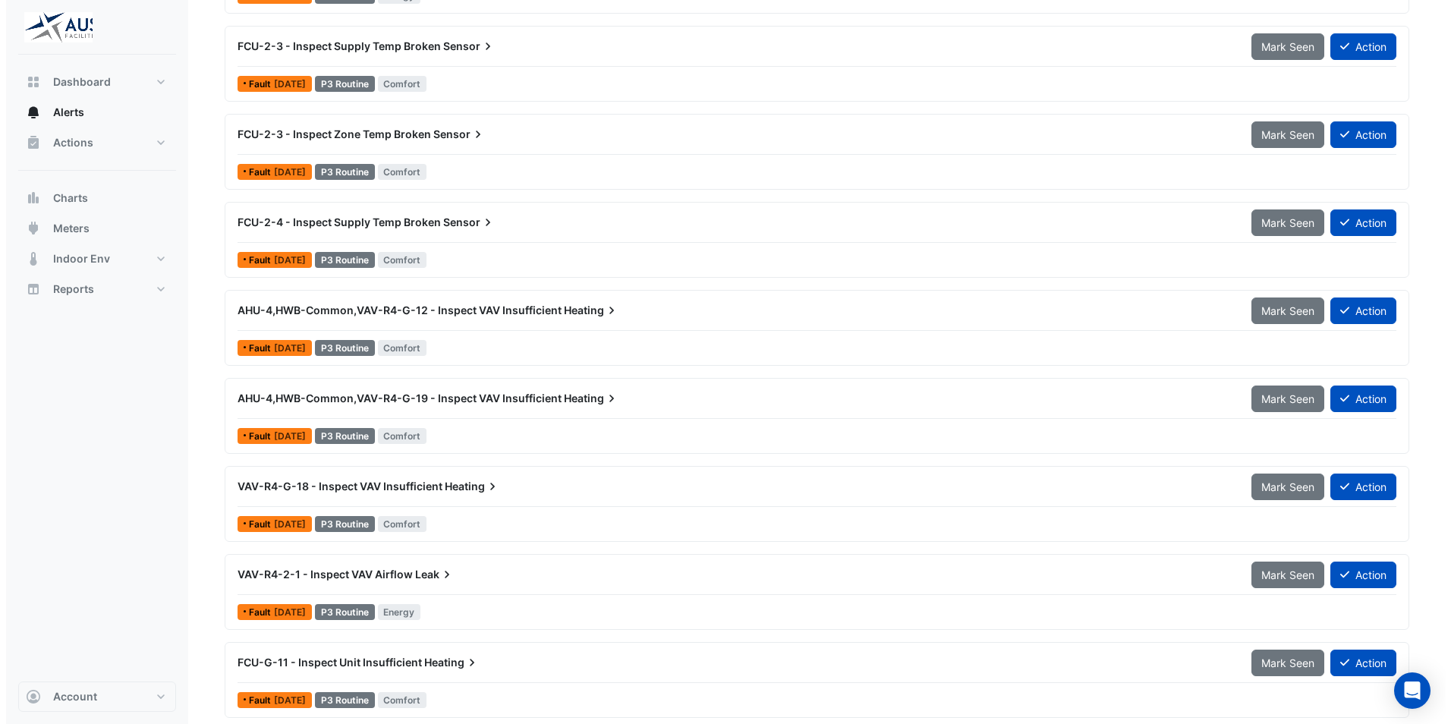
scroll to position [0, 0]
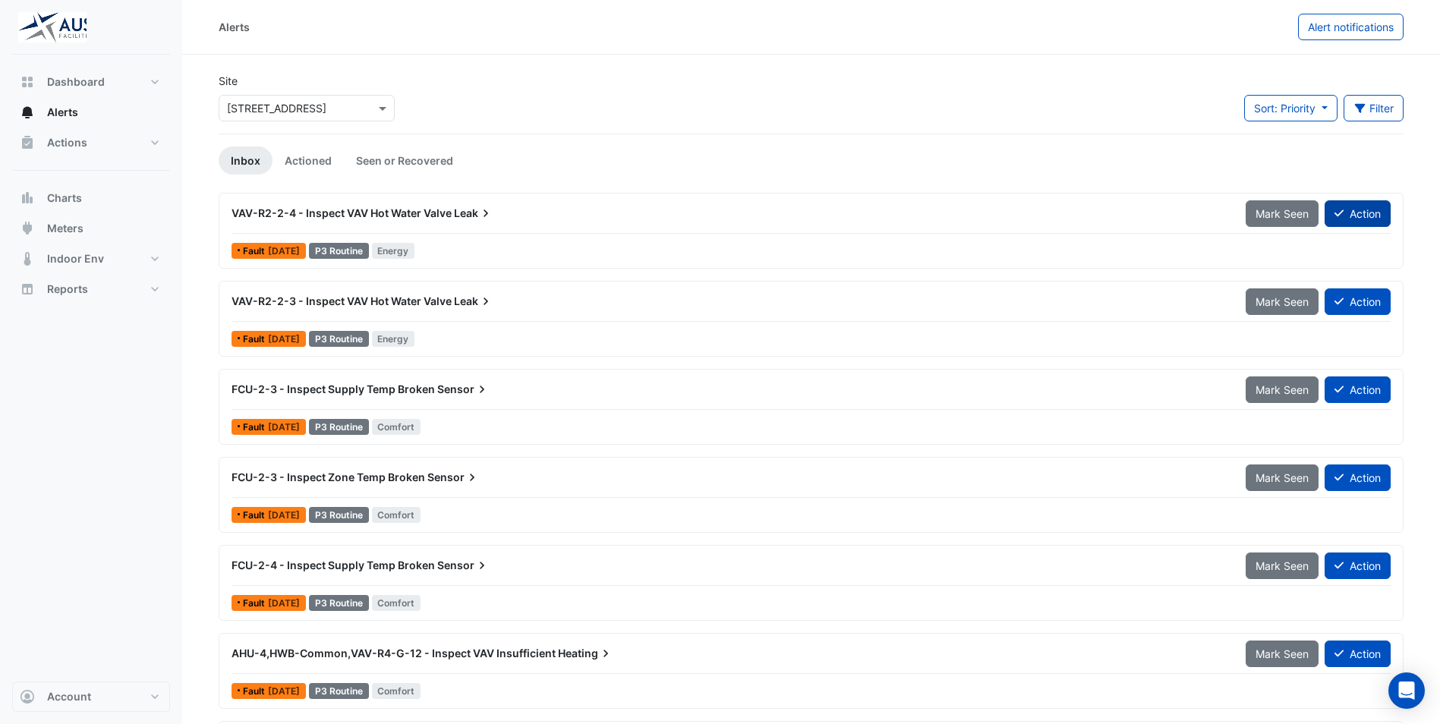
click at [1363, 216] on button "Action" at bounding box center [1358, 213] width 66 height 27
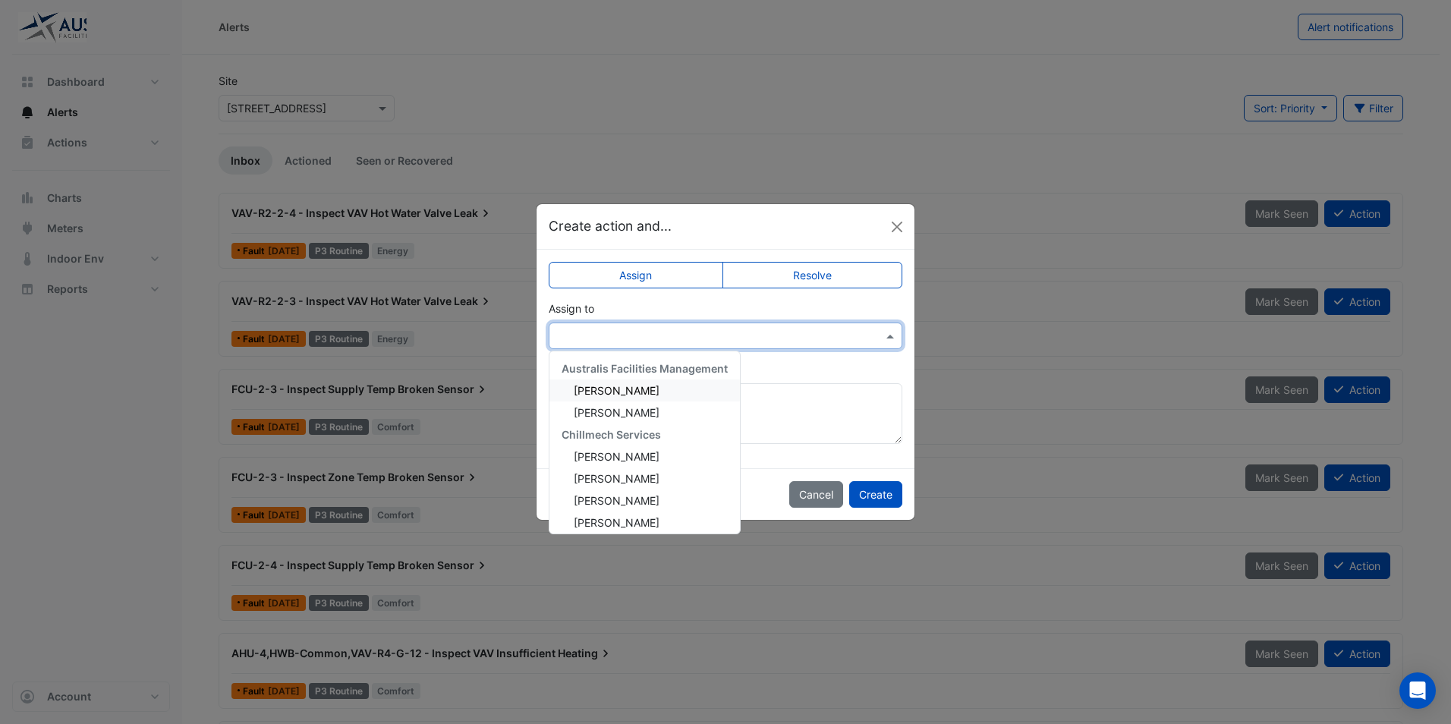
click at [861, 344] on div at bounding box center [726, 336] width 354 height 27
click at [655, 503] on span "Simon McMahon" at bounding box center [617, 500] width 86 height 13
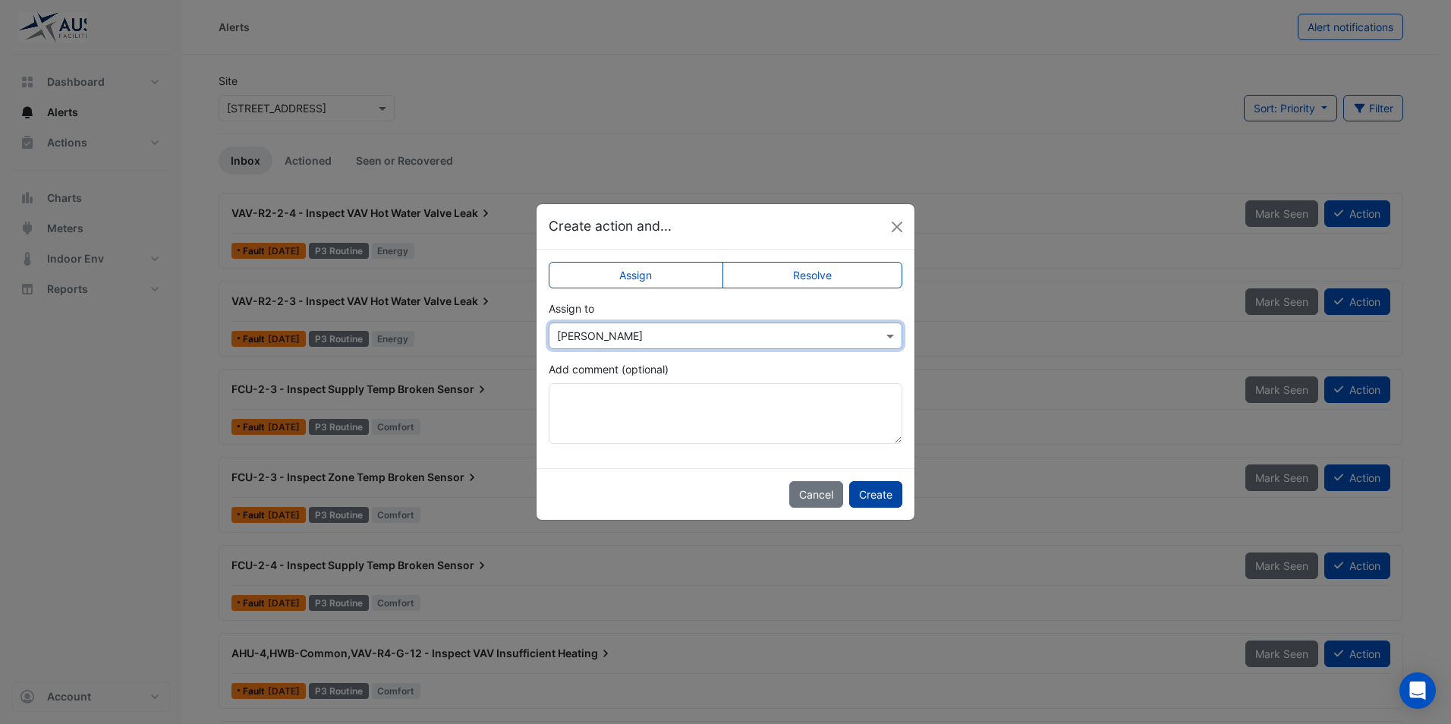
click at [889, 496] on button "Create" at bounding box center [875, 494] width 53 height 27
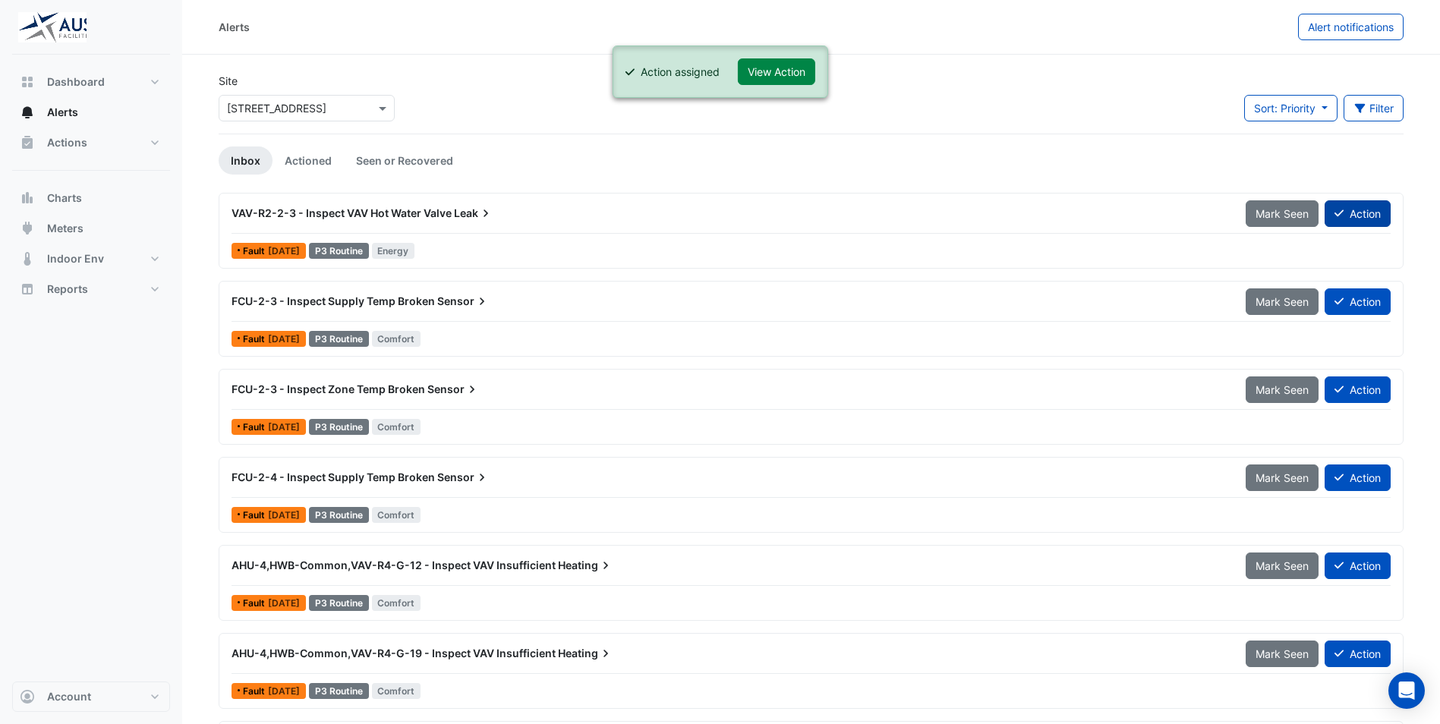
click at [1361, 216] on button "Action" at bounding box center [1358, 213] width 66 height 27
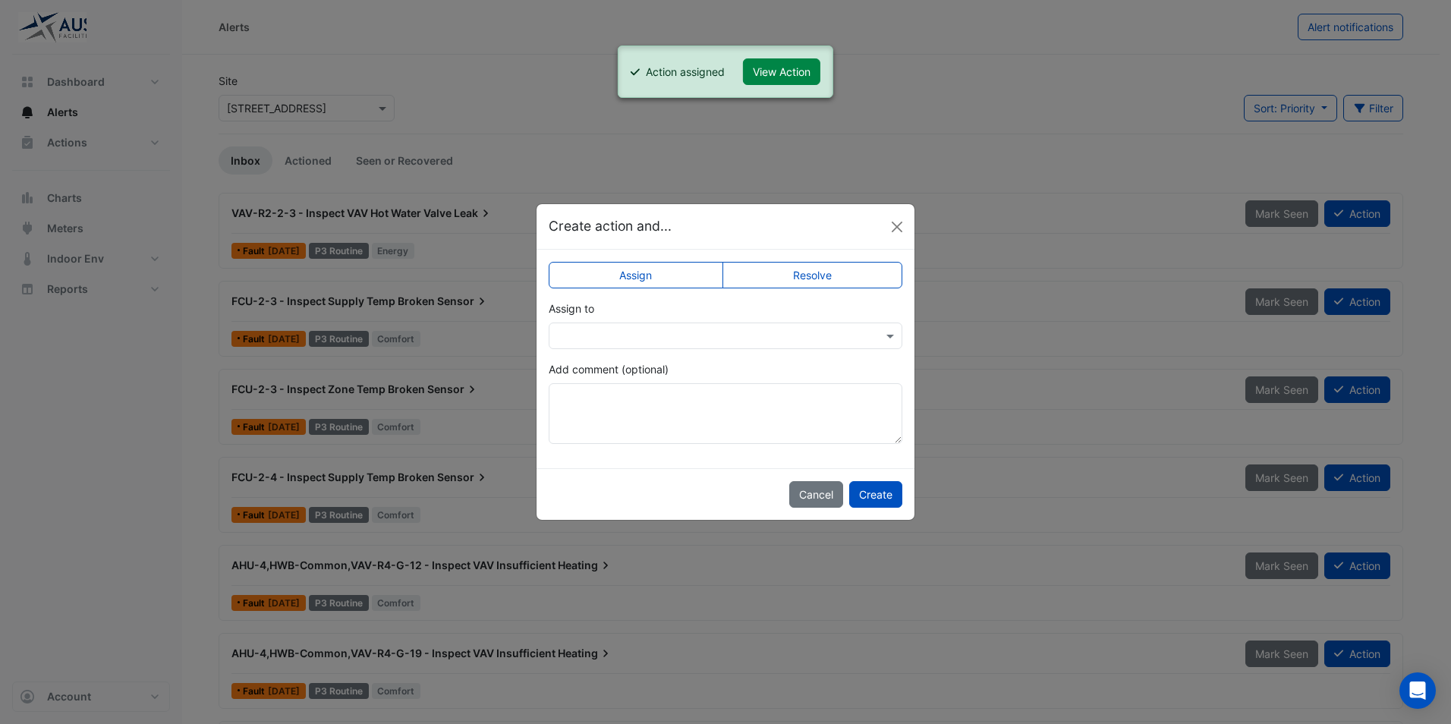
click at [752, 333] on input "text" at bounding box center [710, 337] width 307 height 16
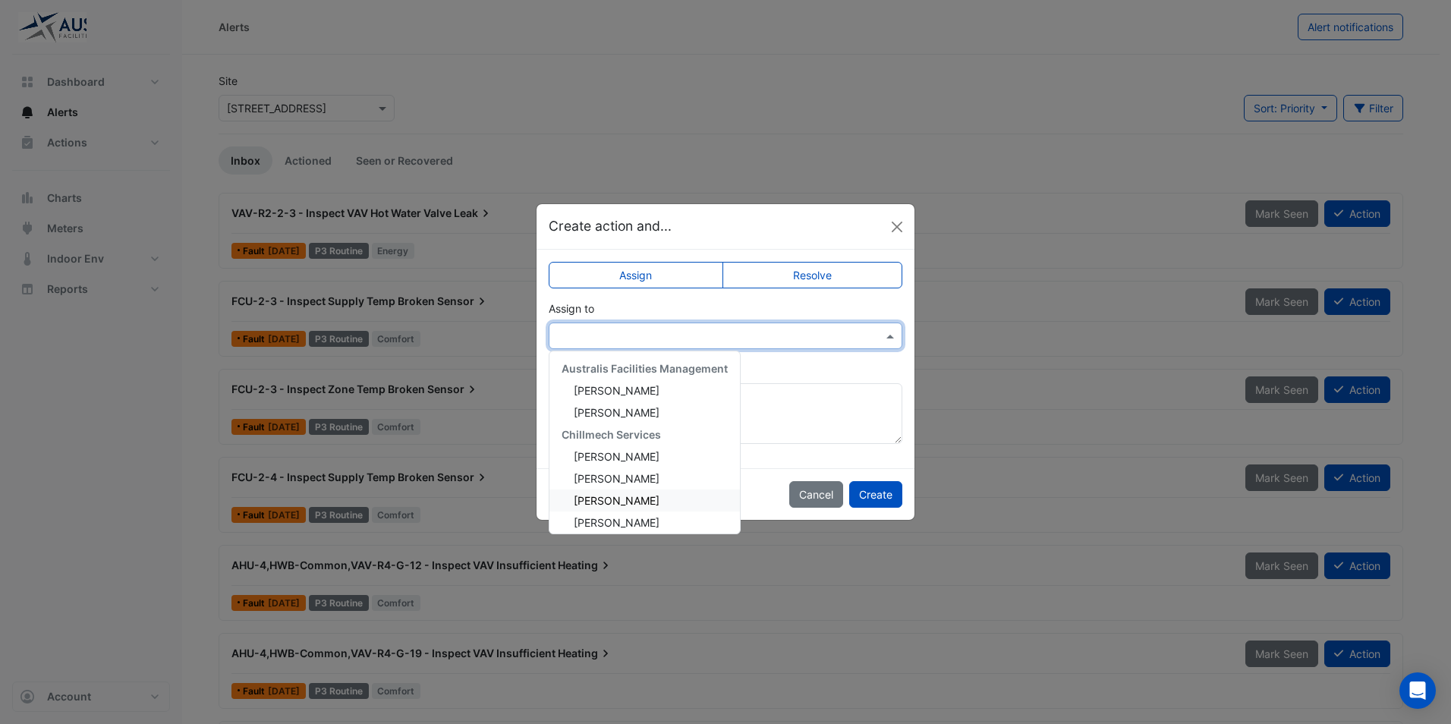
click at [659, 506] on div "Simon McMahon" at bounding box center [645, 501] width 191 height 22
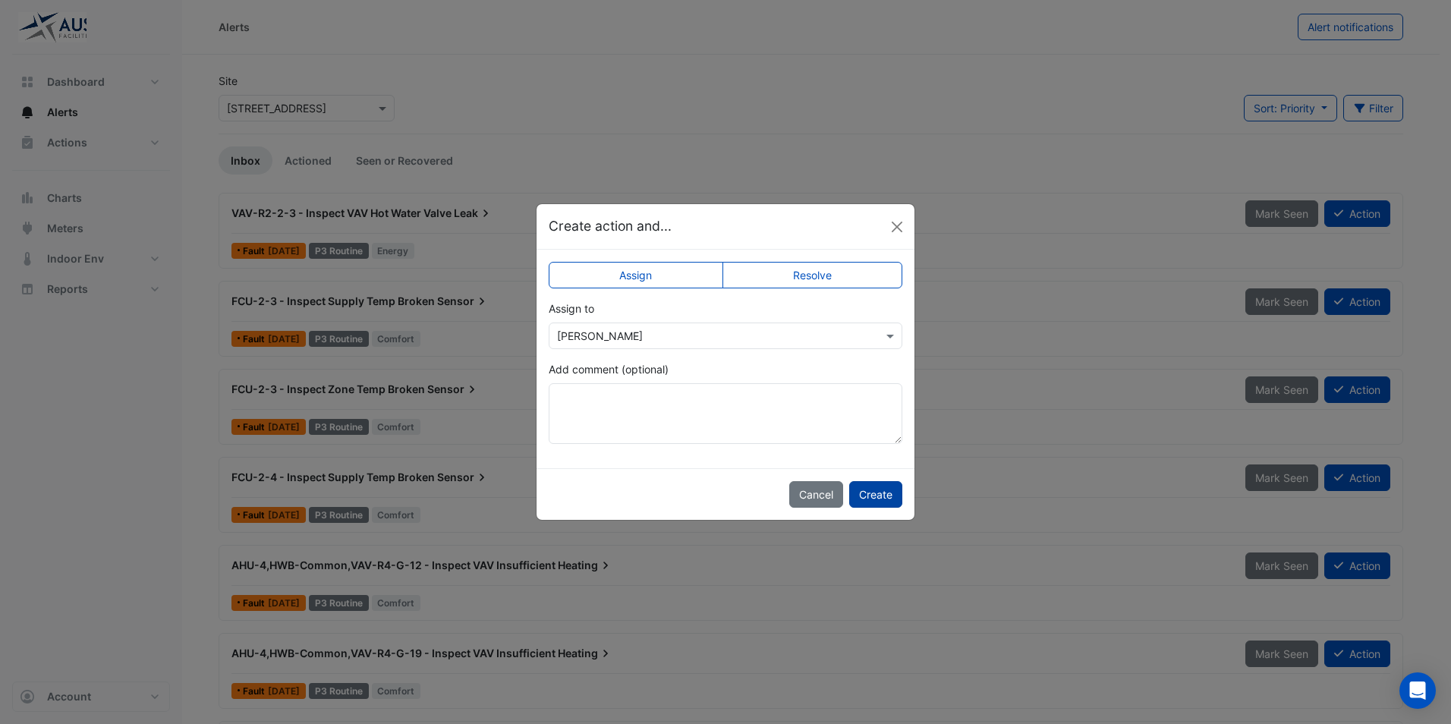
click at [871, 493] on button "Create" at bounding box center [875, 494] width 53 height 27
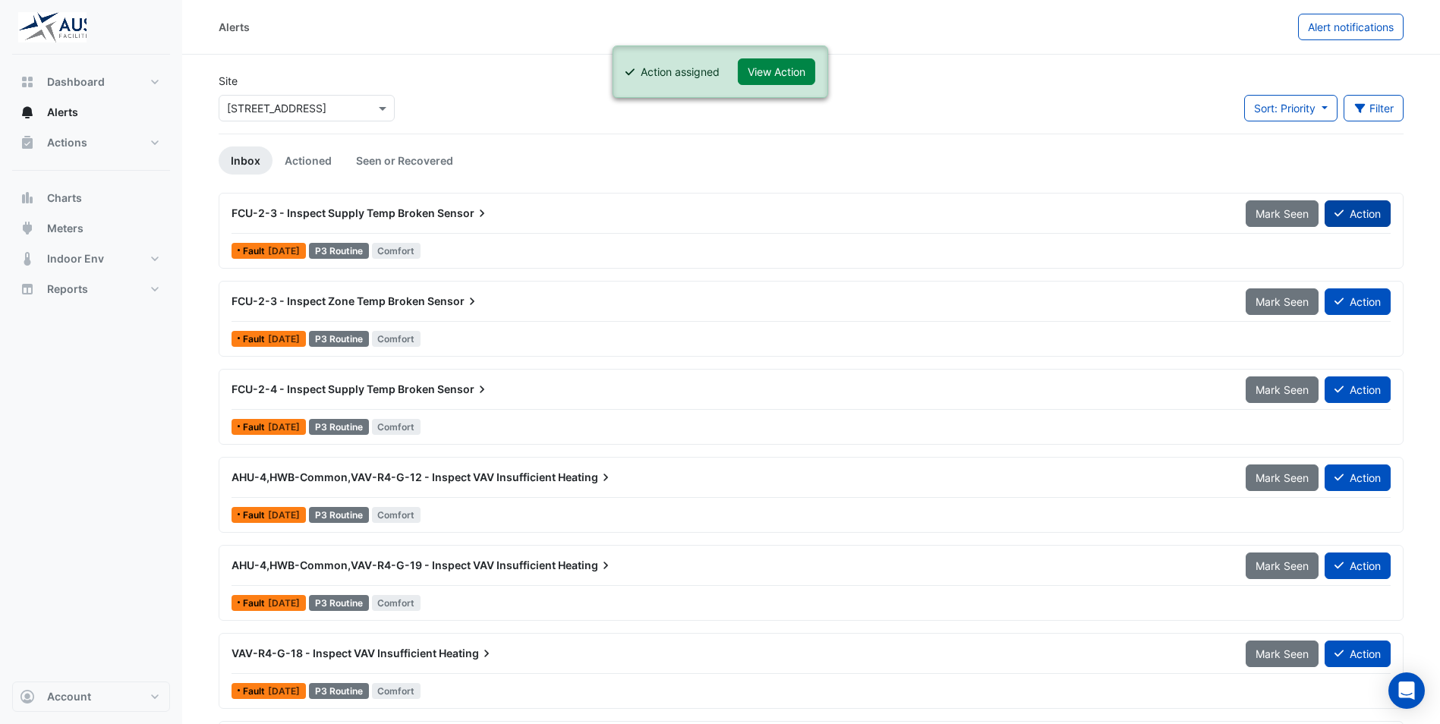
click at [1378, 212] on button "Action" at bounding box center [1358, 213] width 66 height 27
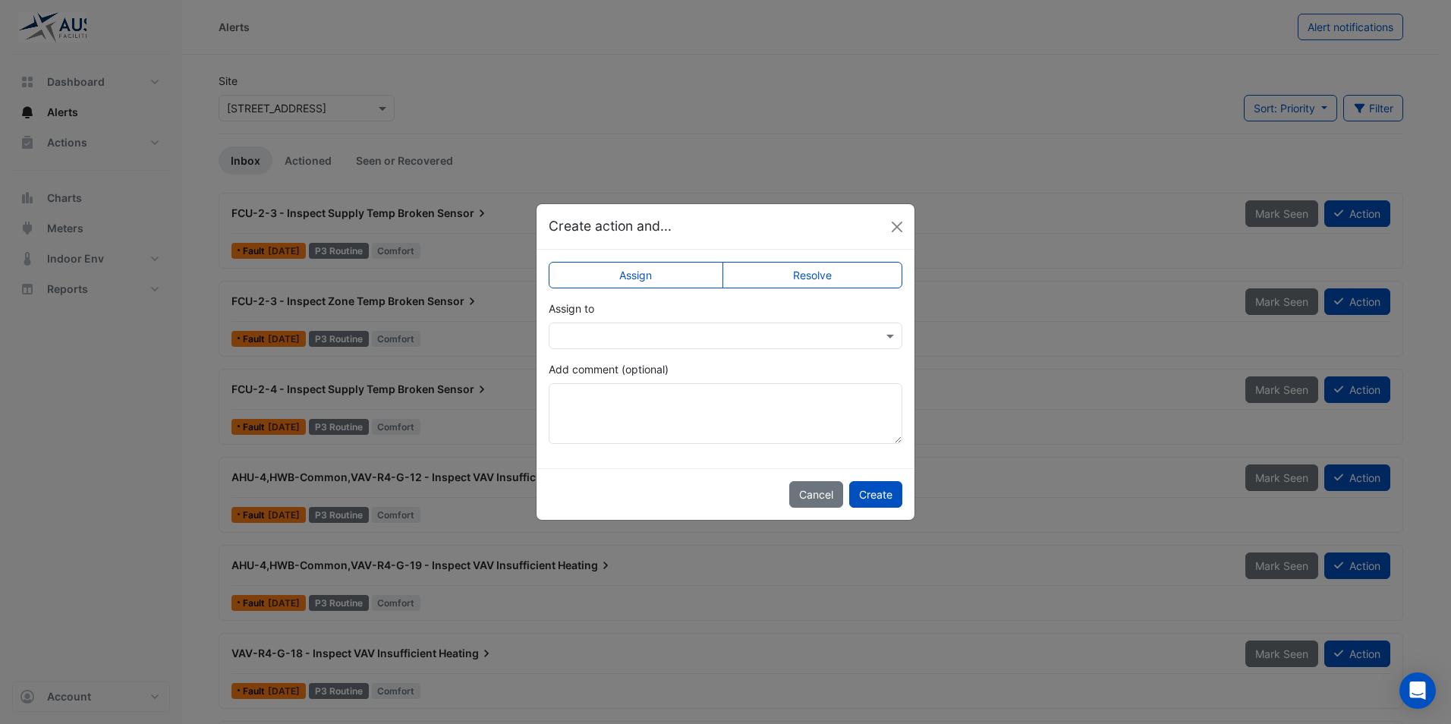
click at [736, 332] on input "text" at bounding box center [710, 337] width 307 height 16
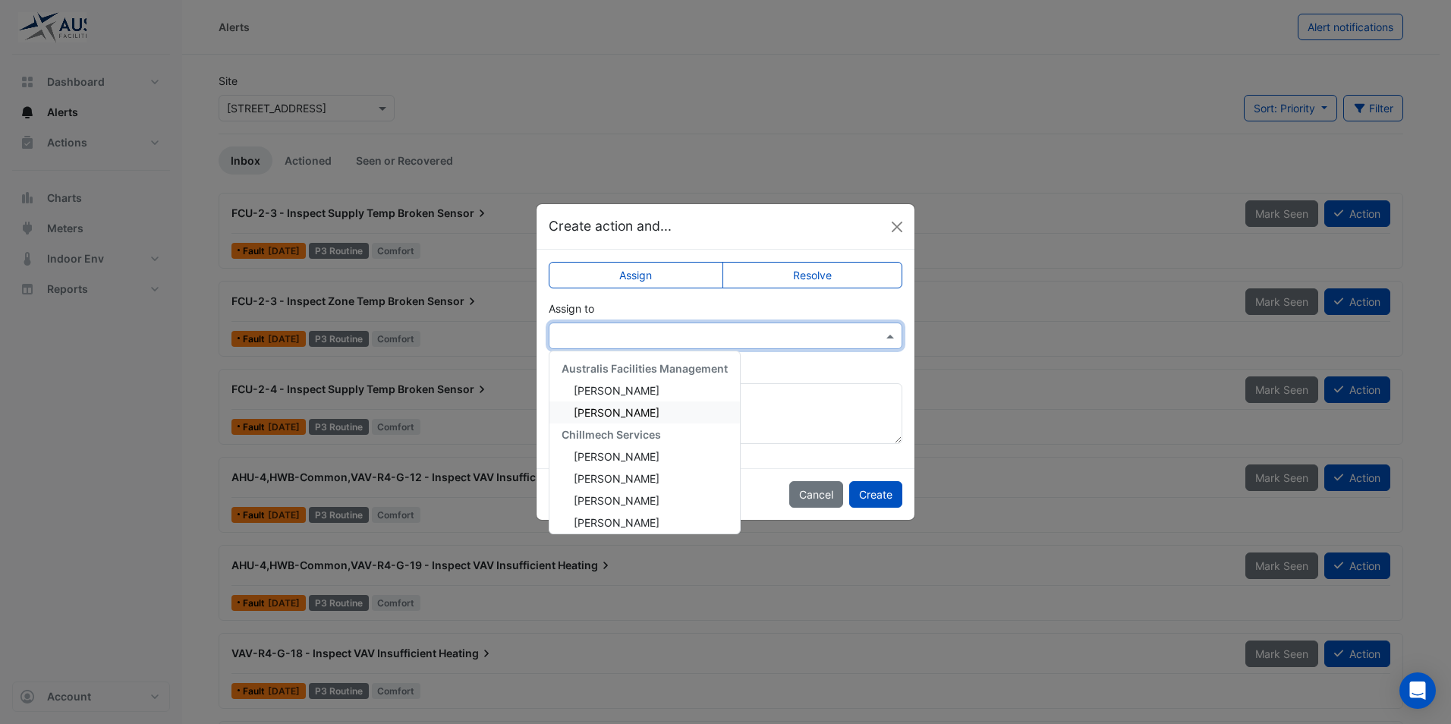
scroll to position [138, 0]
click at [613, 512] on span "Srinath Rajamohan" at bounding box center [617, 516] width 86 height 13
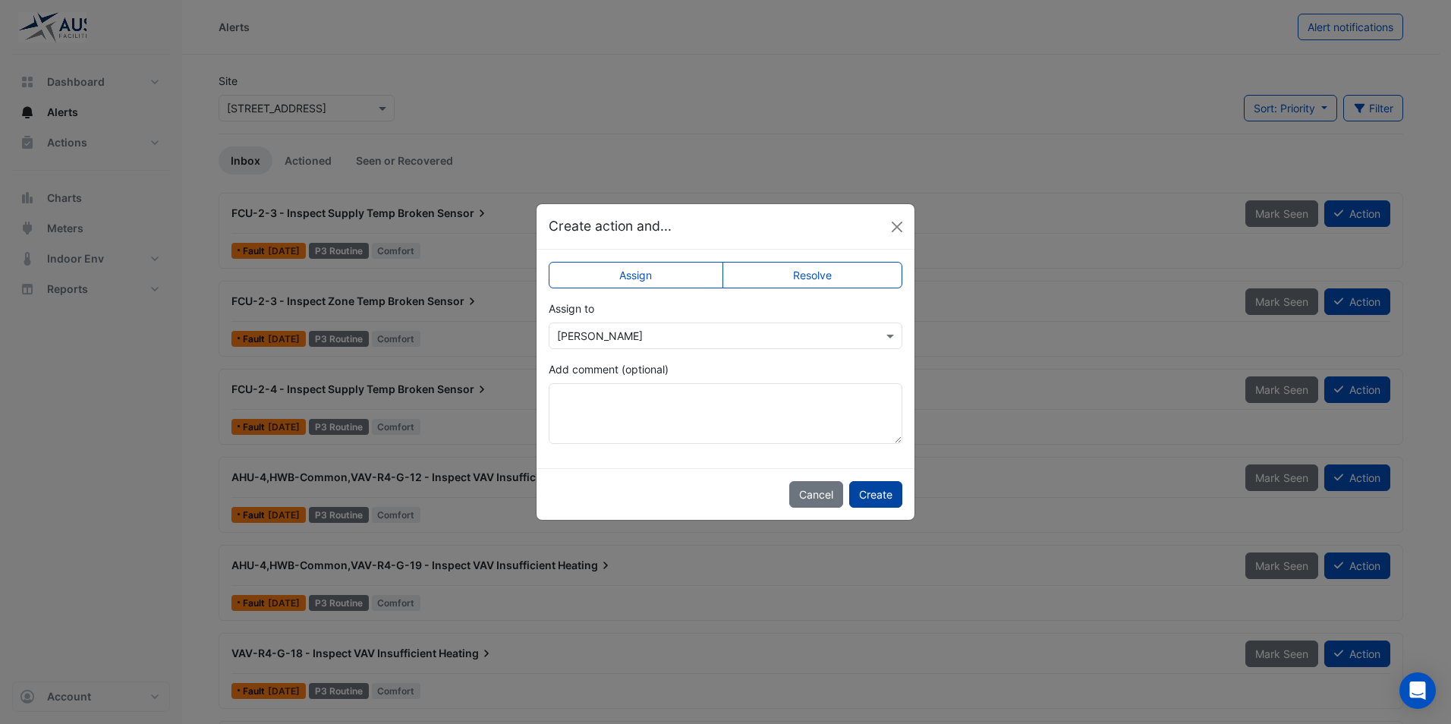
click at [874, 491] on button "Create" at bounding box center [875, 494] width 53 height 27
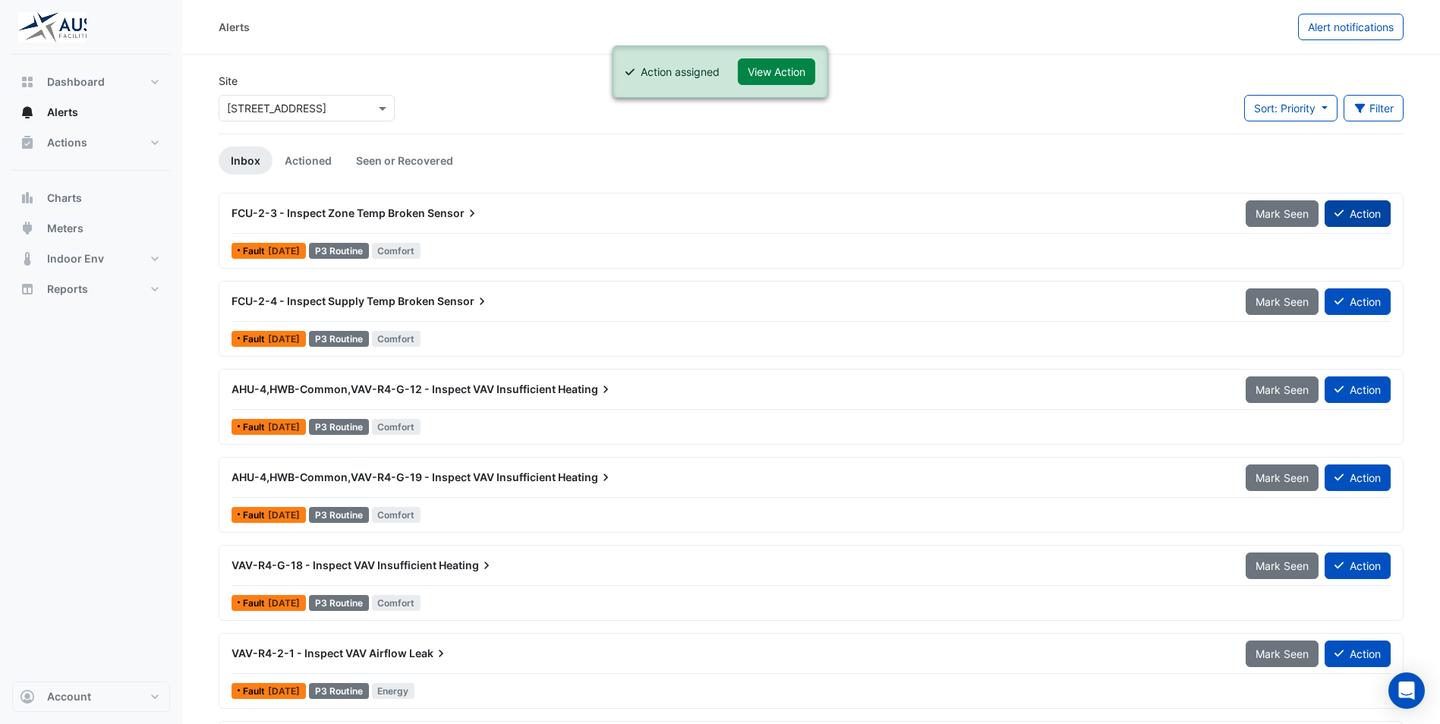
click at [1372, 217] on button "Action" at bounding box center [1358, 213] width 66 height 27
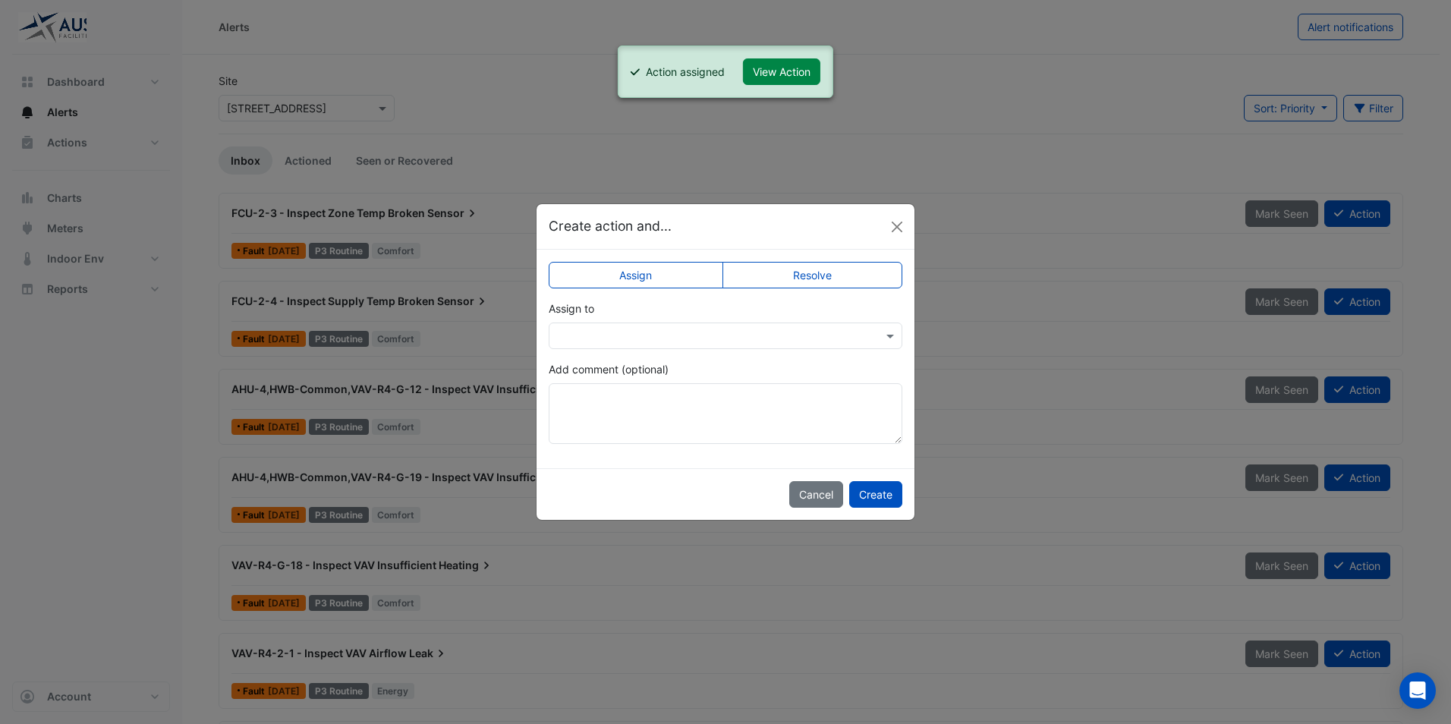
click at [847, 339] on input "text" at bounding box center [710, 337] width 307 height 16
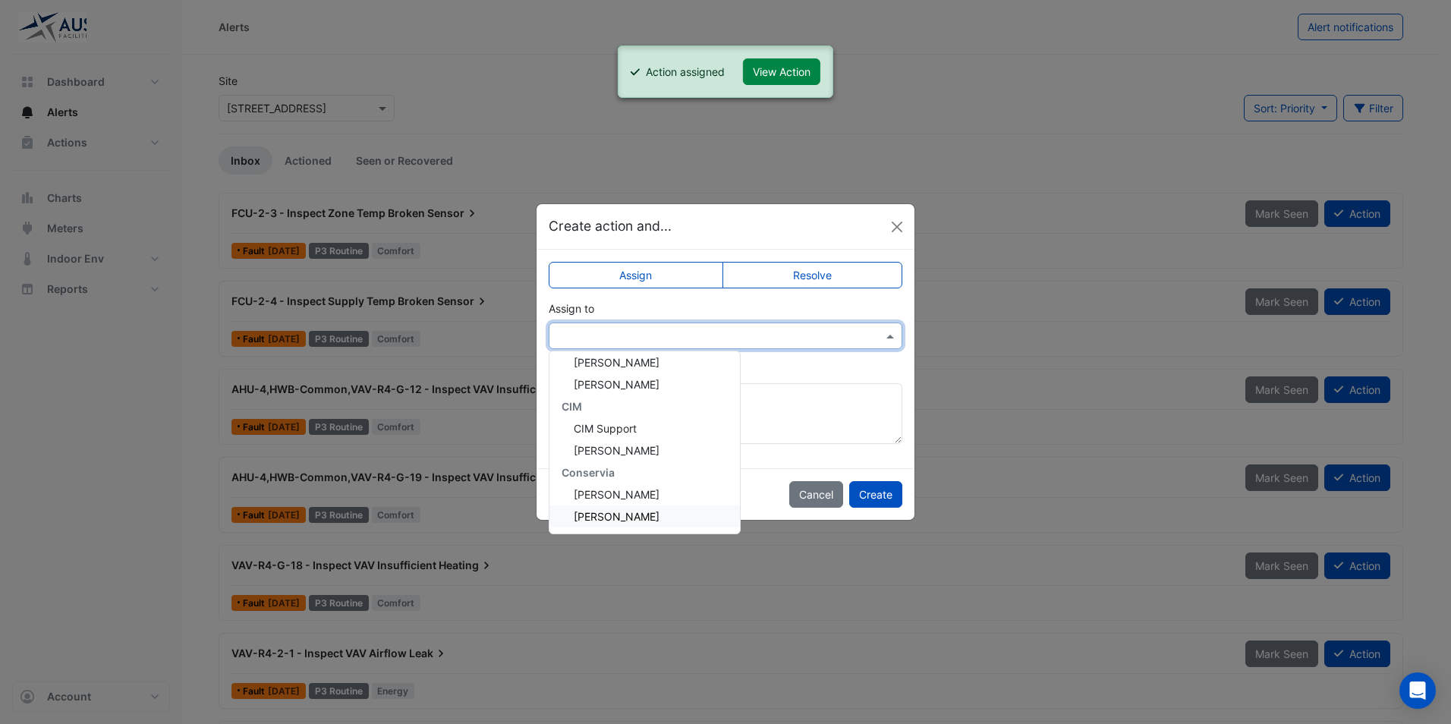
click at [625, 521] on span "Srinath Rajamohan" at bounding box center [617, 516] width 86 height 13
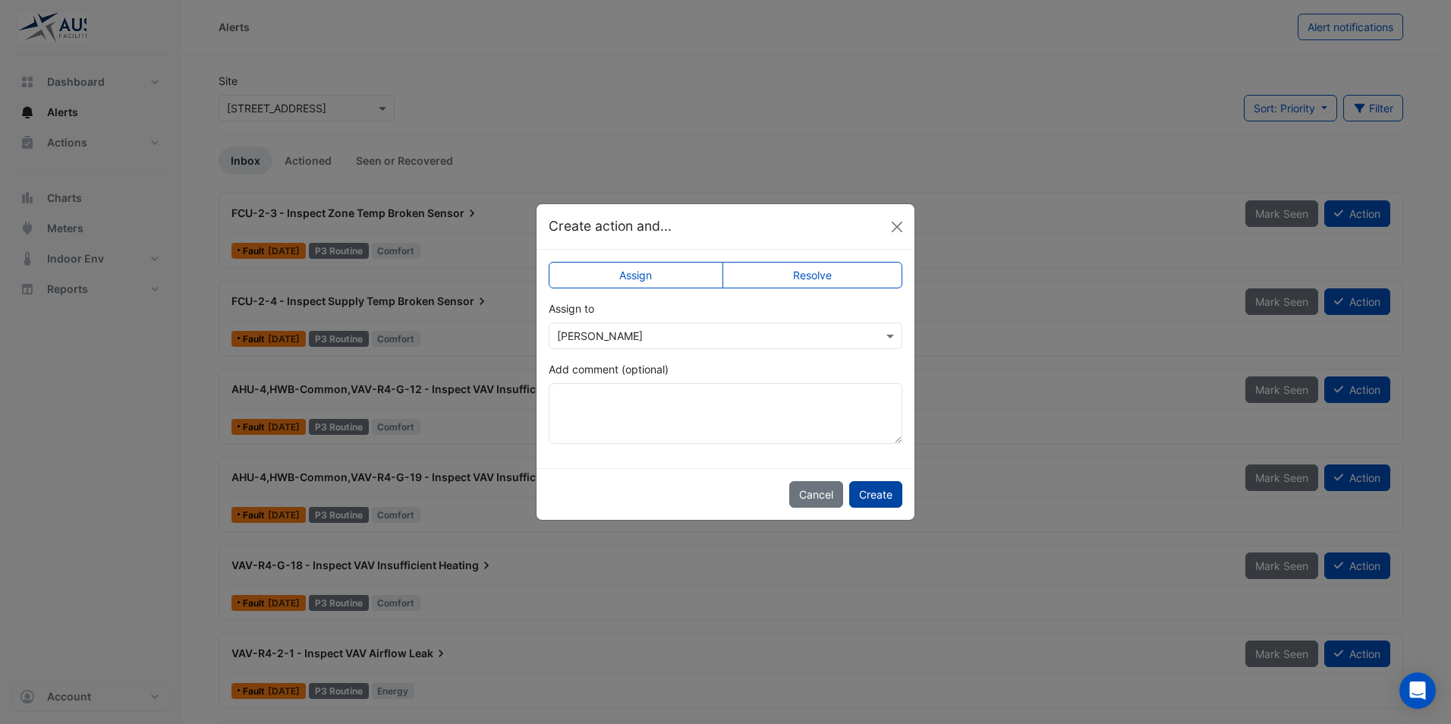
click at [887, 495] on button "Create" at bounding box center [875, 494] width 53 height 27
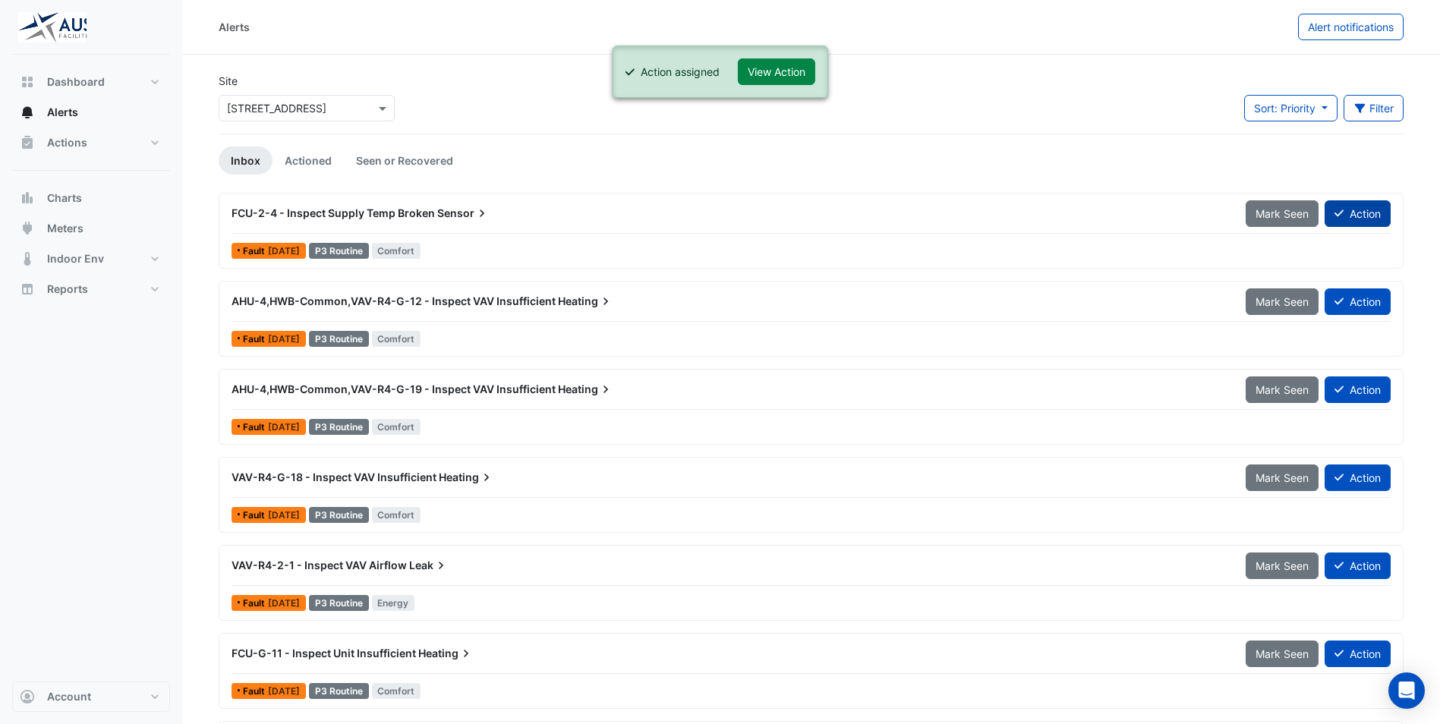
click at [1372, 219] on button "Action" at bounding box center [1358, 213] width 66 height 27
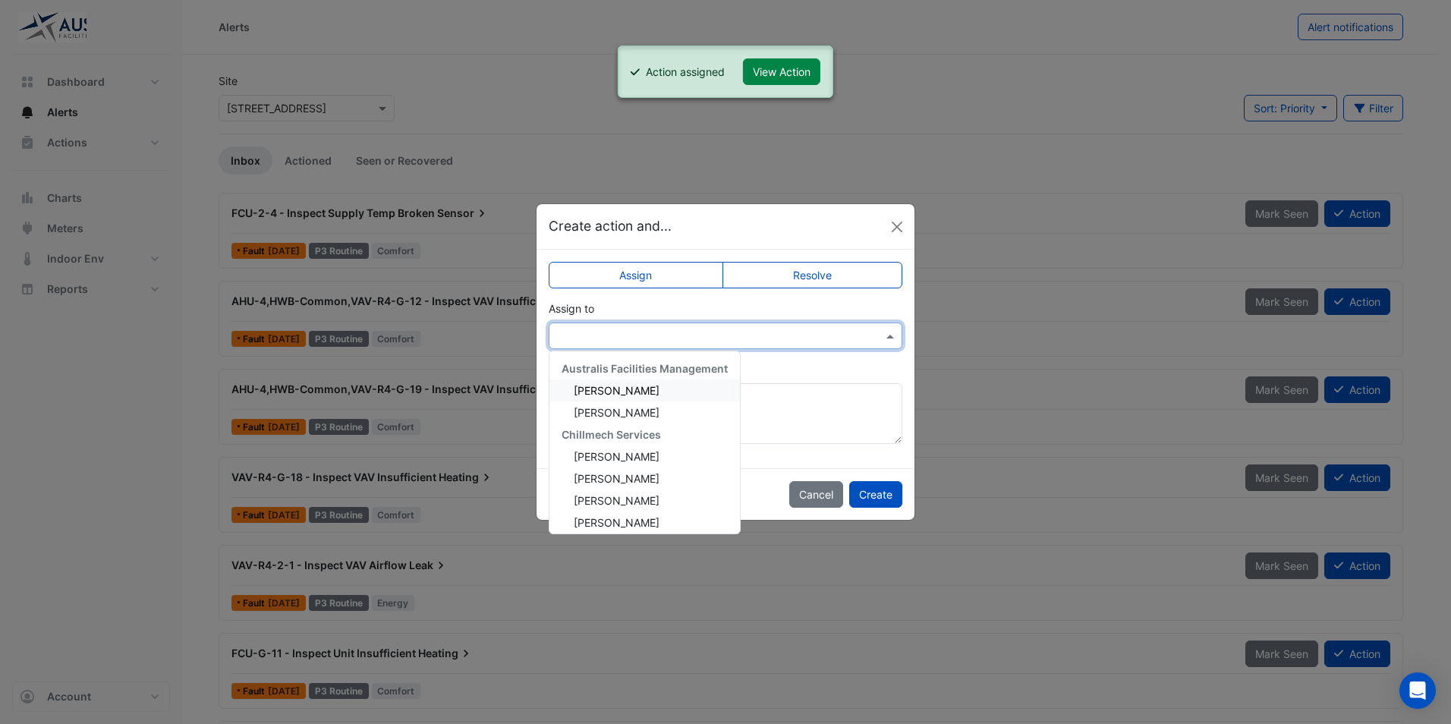
click at [779, 330] on input "text" at bounding box center [710, 337] width 307 height 16
click at [609, 511] on span "Srinath Rajamohan" at bounding box center [617, 516] width 86 height 13
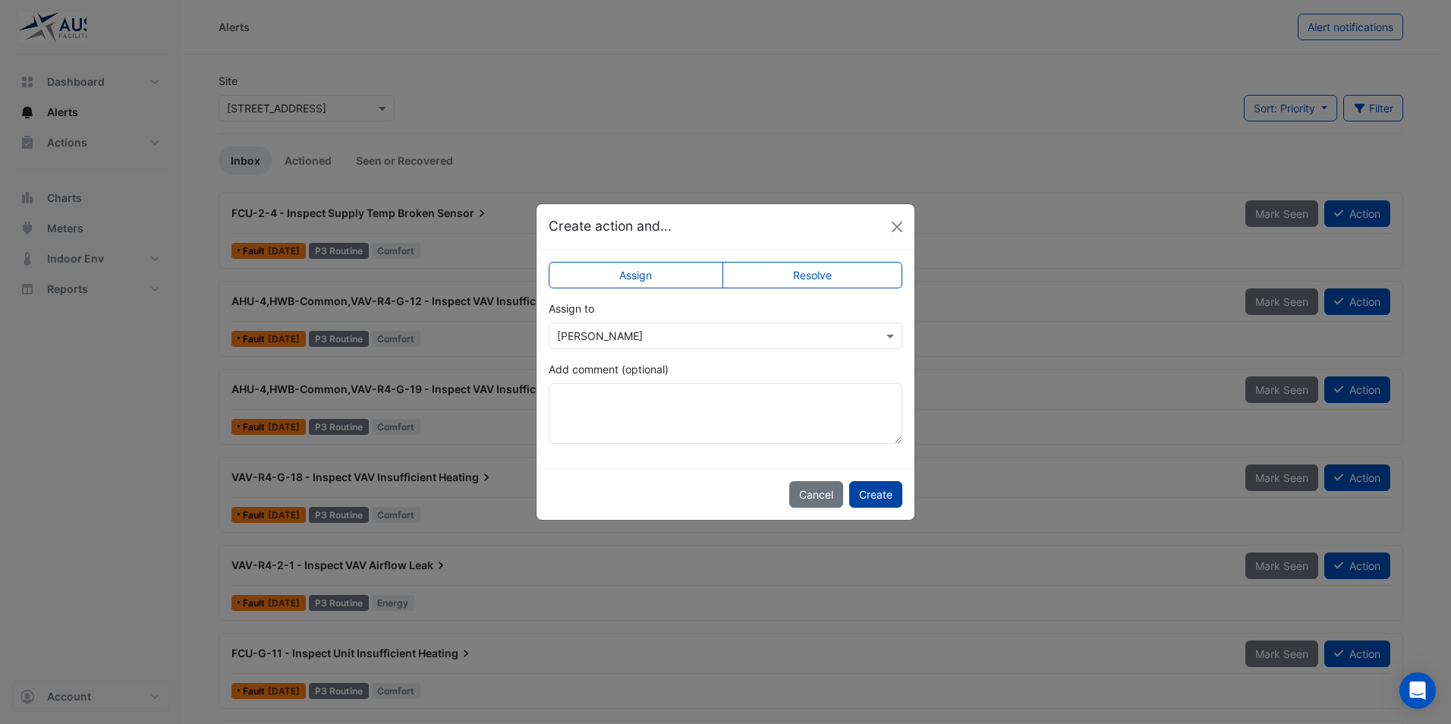
click at [871, 493] on button "Create" at bounding box center [875, 494] width 53 height 27
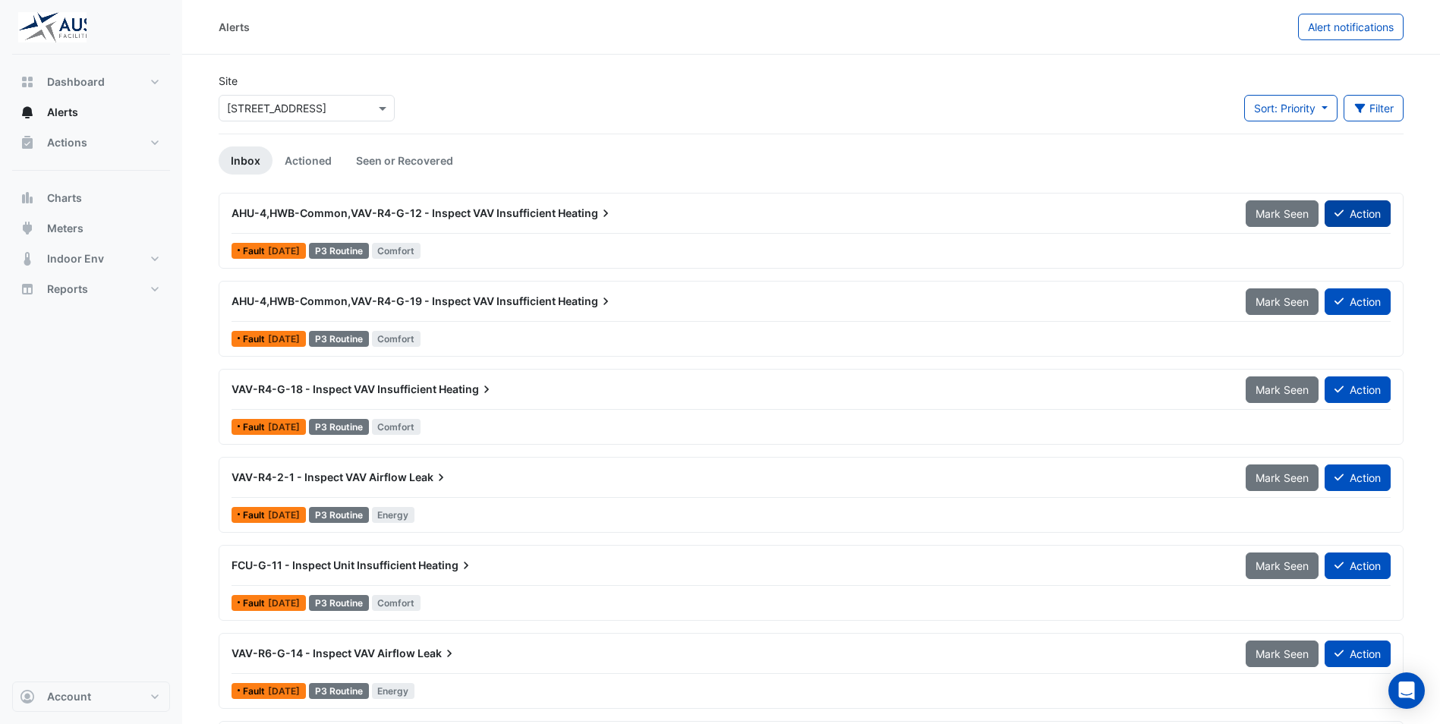
click at [1350, 212] on button "Action" at bounding box center [1358, 213] width 66 height 27
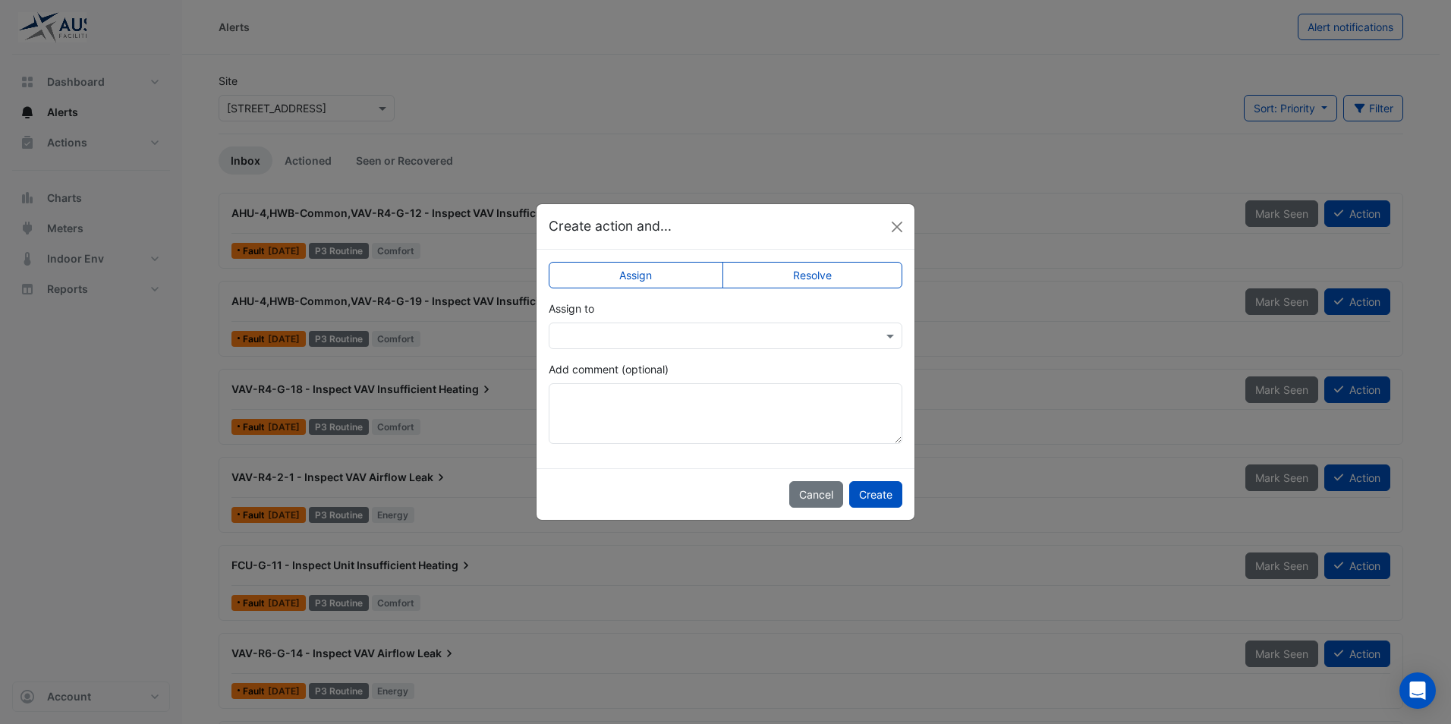
click at [664, 336] on input "text" at bounding box center [710, 337] width 307 height 16
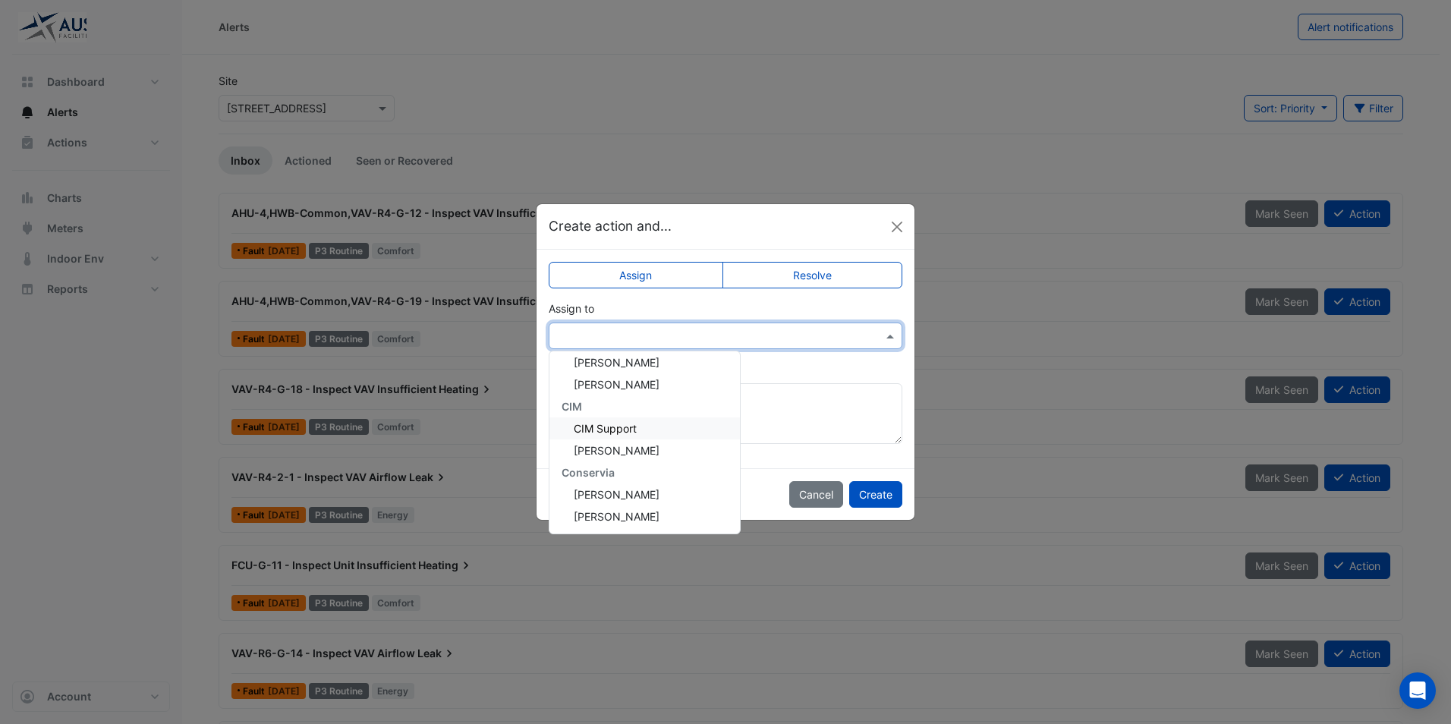
scroll to position [62, 0]
click at [645, 436] on span "Simon McMahon" at bounding box center [617, 438] width 86 height 13
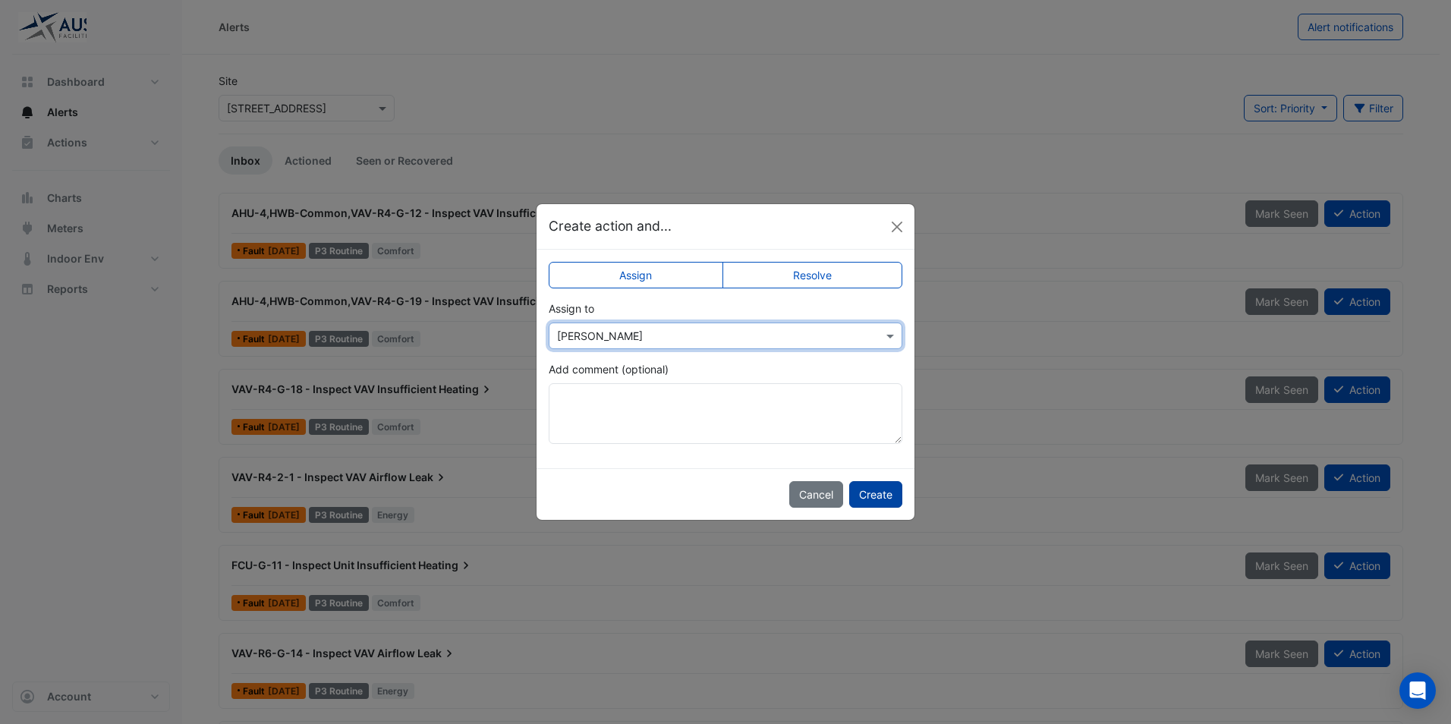
click at [881, 487] on button "Create" at bounding box center [875, 494] width 53 height 27
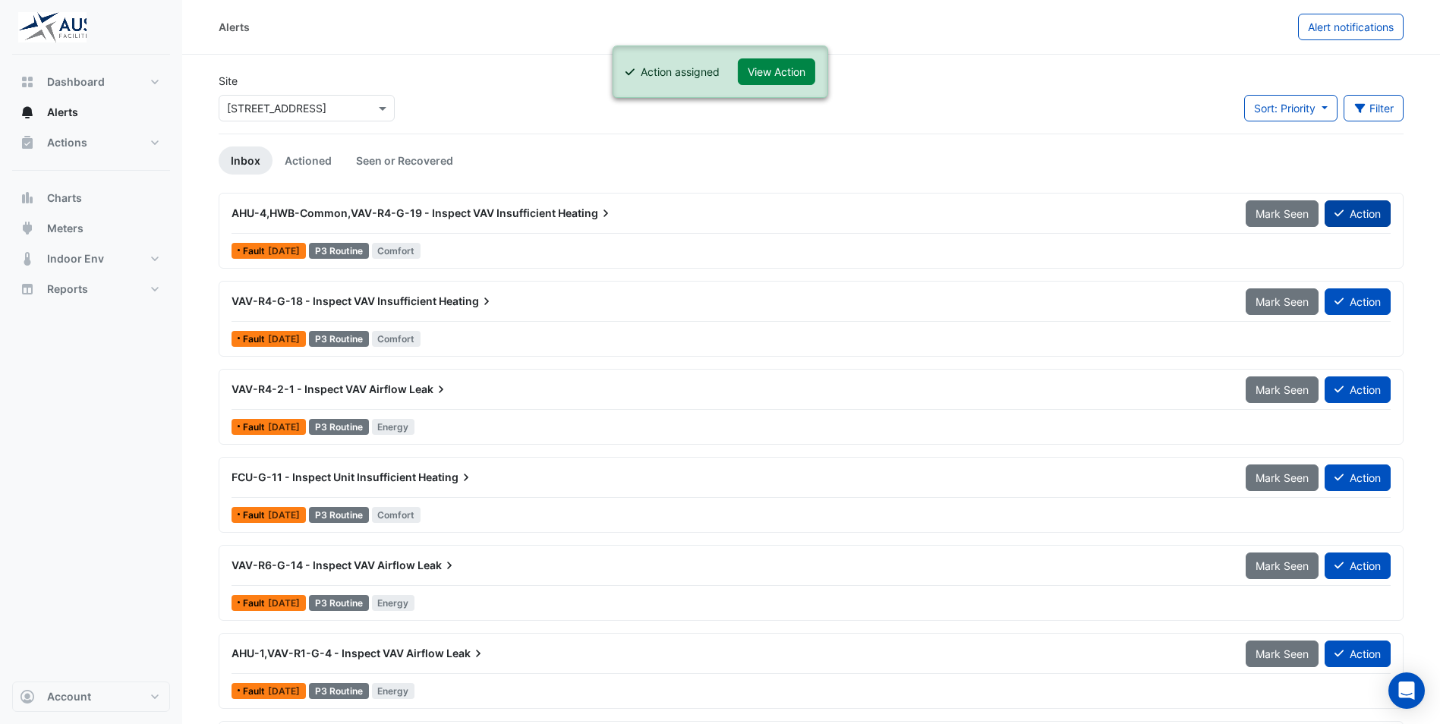
click at [1354, 211] on button "Action" at bounding box center [1358, 213] width 66 height 27
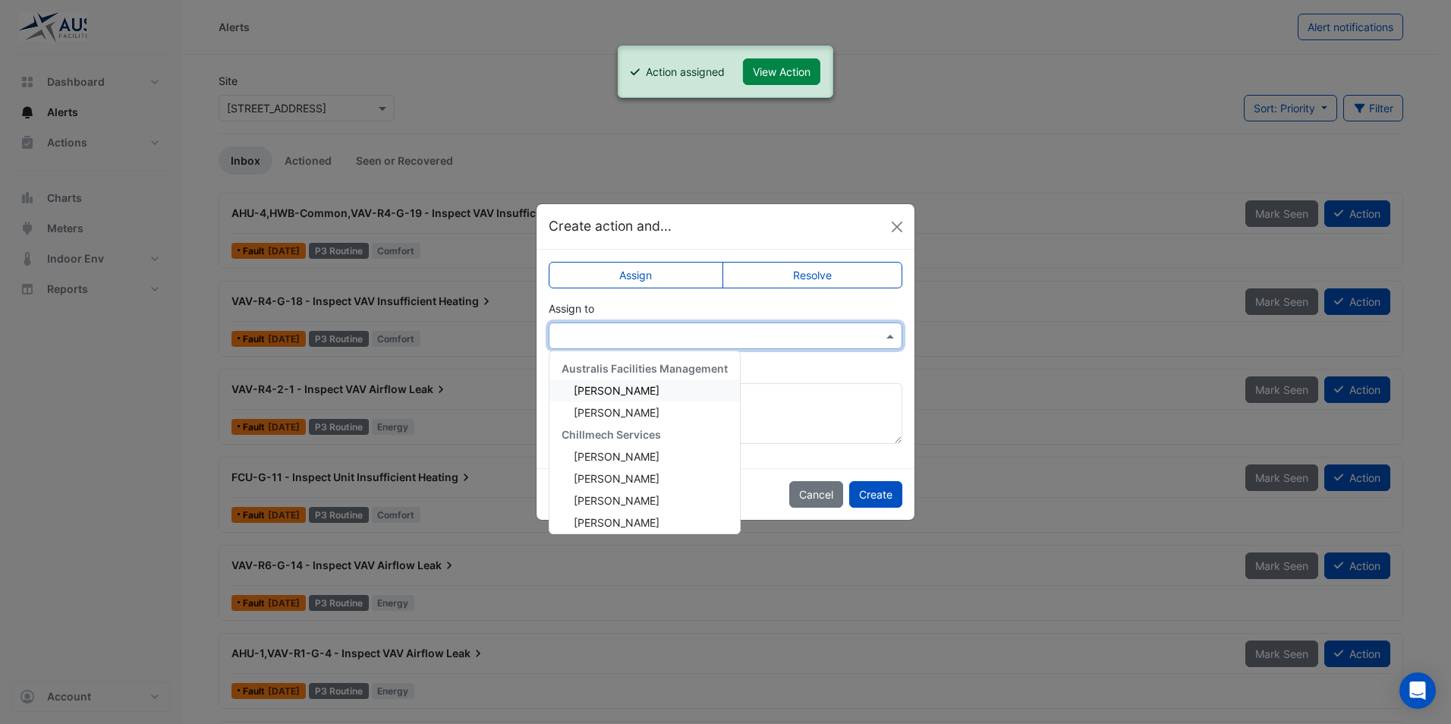
click at [780, 340] on input "text" at bounding box center [710, 337] width 307 height 16
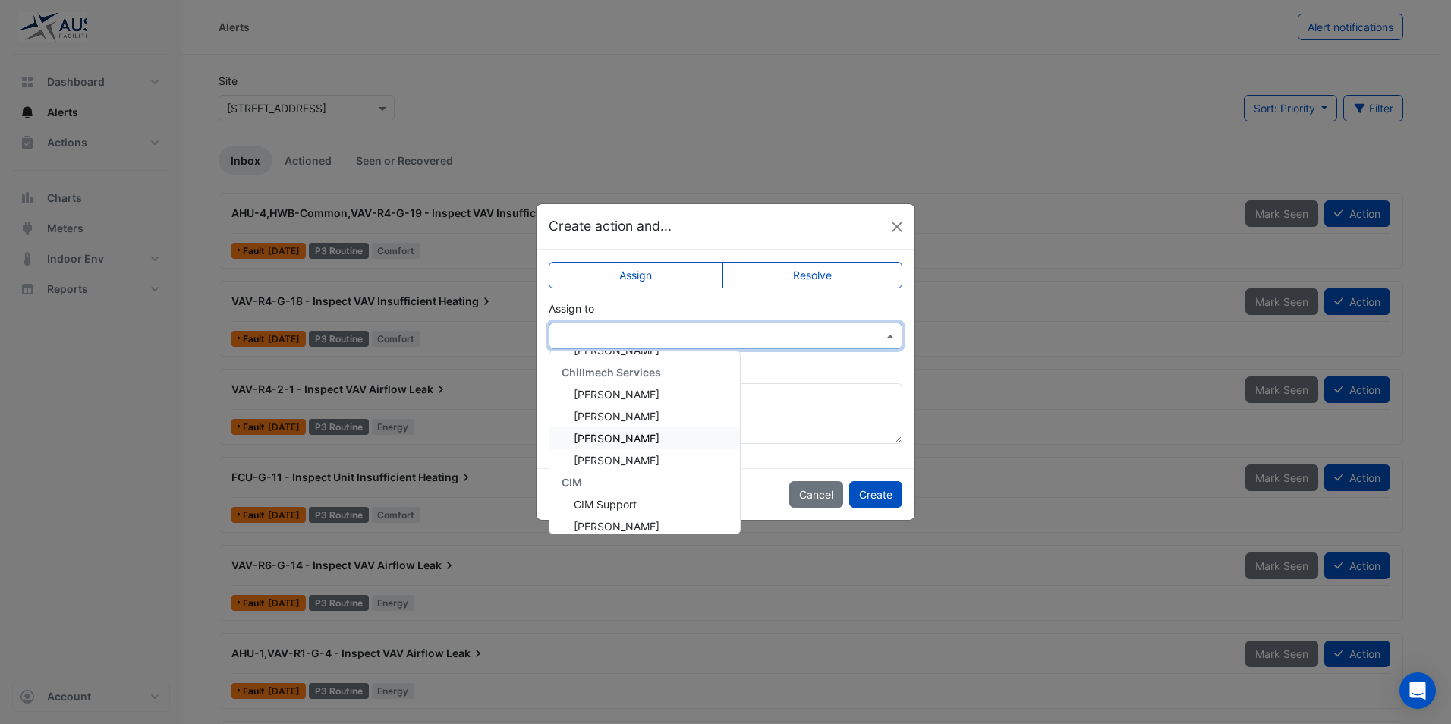
click at [660, 438] on div "Simon McMahon" at bounding box center [645, 438] width 191 height 22
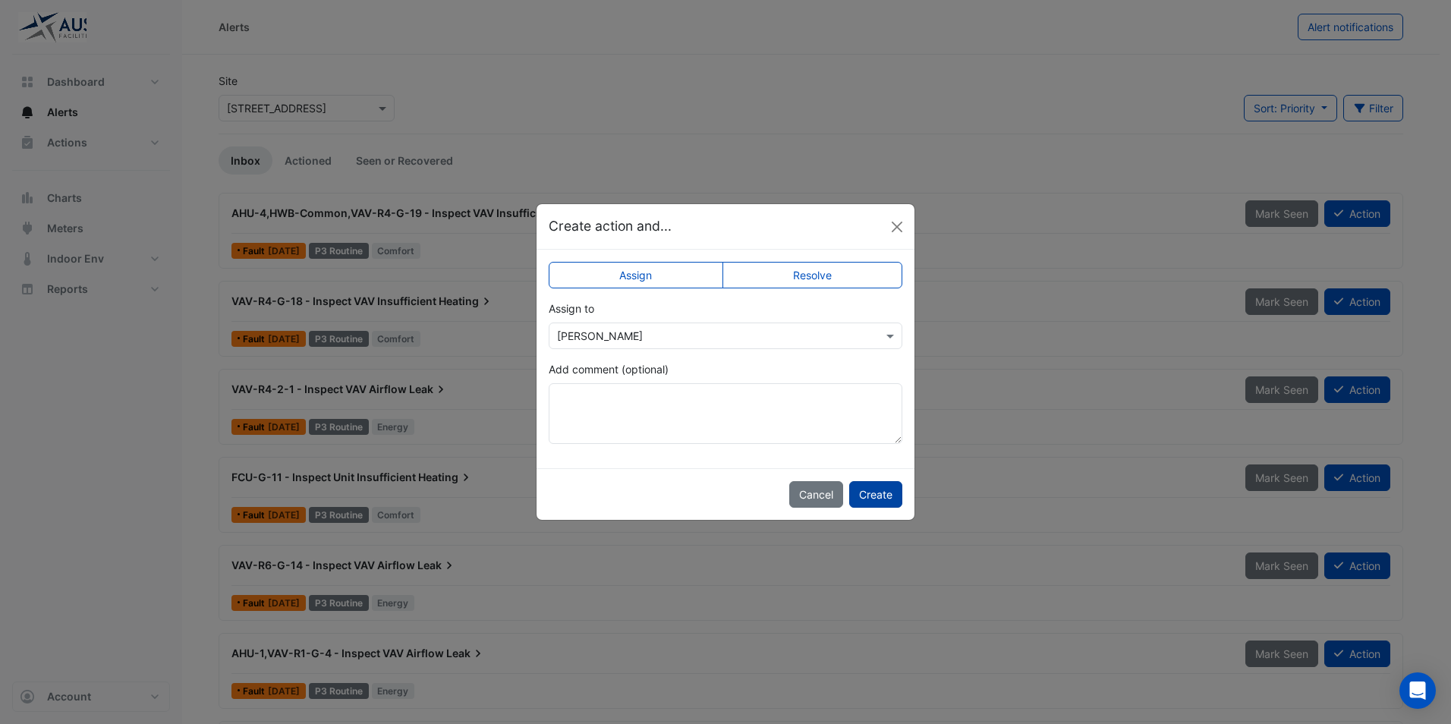
click at [877, 494] on button "Create" at bounding box center [875, 494] width 53 height 27
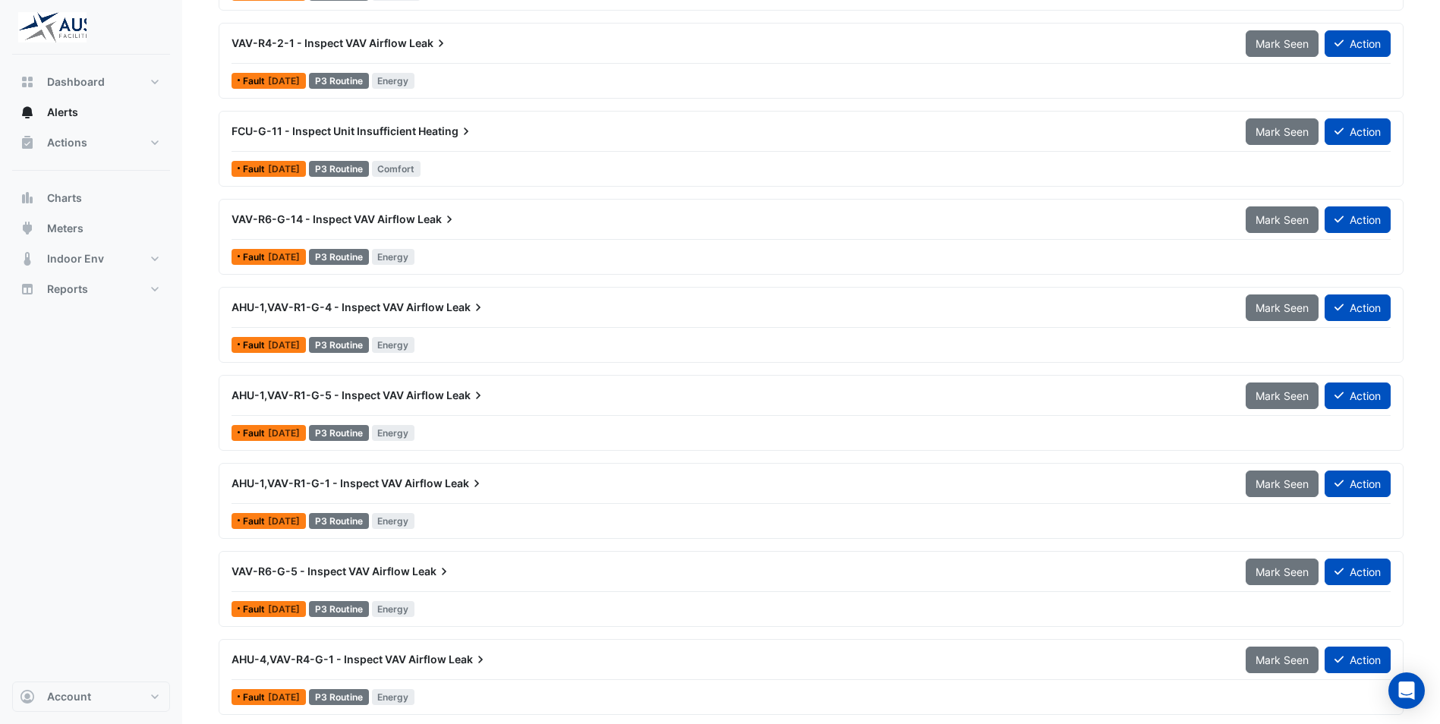
scroll to position [0, 0]
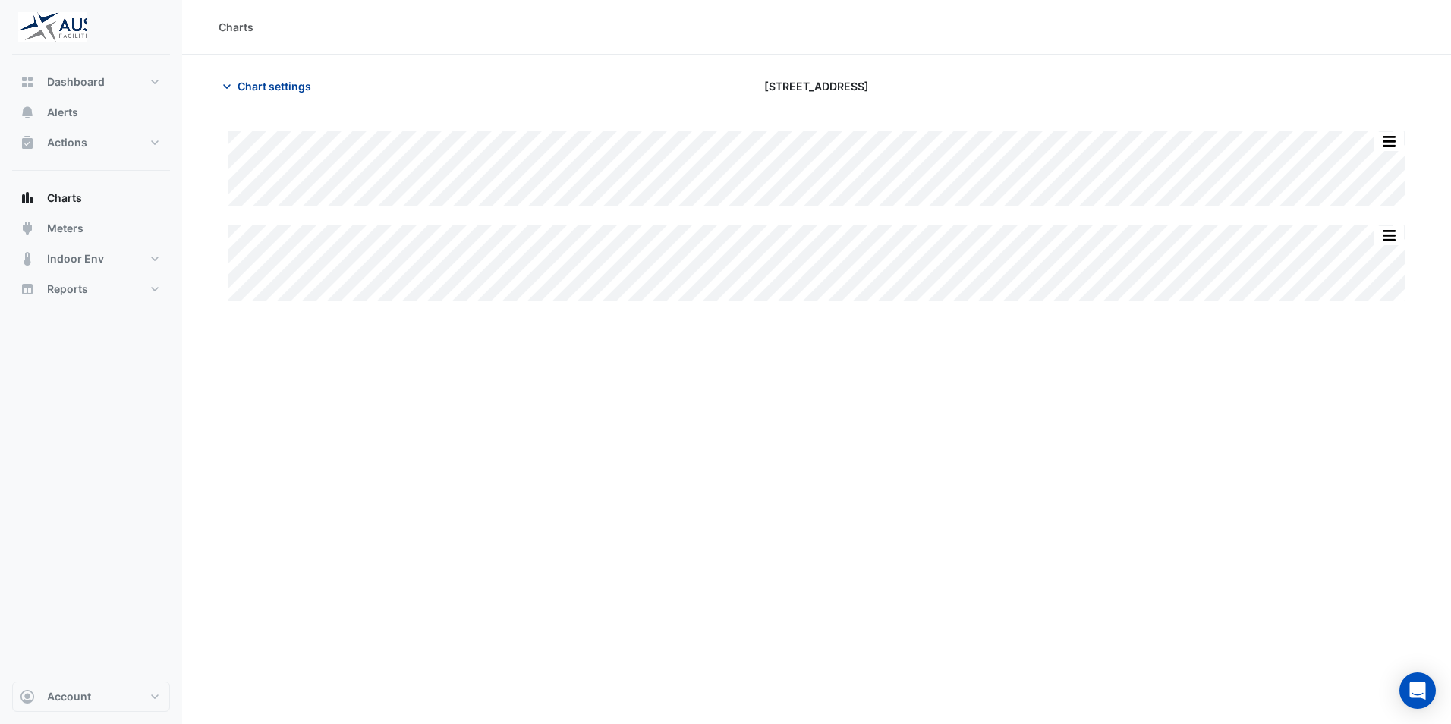
click at [237, 80] on button "Chart settings" at bounding box center [270, 86] width 102 height 27
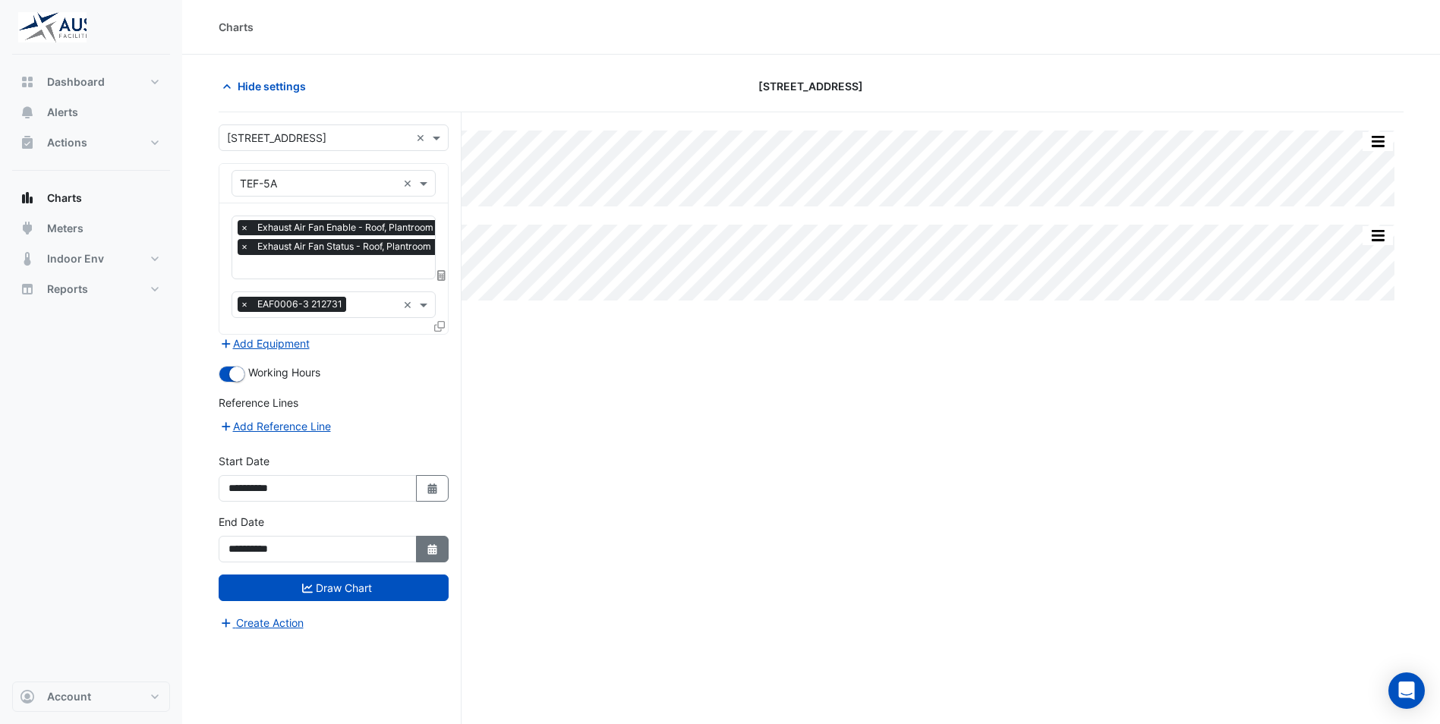
click at [430, 550] on icon "button" at bounding box center [431, 549] width 9 height 11
select select "*"
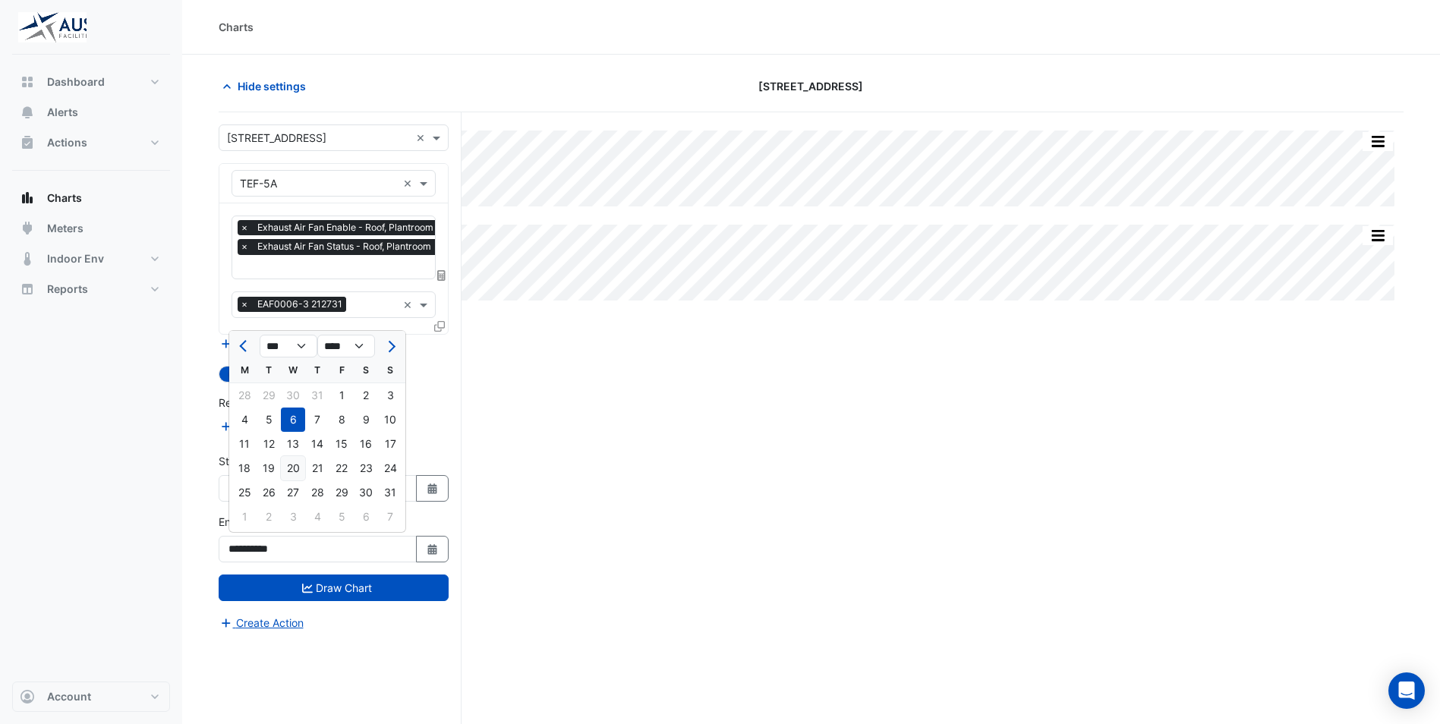
click at [291, 471] on div "20" at bounding box center [293, 468] width 24 height 24
type input "**********"
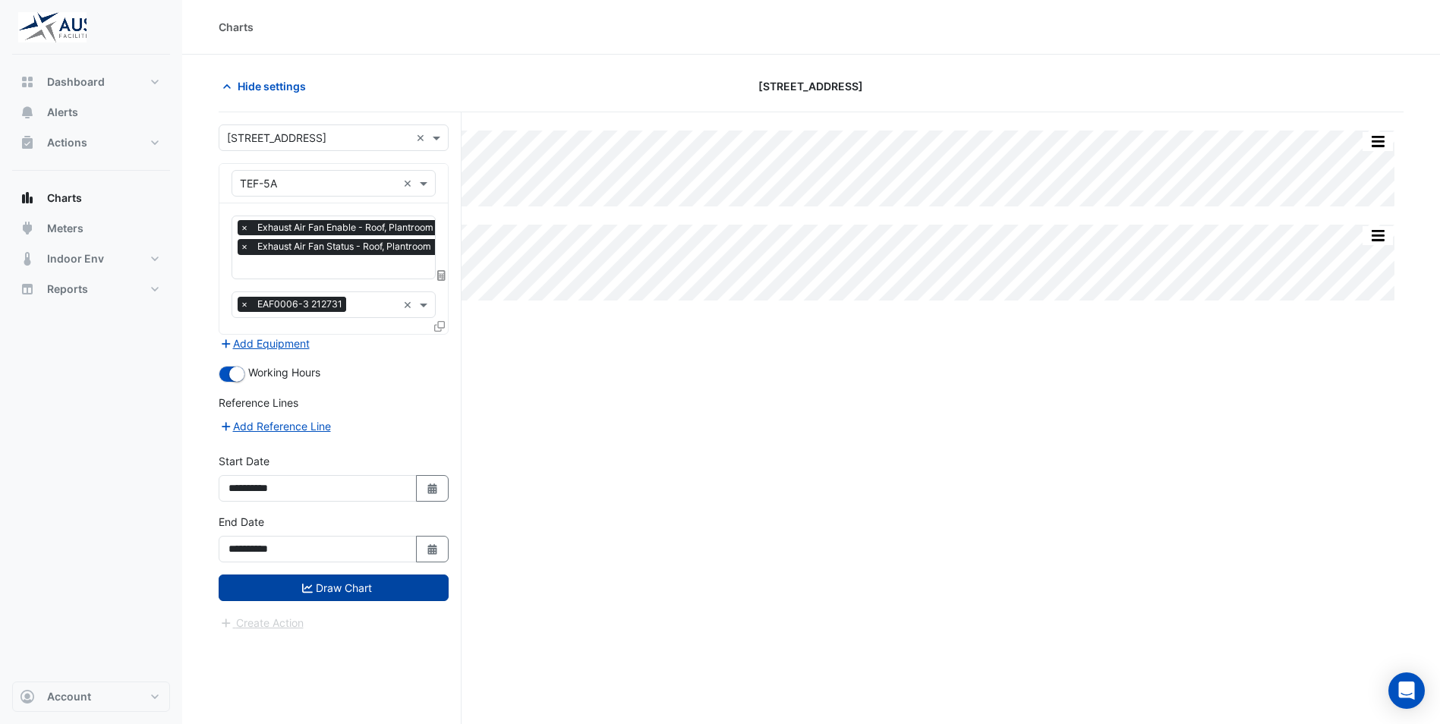
click at [336, 591] on button "Draw Chart" at bounding box center [334, 588] width 230 height 27
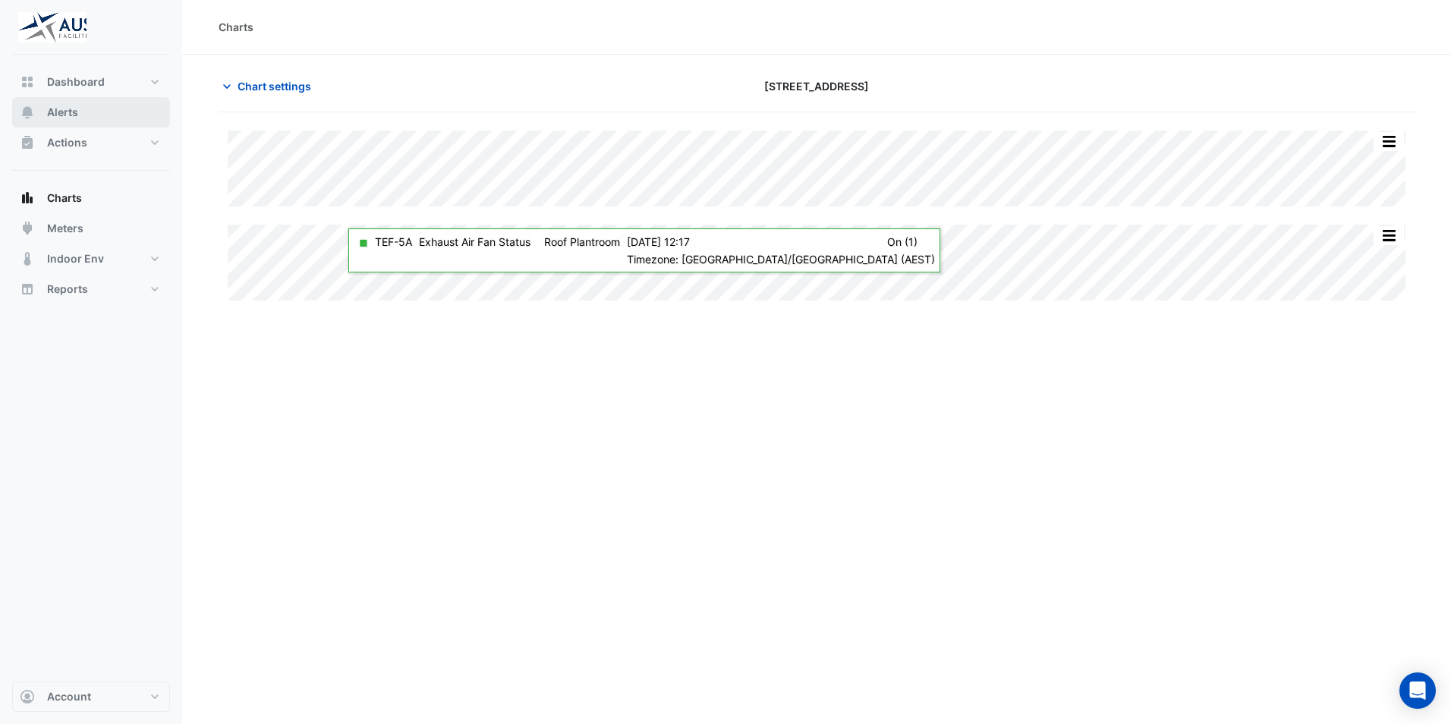
click at [86, 112] on button "Alerts" at bounding box center [91, 112] width 158 height 30
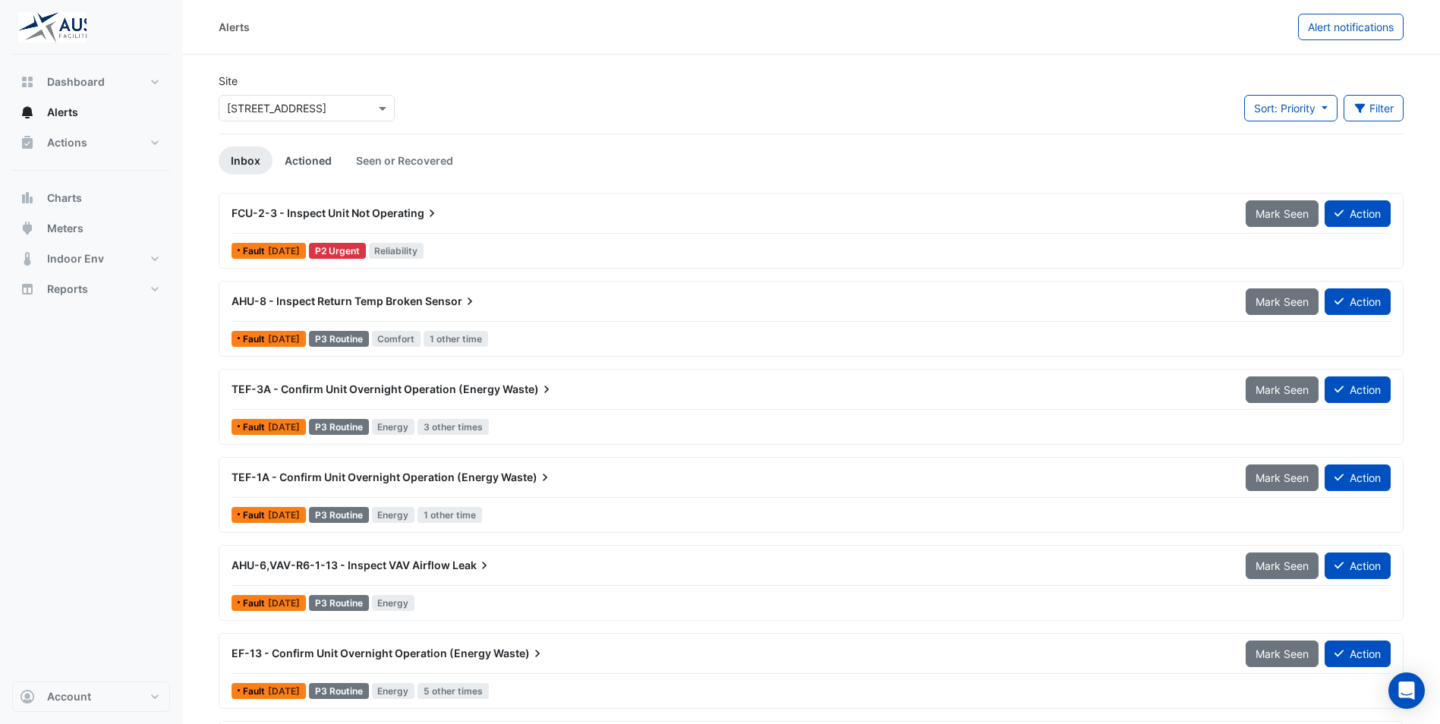
click at [314, 157] on link "Actioned" at bounding box center [308, 160] width 71 height 28
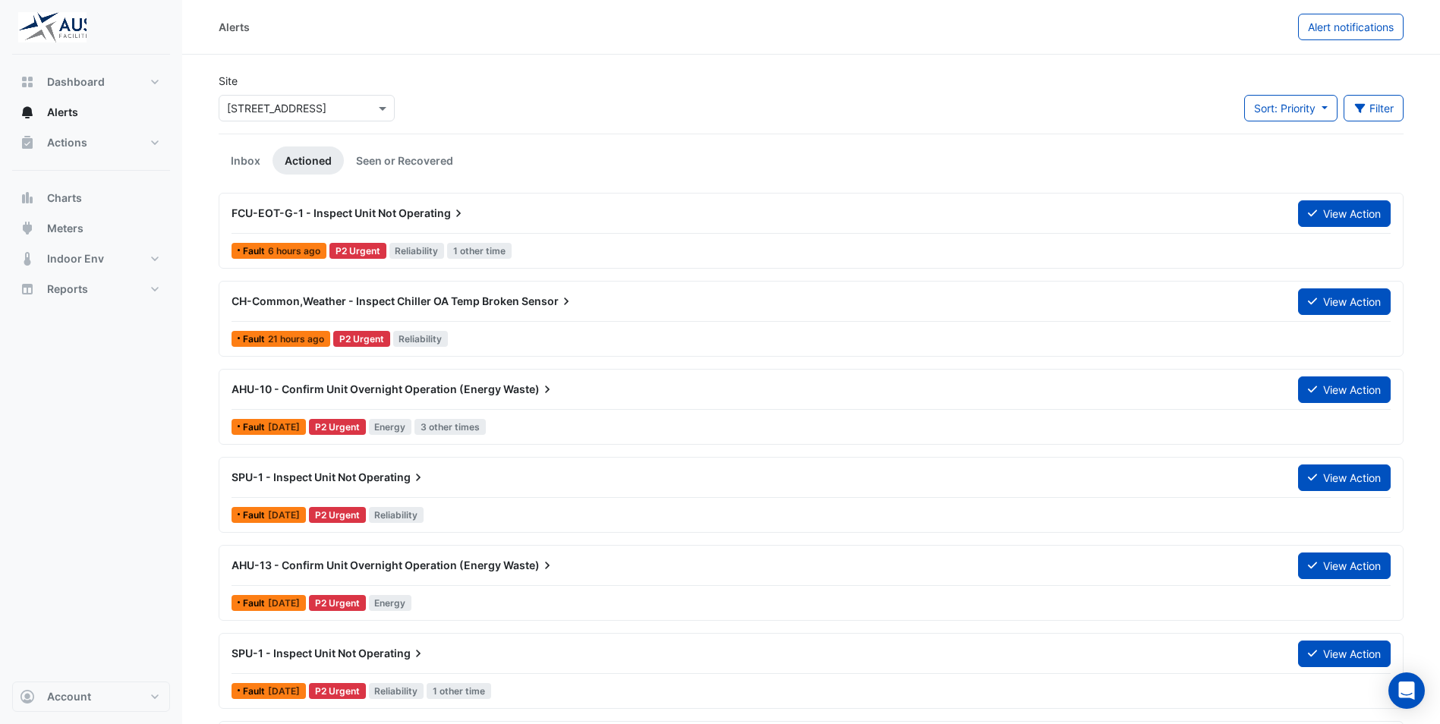
click at [265, 399] on div "AHU-10 - Confirm Unit Overnight Operation (Energy Waste)" at bounding box center [755, 389] width 1066 height 27
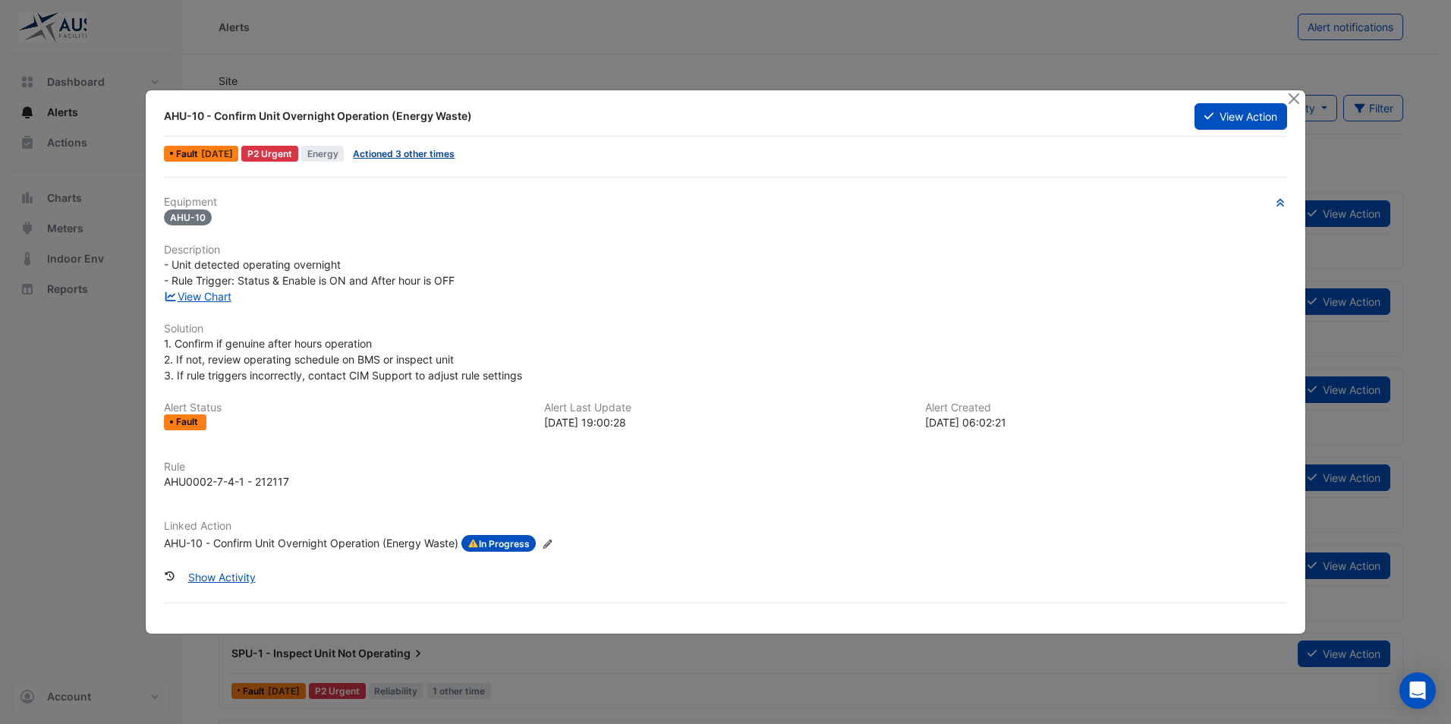
click at [420, 152] on link "Actioned 3 other times" at bounding box center [404, 153] width 102 height 11
click at [196, 298] on link "View Chart" at bounding box center [198, 296] width 68 height 13
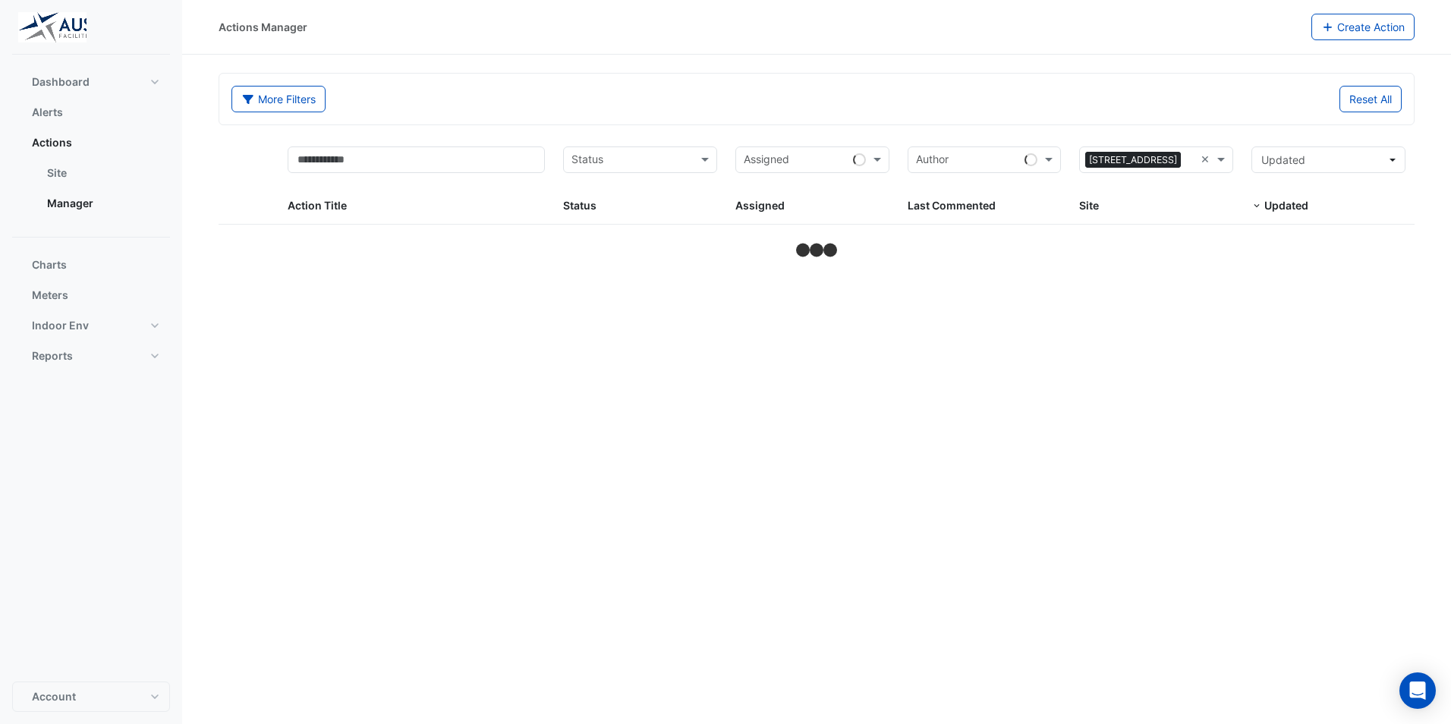
select select "**"
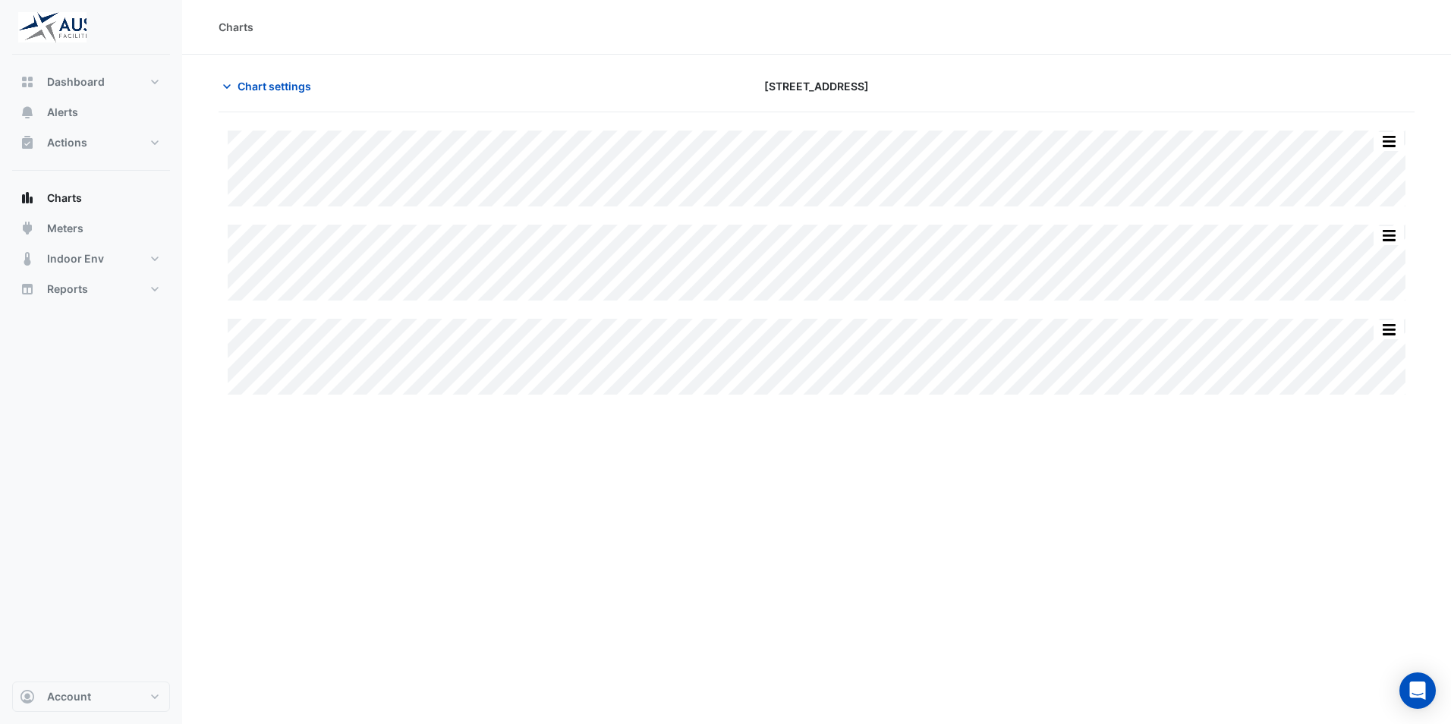
click at [775, 517] on div "Charts Chart settings [STREET_ADDRESS] Split All Split None Print Save as JPEG …" at bounding box center [816, 362] width 1269 height 724
